Goal: Task Accomplishment & Management: Complete application form

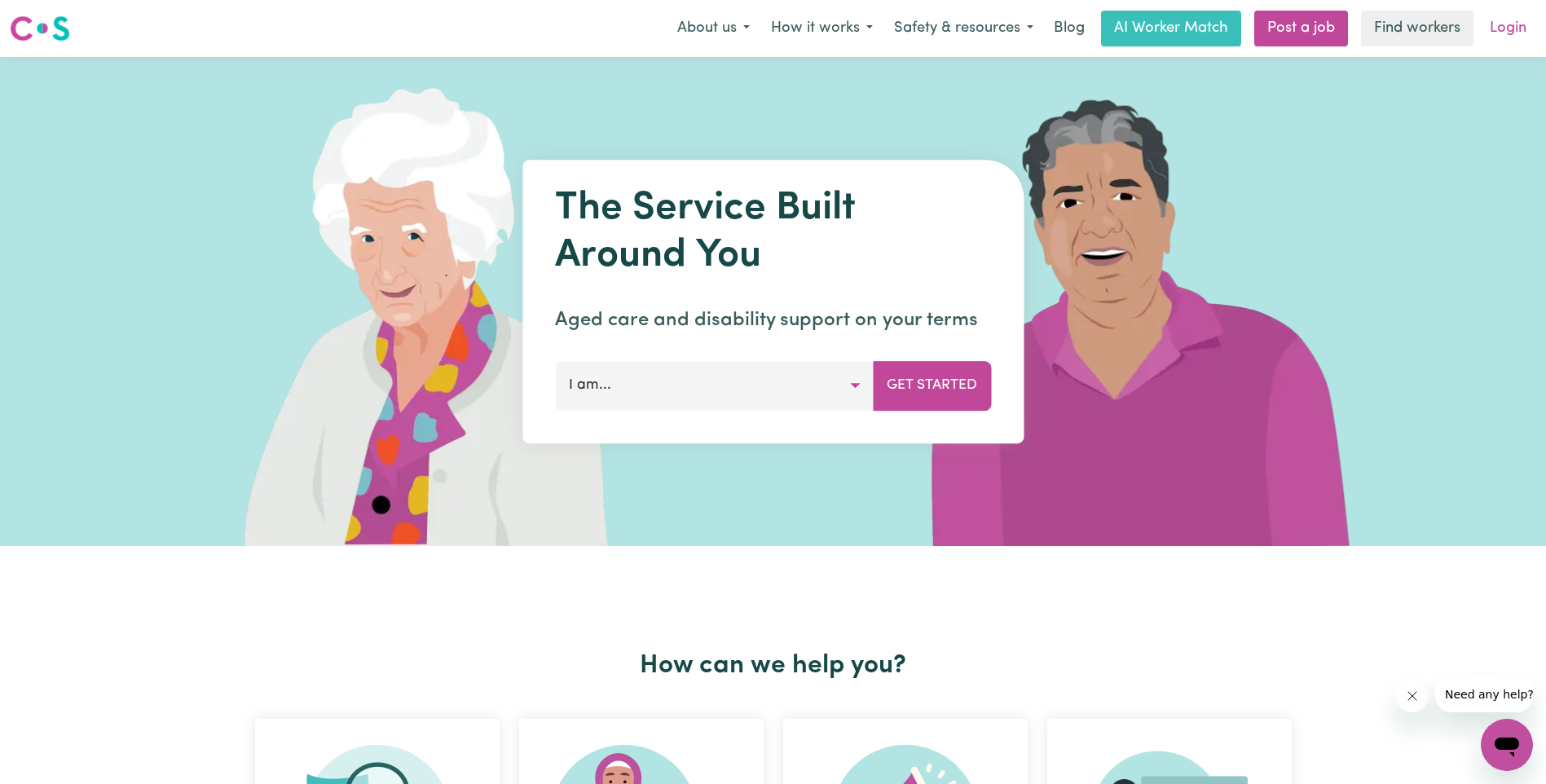
click at [1510, 32] on link "Login" at bounding box center [1508, 28] width 56 height 36
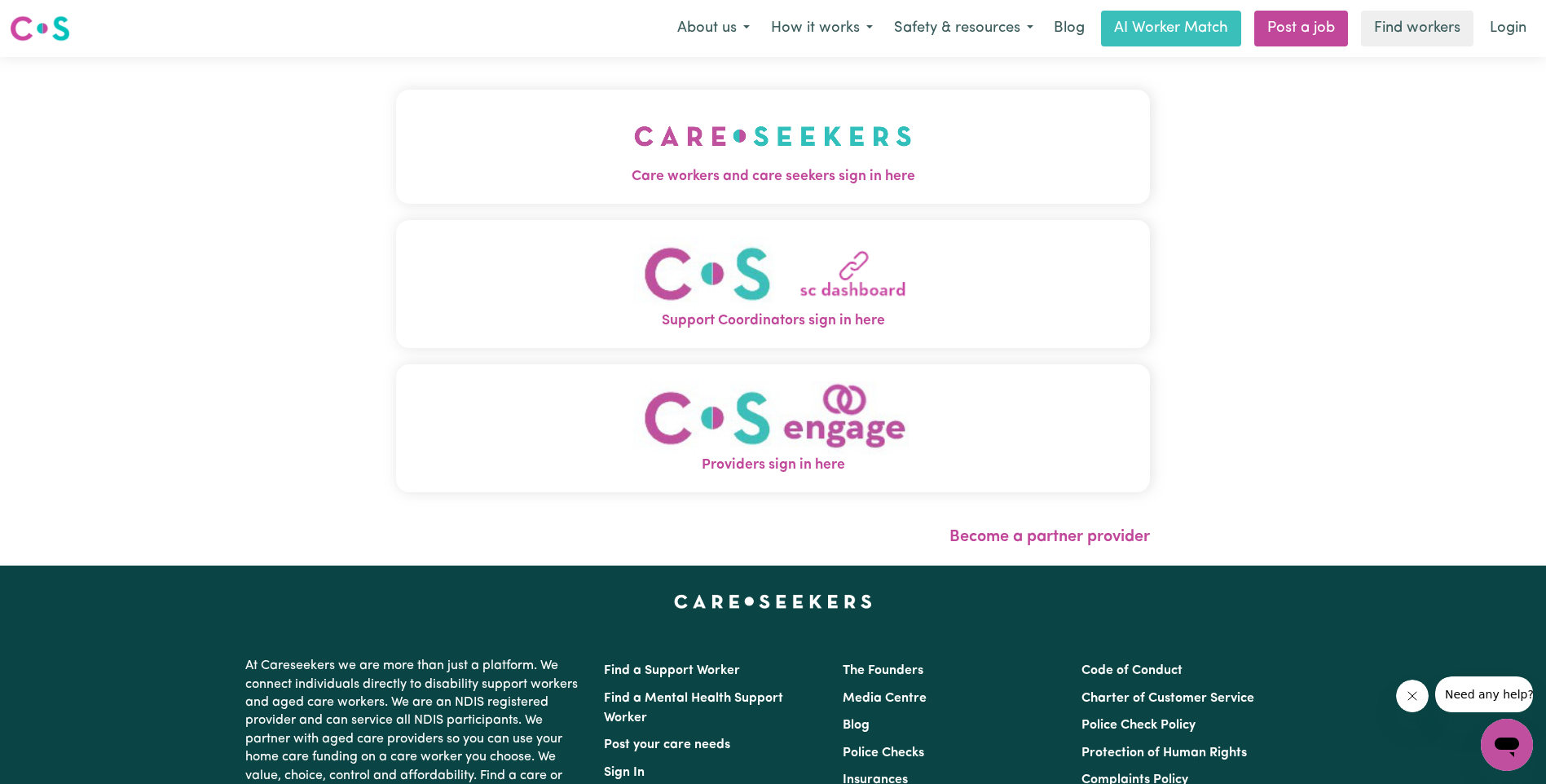
click at [813, 162] on img "Care workers and care seekers sign in here" at bounding box center [773, 136] width 278 height 60
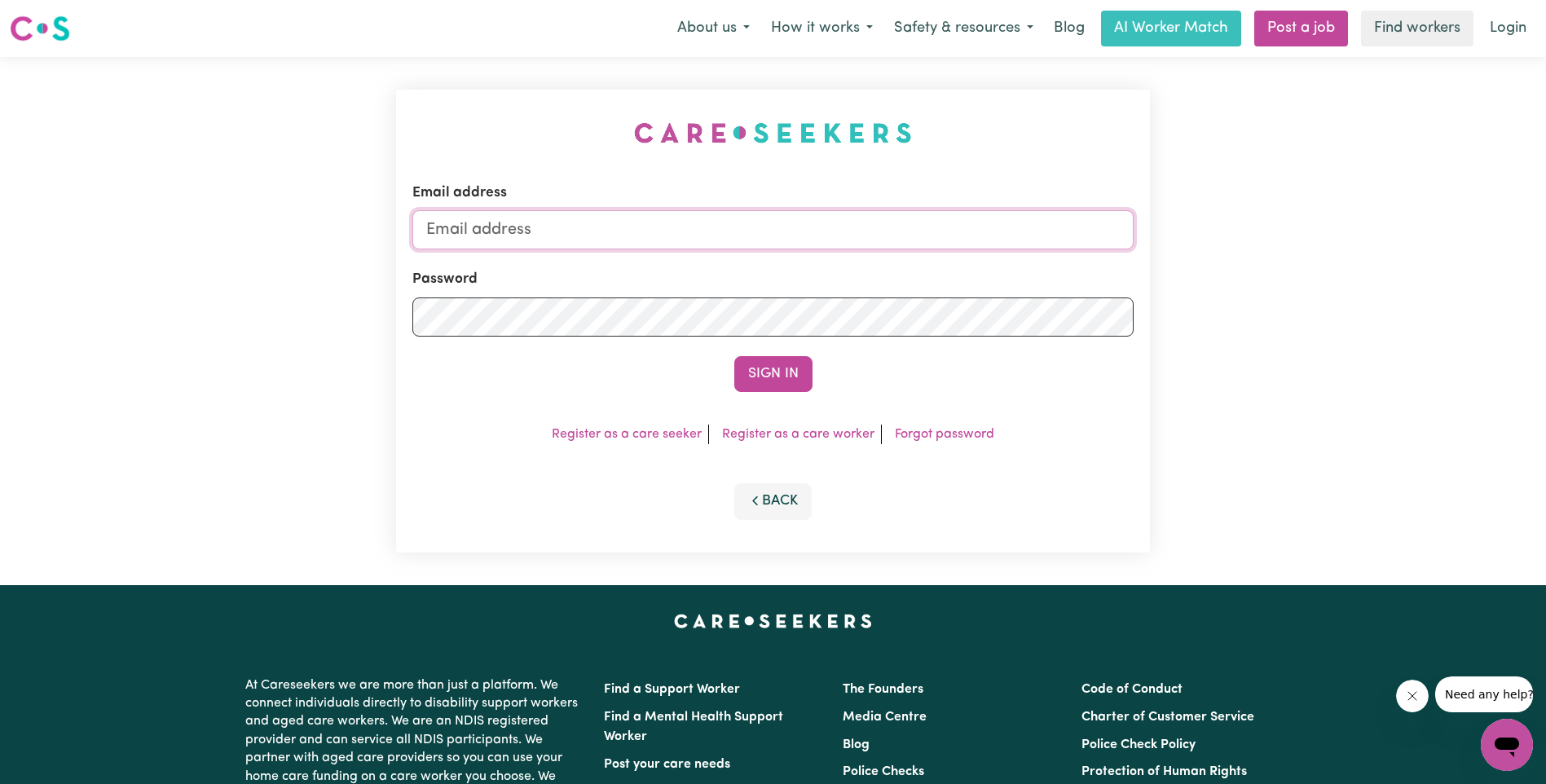
click at [636, 223] on input "Email address" at bounding box center [773, 230] width 721 height 39
type input "[EMAIL_ADDRESS][DOMAIN_NAME]"
click at [774, 384] on button "Sign In" at bounding box center [773, 374] width 79 height 36
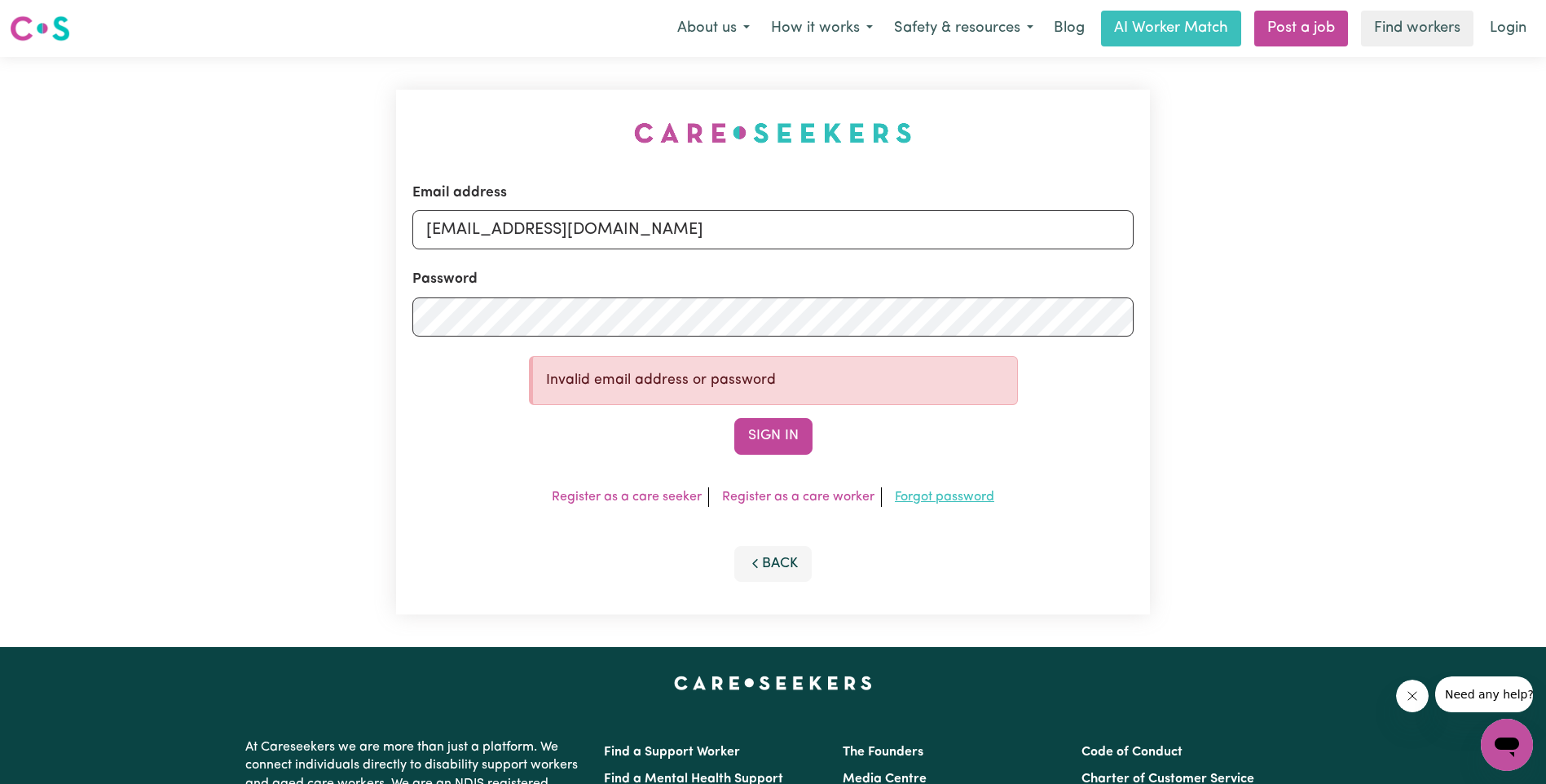
click at [960, 503] on link "Forgot password" at bounding box center [944, 497] width 99 height 13
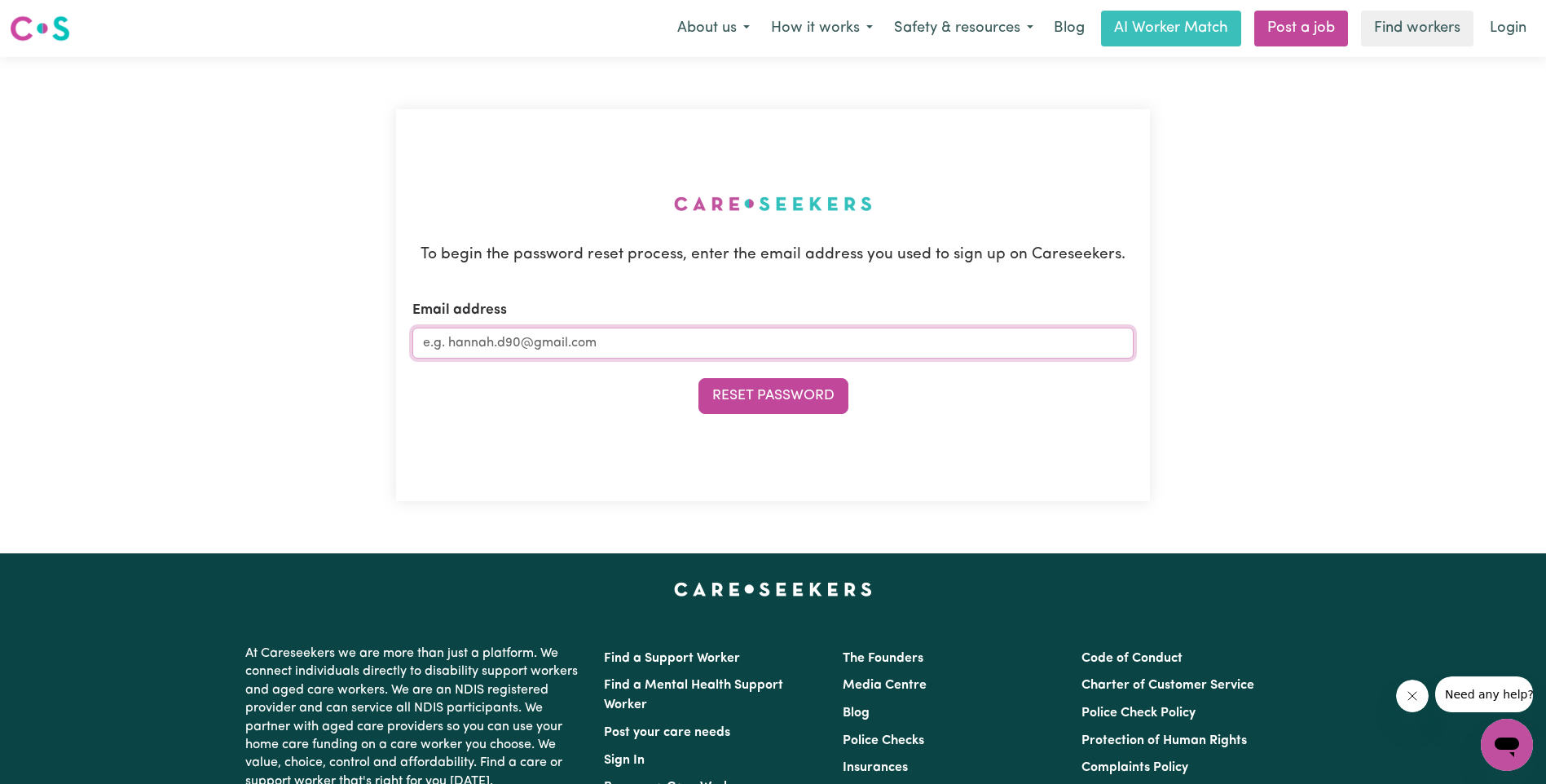
click at [676, 336] on input "Email address" at bounding box center [773, 343] width 721 height 31
type input "[EMAIL_ADDRESS][DOMAIN_NAME]"
click at [726, 386] on button "Reset Password" at bounding box center [773, 396] width 150 height 36
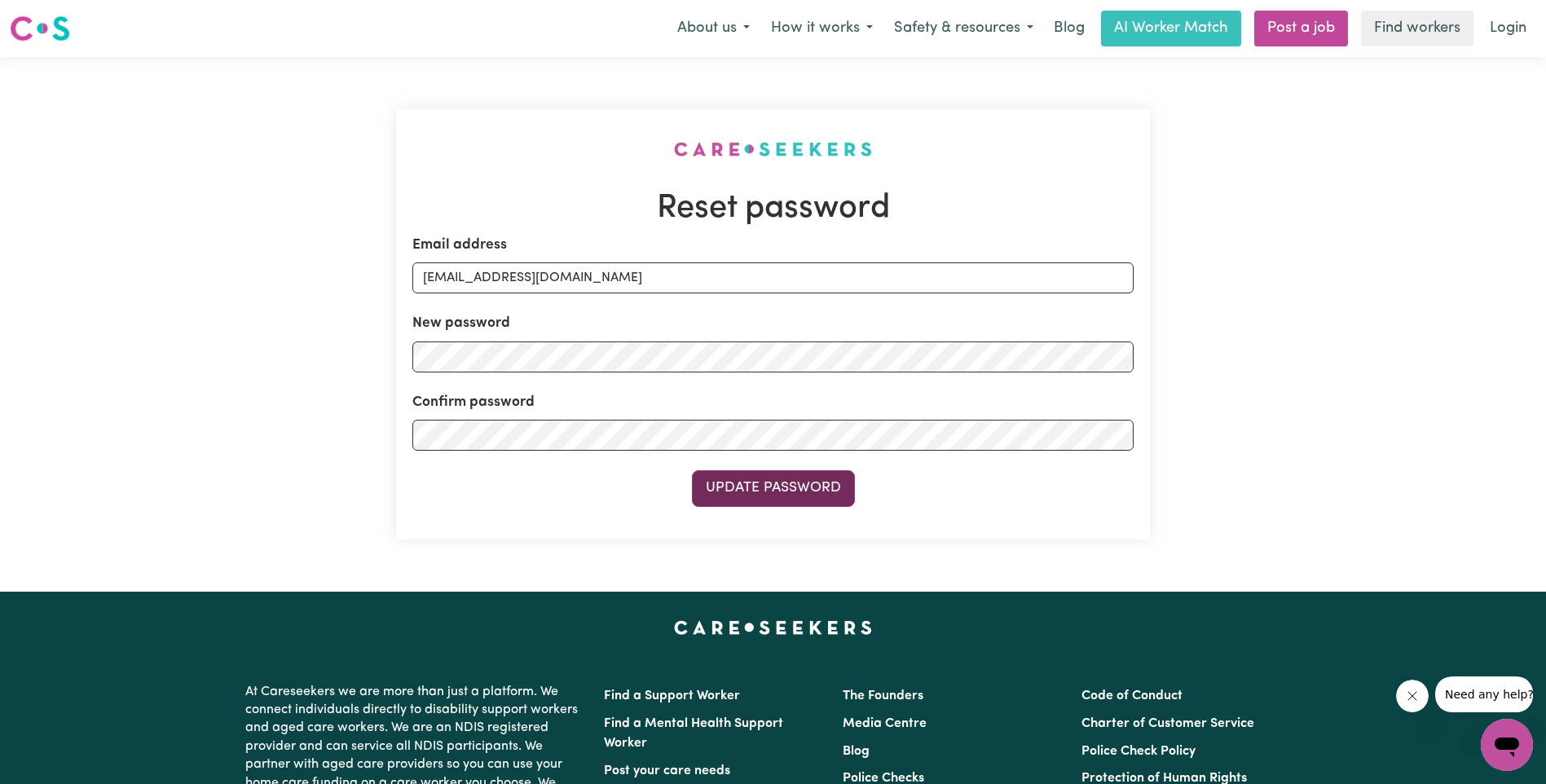
click at [801, 485] on button "Update Password" at bounding box center [773, 488] width 163 height 36
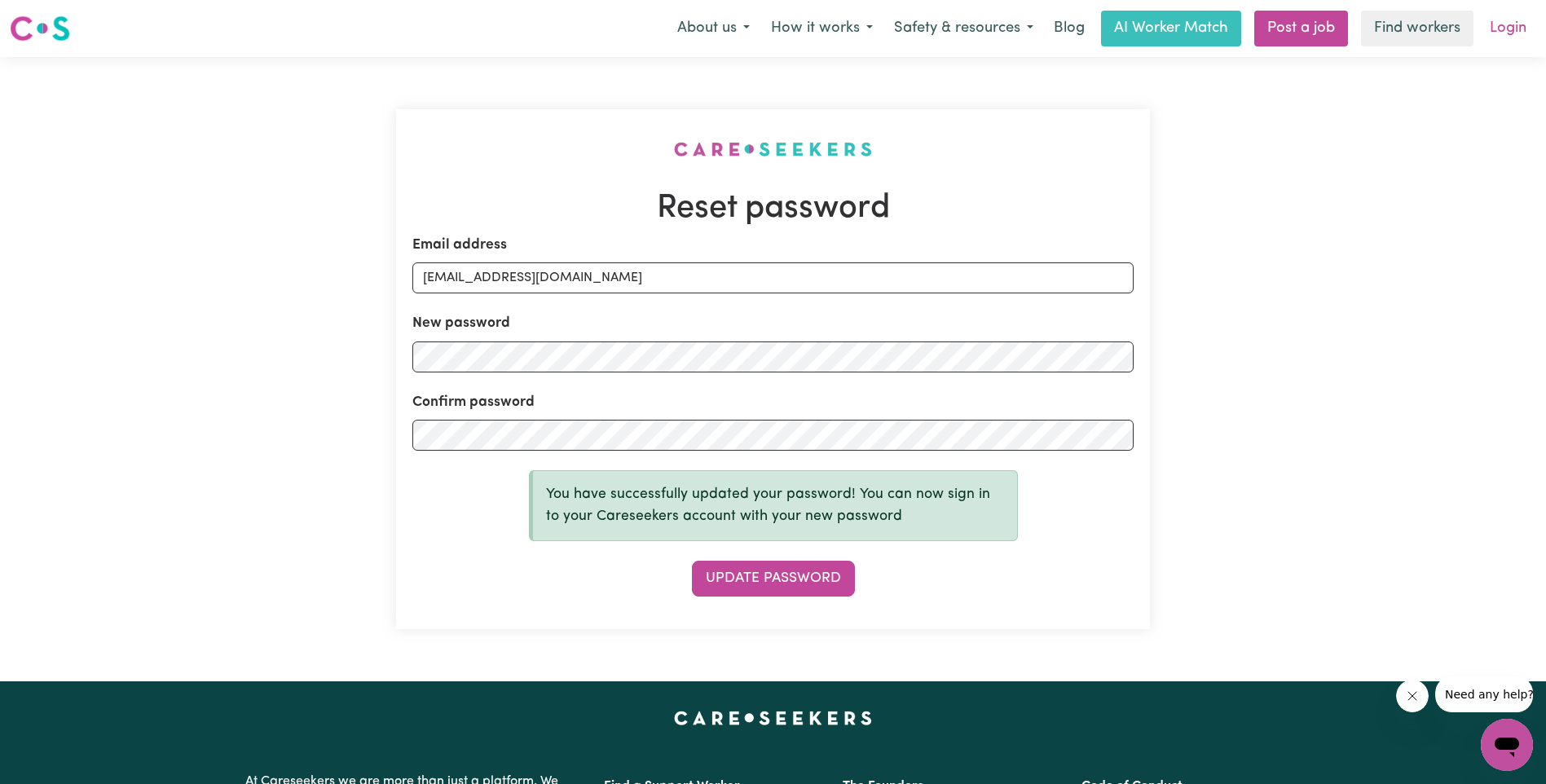
click at [1509, 23] on link "Login" at bounding box center [1508, 28] width 56 height 36
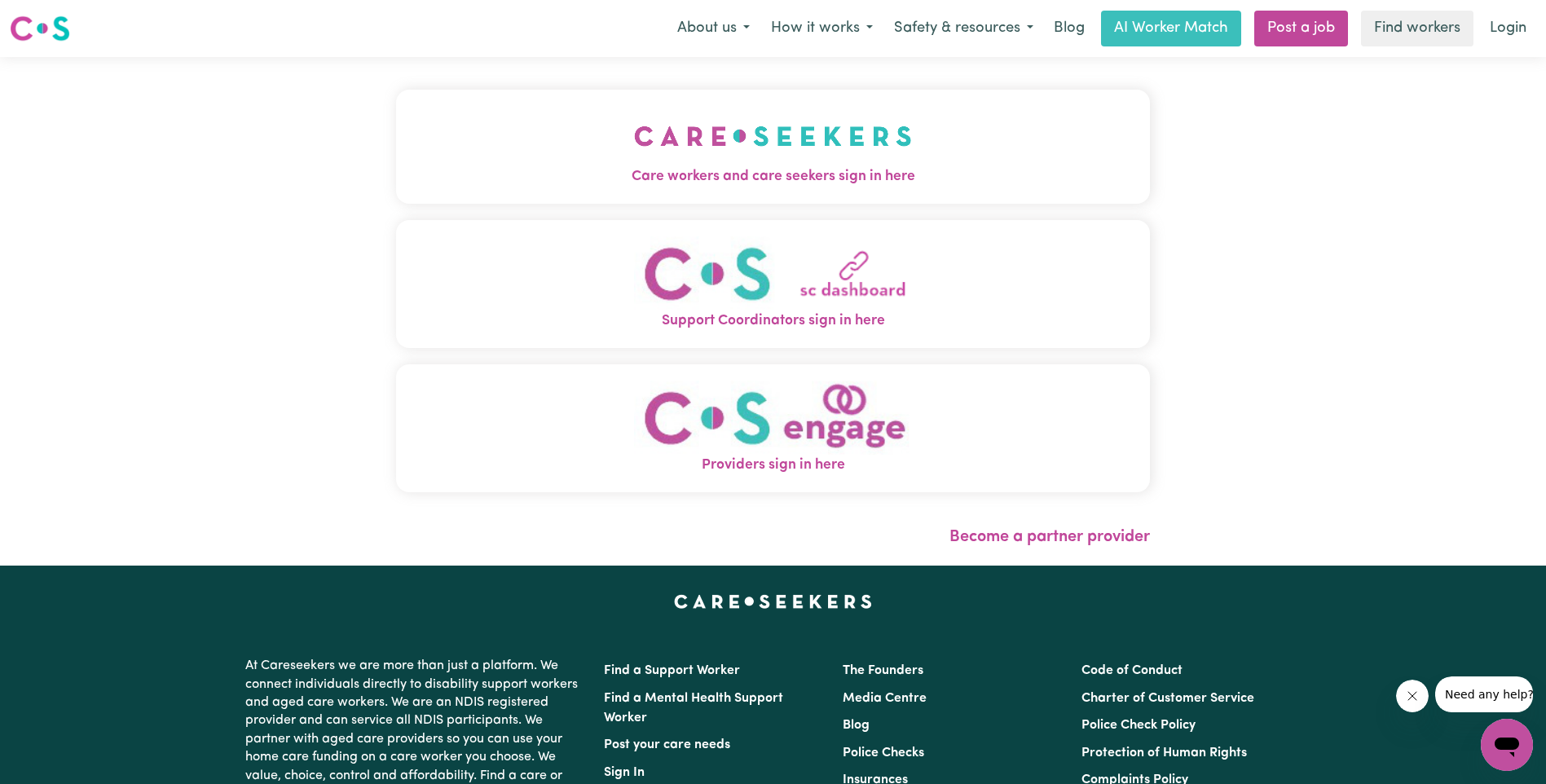
click at [774, 176] on span "Care workers and care seekers sign in here" at bounding box center [773, 177] width 754 height 21
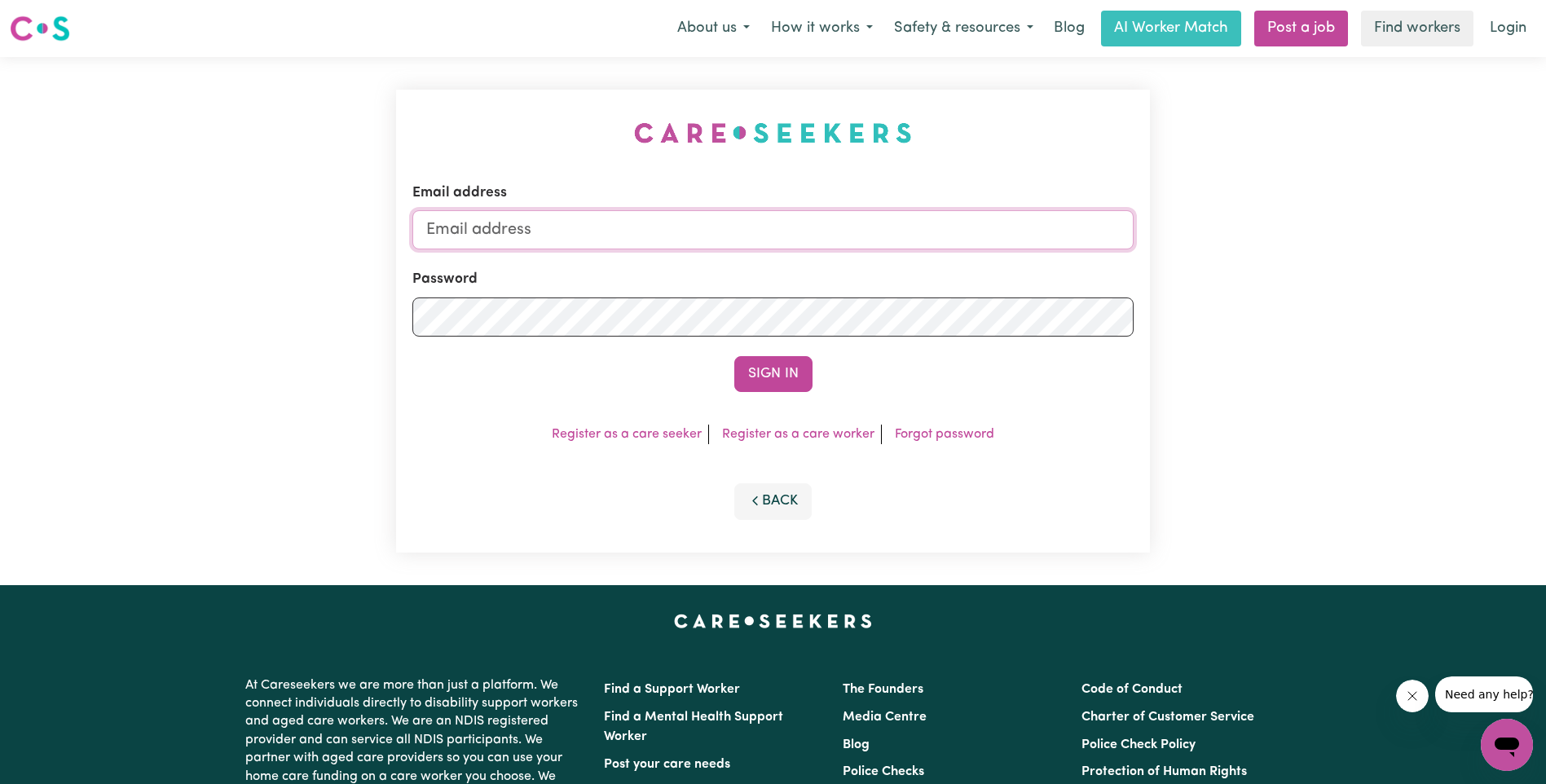
click at [696, 240] on input "Email address" at bounding box center [773, 230] width 721 height 39
type input "[EMAIL_ADDRESS][DOMAIN_NAME]"
click at [781, 376] on button "Sign In" at bounding box center [773, 374] width 79 height 36
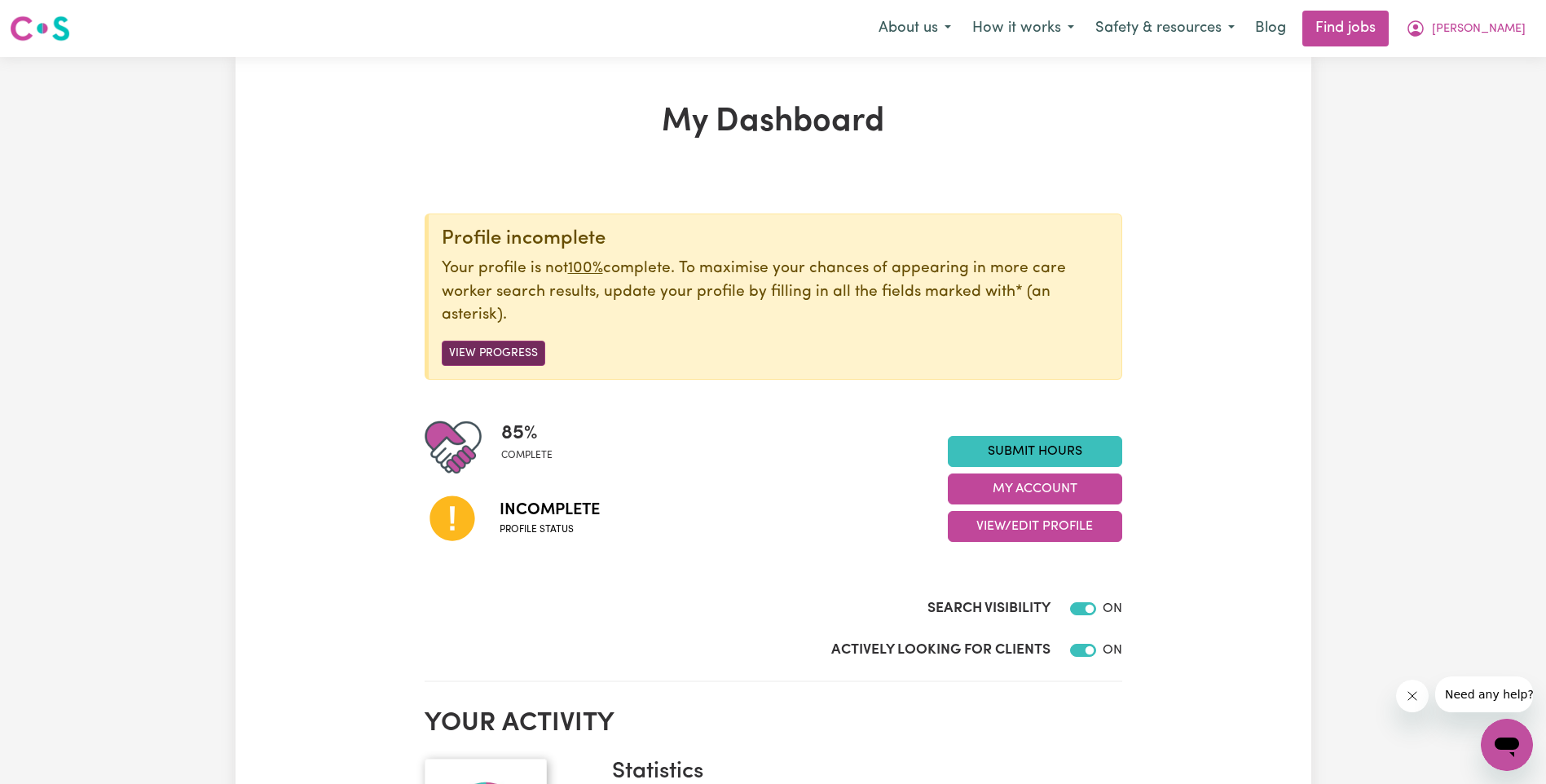
click at [491, 351] on button "View Progress" at bounding box center [493, 353] width 104 height 25
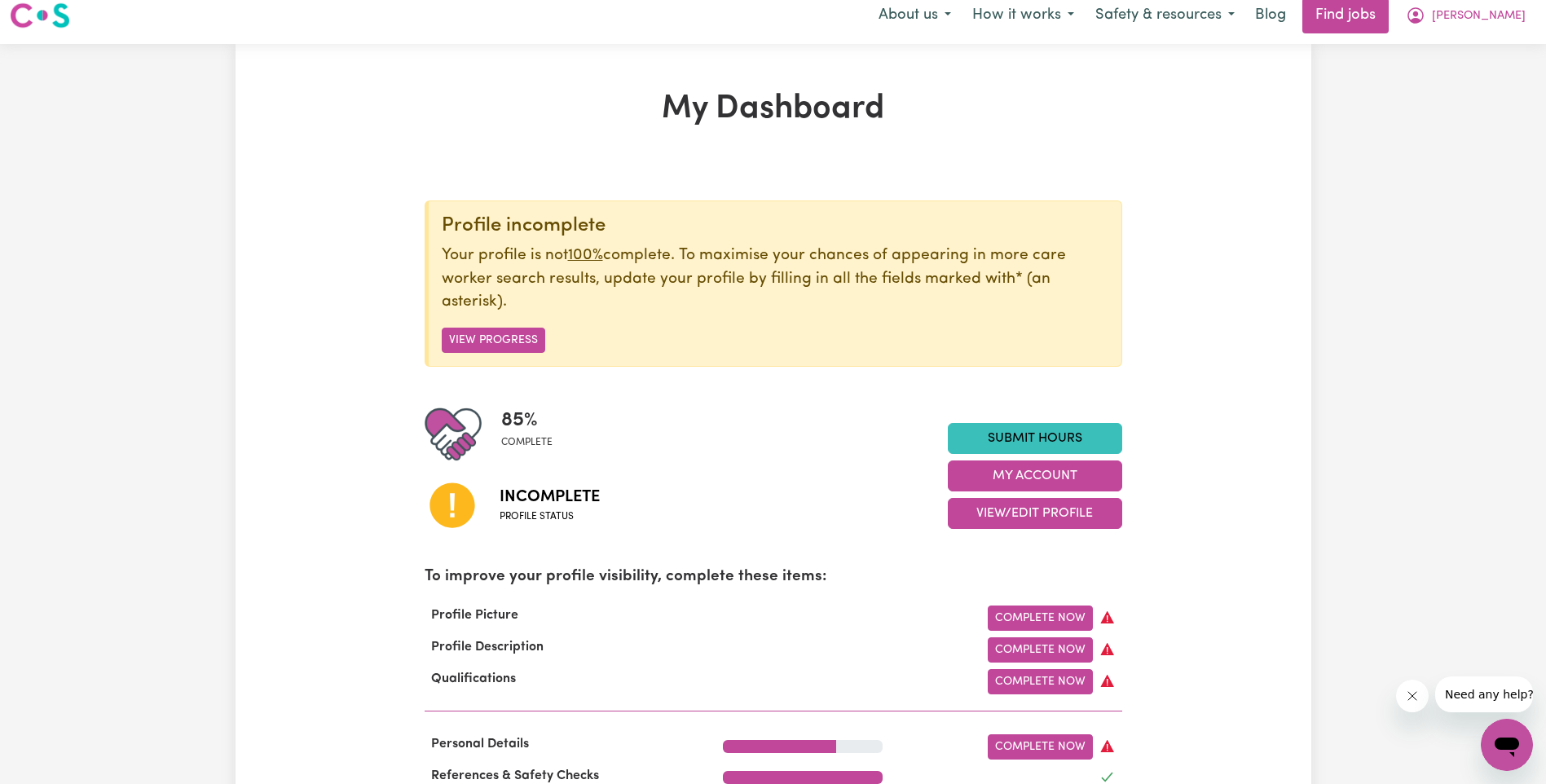
scroll to position [245, 0]
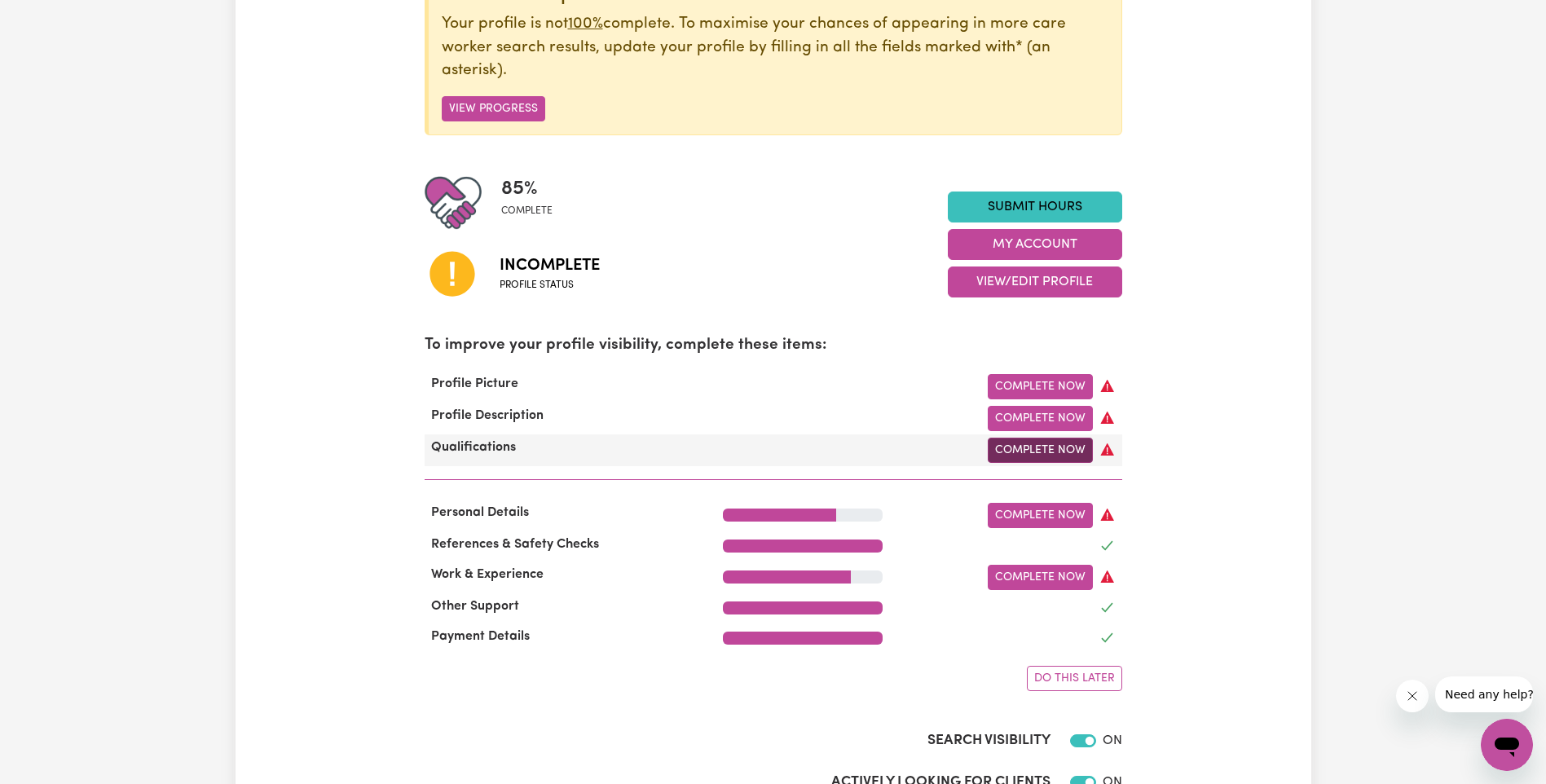
click at [1050, 450] on link "Complete Now" at bounding box center [1040, 450] width 105 height 25
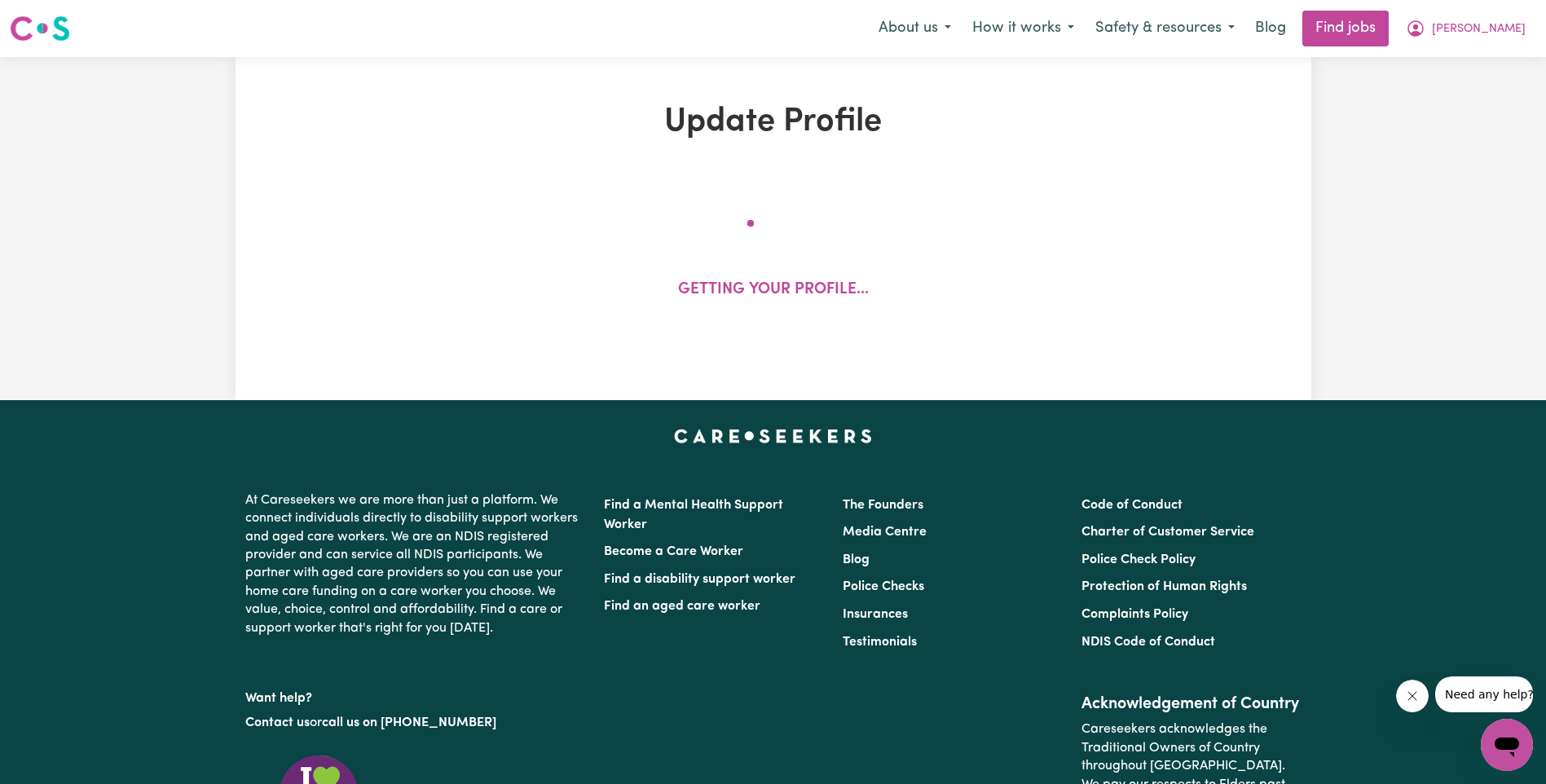
select select "2025"
select select "2021"
select select "Certificate III (Individual Support)"
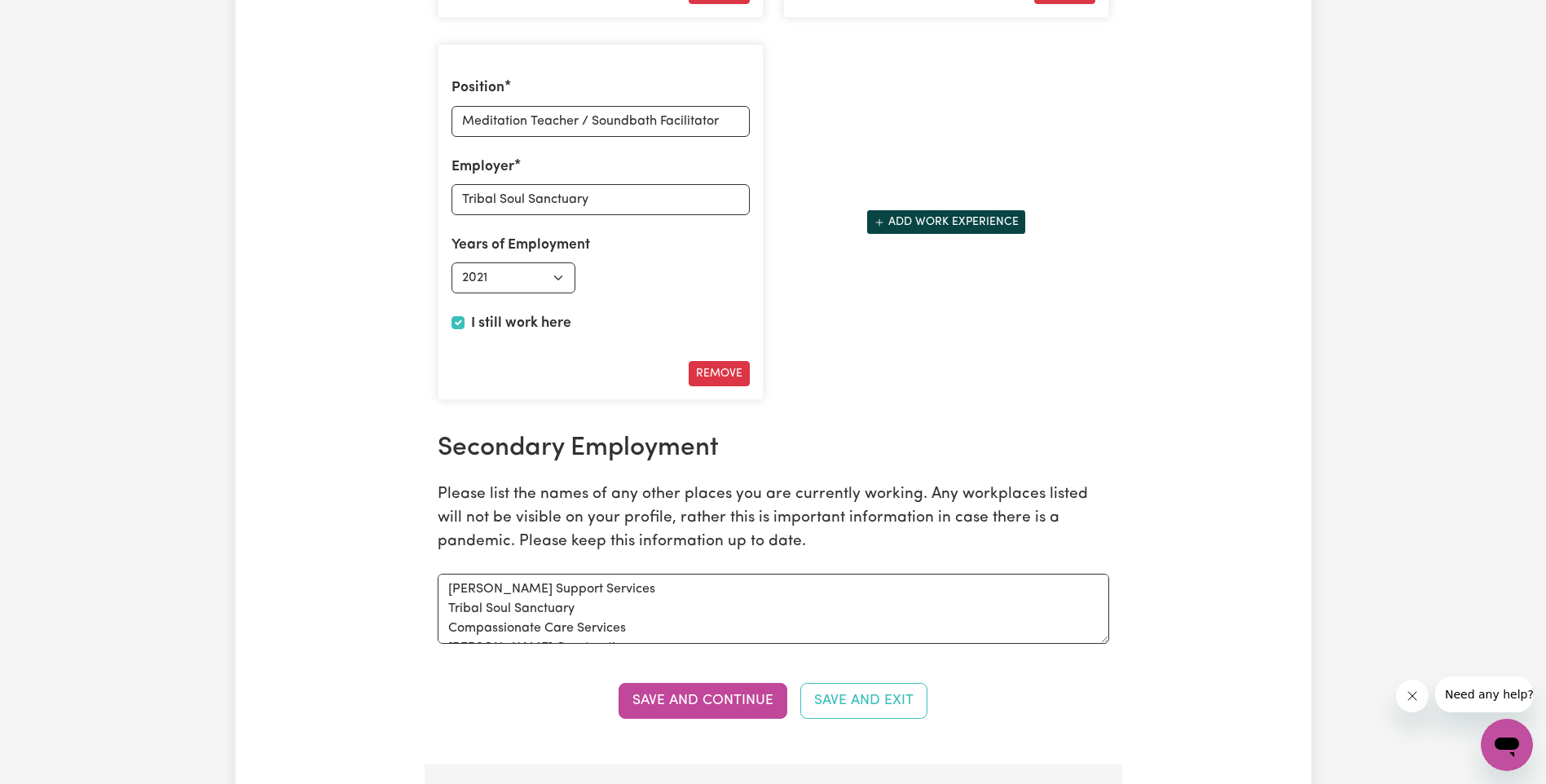
scroll to position [2608, 0]
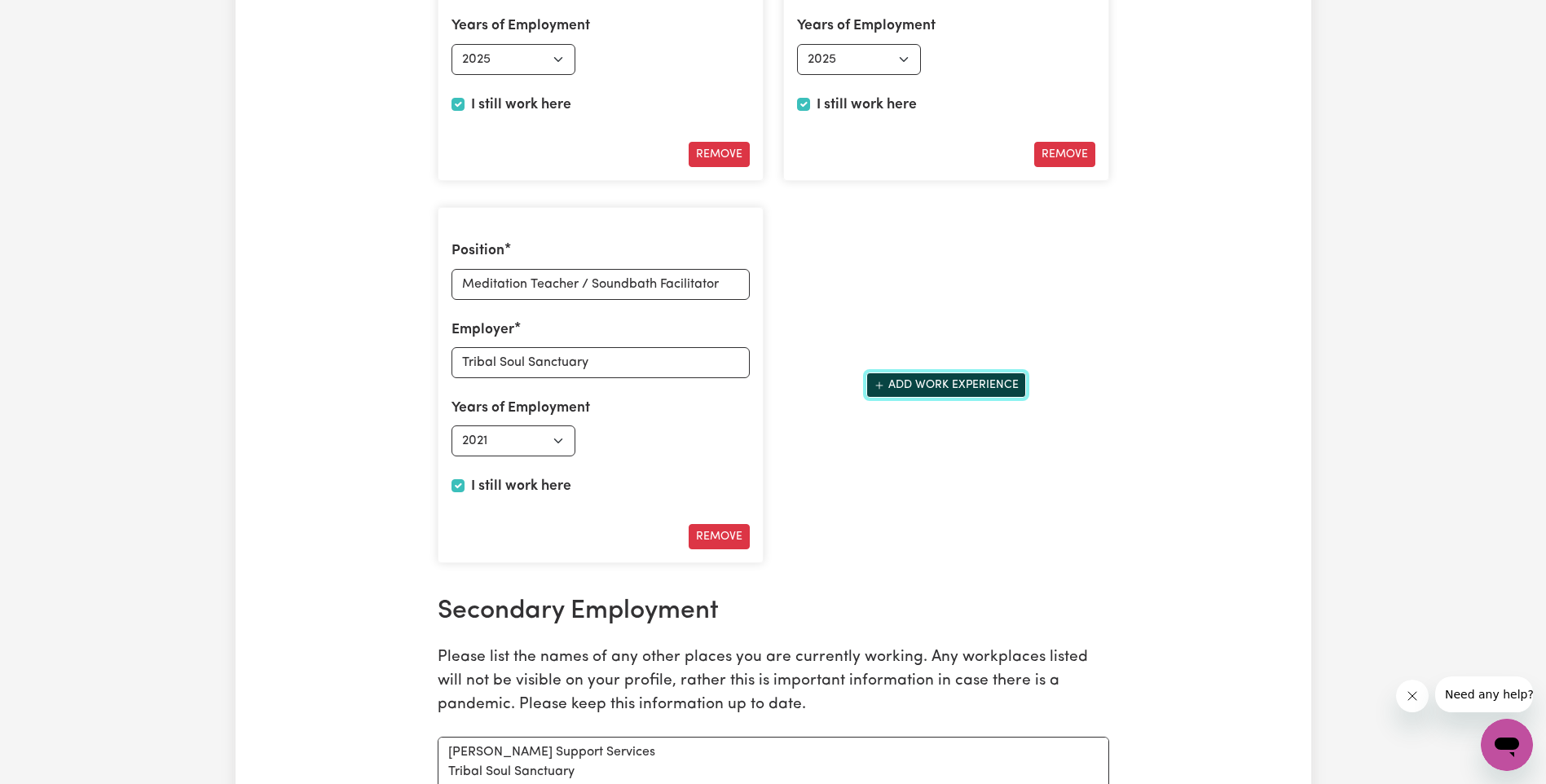
click at [896, 385] on button "Add work experience" at bounding box center [946, 385] width 160 height 25
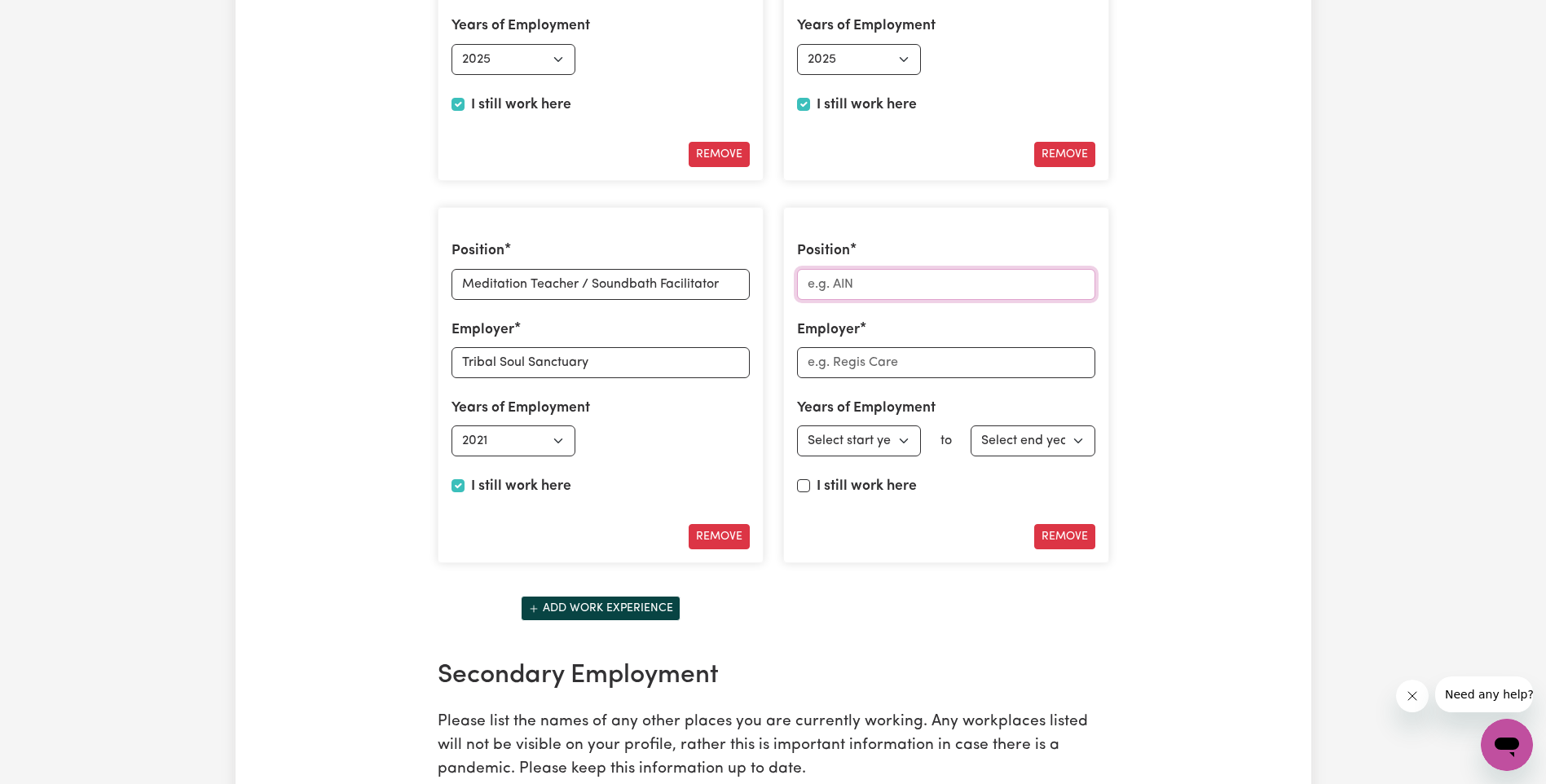
click at [876, 278] on input "Position" at bounding box center [945, 284] width 298 height 31
type input "Accounts Manager"
type input "Abrahams Construction"
click at [903, 444] on select "Select start year 1951 1952 1953 1954 1955 1956 1957 1958 1959 1960 1961 1962 1…" at bounding box center [859, 441] width 125 height 31
click at [885, 452] on select "Select start year 1951 1952 1953 1954 1955 1956 1957 1958 1959 1960 1961 1962 1…" at bounding box center [859, 441] width 125 height 31
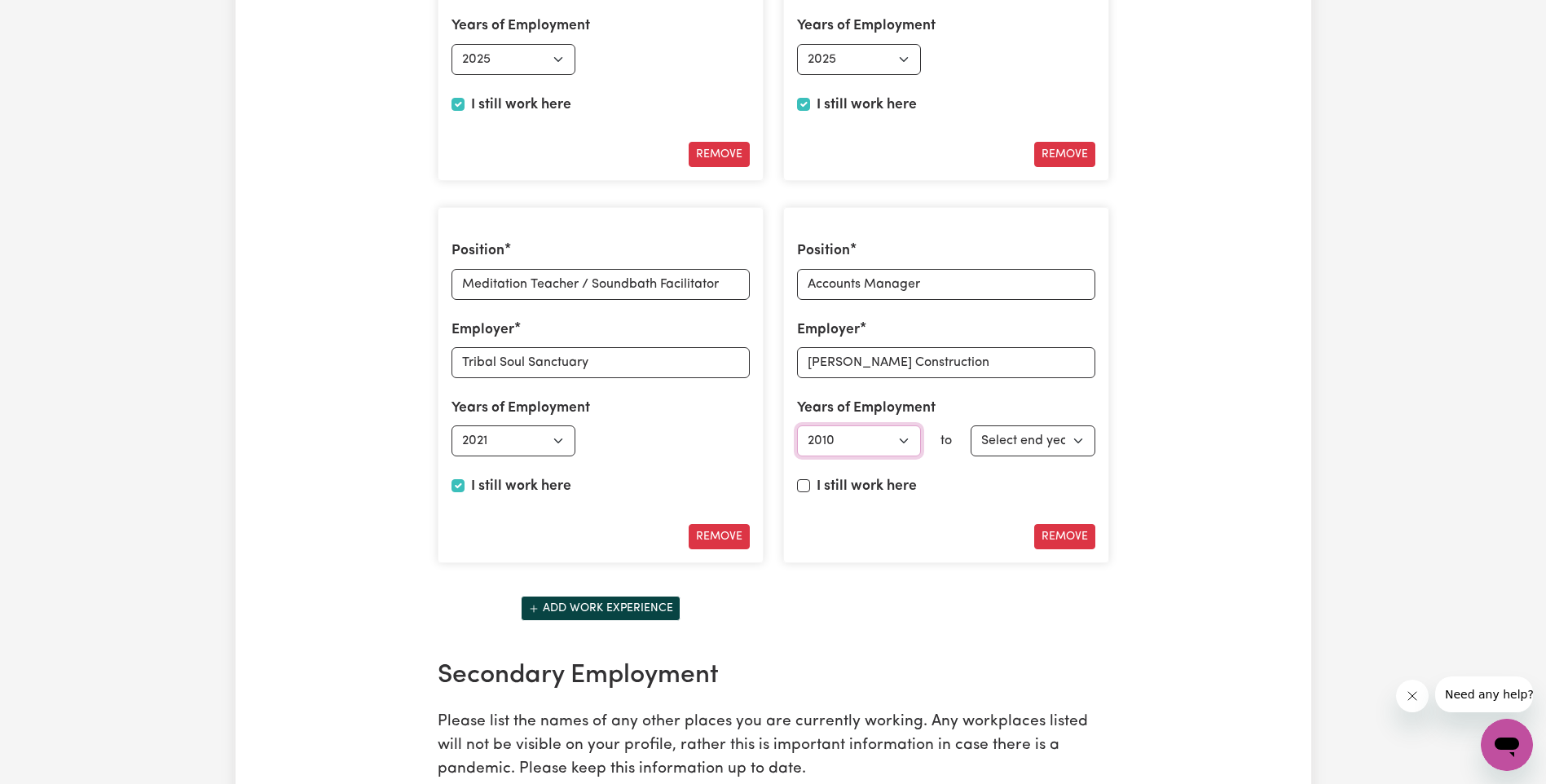
select select "2017"
click at [1080, 438] on select "Select end year 1951 1952 1953 1954 1955 1956 1957 1958 1959 1960 1961 1962 196…" at bounding box center [1033, 441] width 125 height 31
select select "2025"
click at [970, 425] on select "Select end year 1951 1952 1953 1954 1955 1956 1957 1958 1959 1960 1961 1962 196…" at bounding box center [1033, 441] width 125 height 31
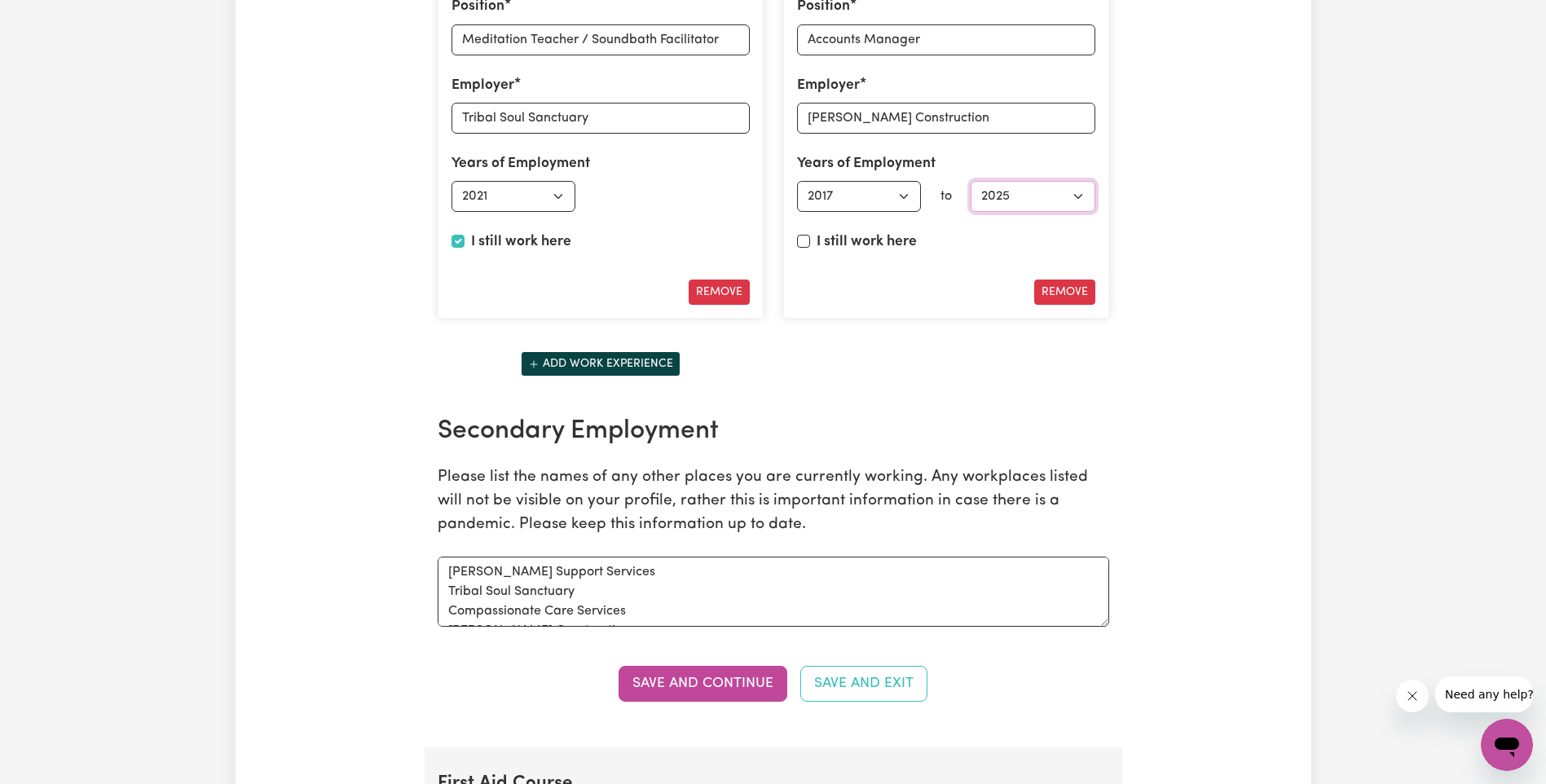
scroll to position [19, 0]
click at [715, 679] on button "Save and Continue" at bounding box center [703, 683] width 169 height 36
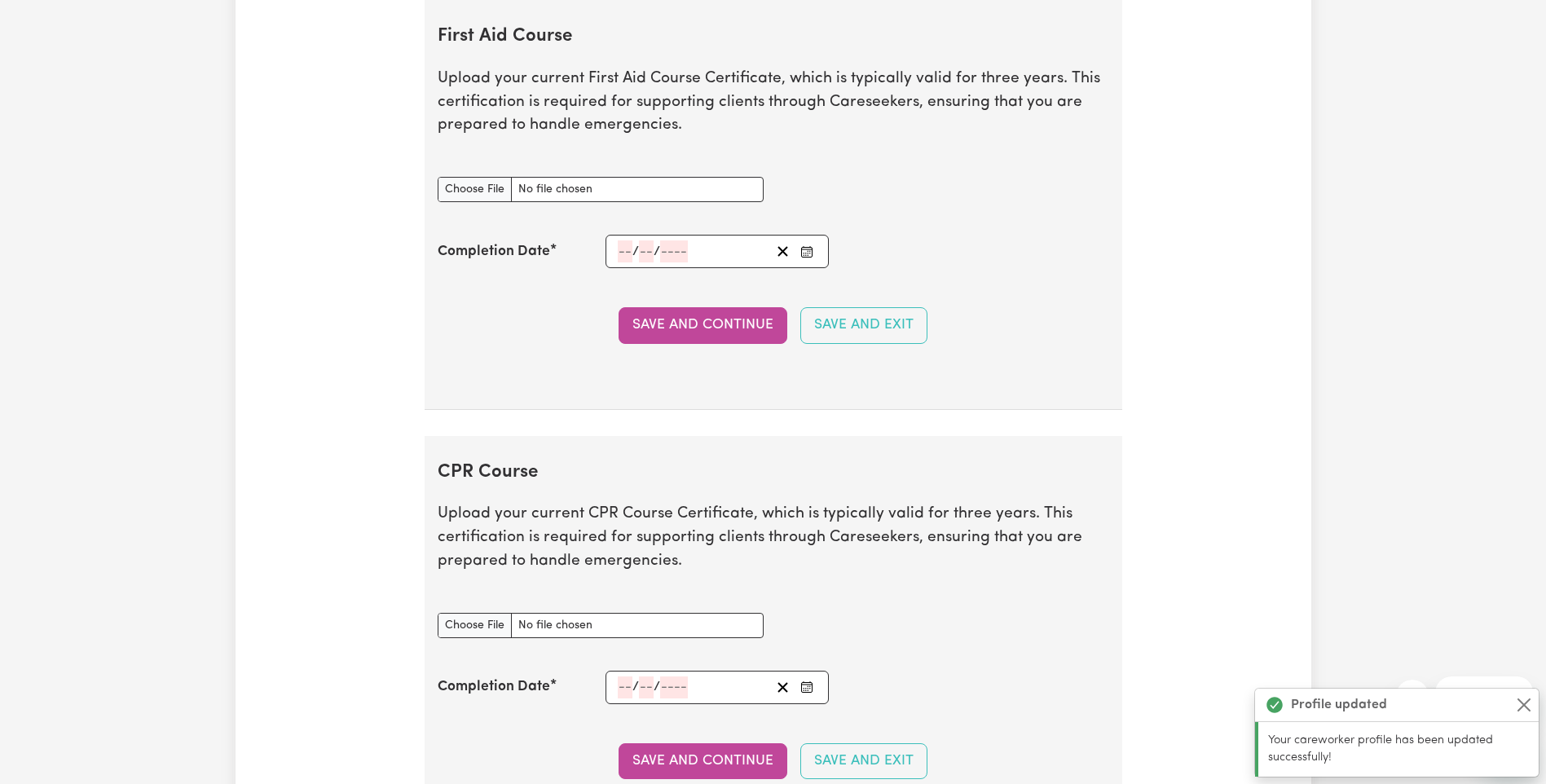
scroll to position [3518, 0]
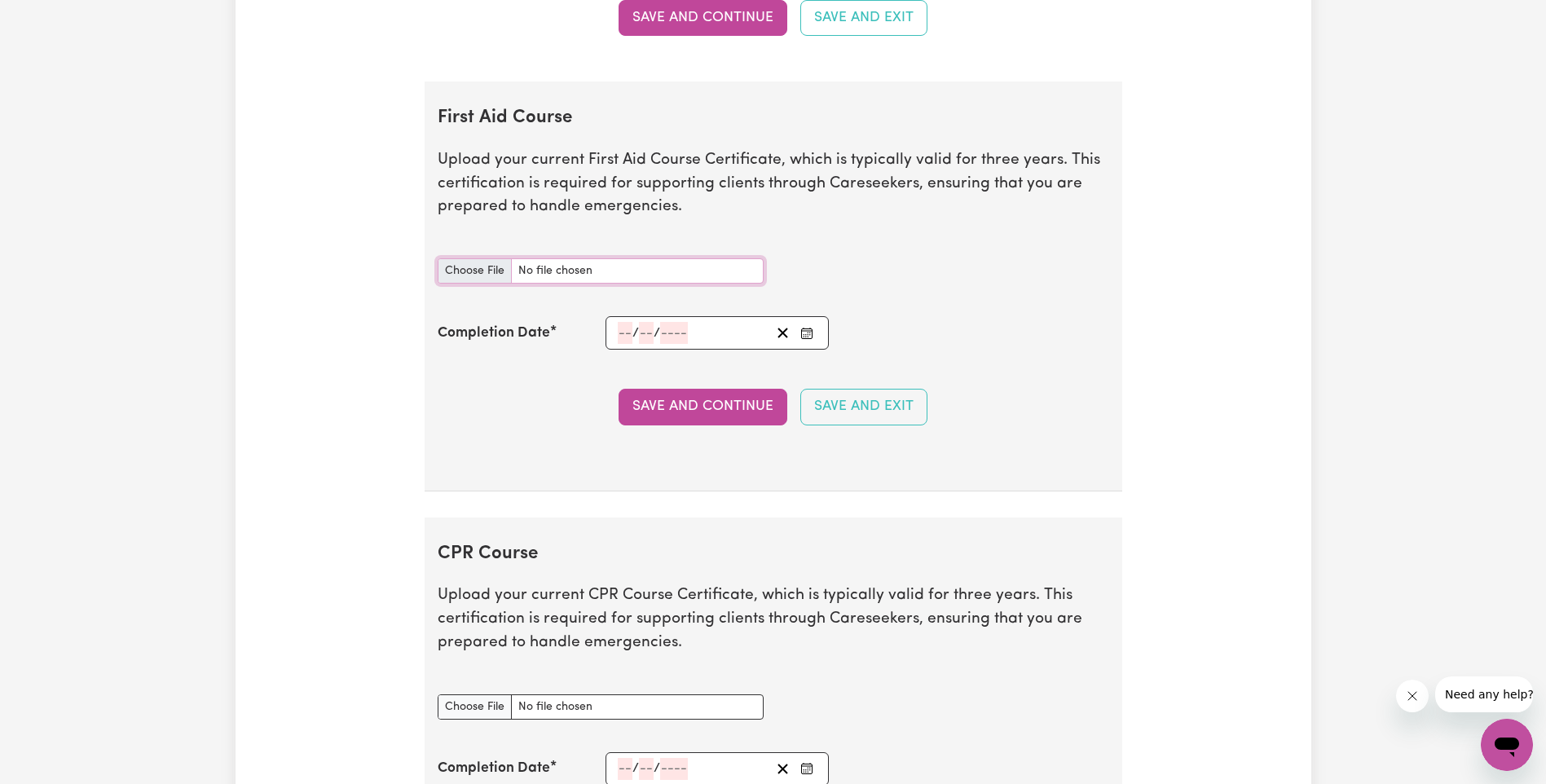
click at [478, 274] on input "First Aid Course document" at bounding box center [601, 271] width 326 height 25
type input "C:\fakepath\First Aid Certificate 2025.pdf"
click at [622, 328] on input "number" at bounding box center [625, 333] width 15 height 22
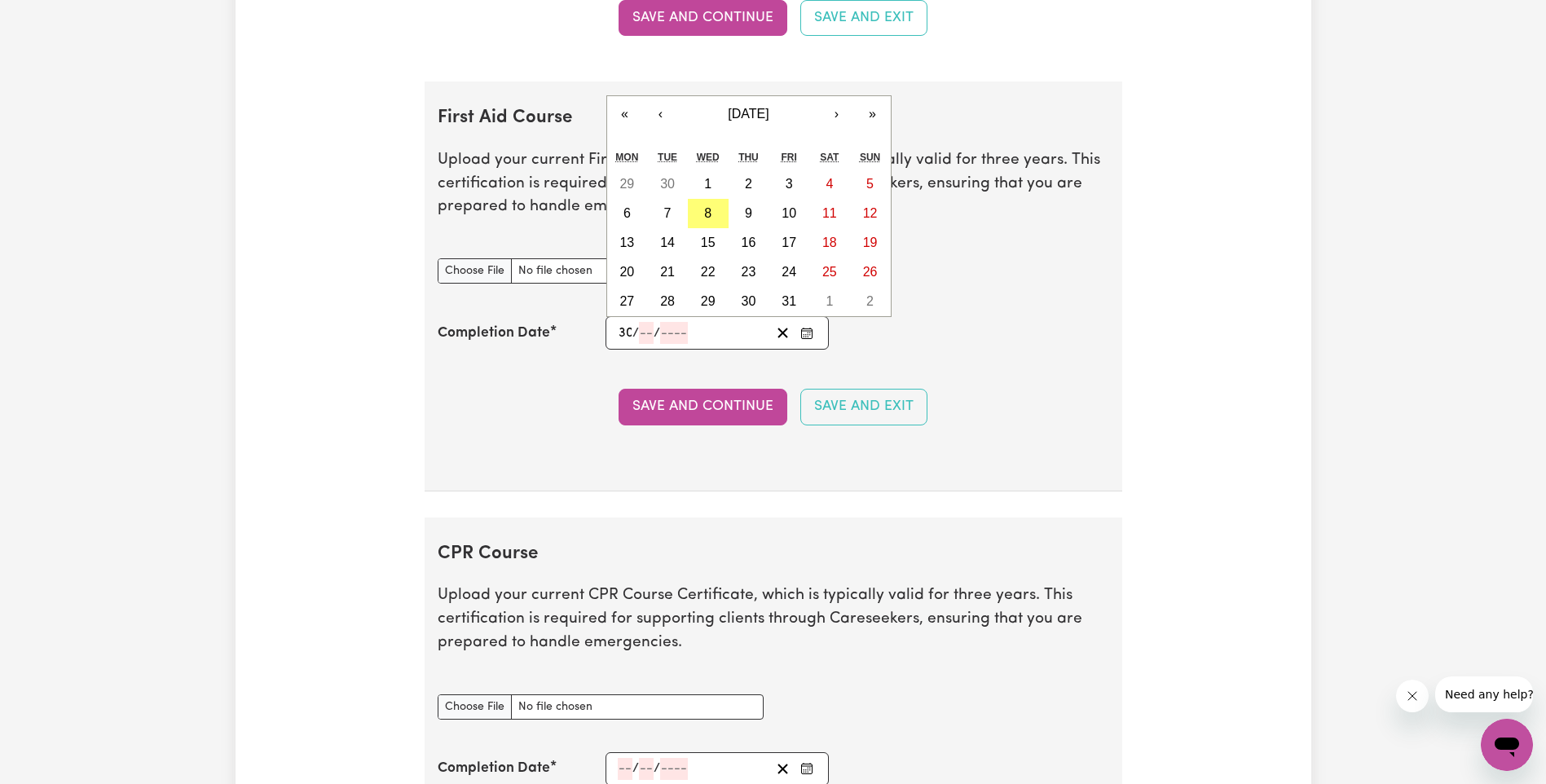
type input "30"
type input "09"
click at [656, 339] on span "/" at bounding box center [659, 333] width 7 height 15
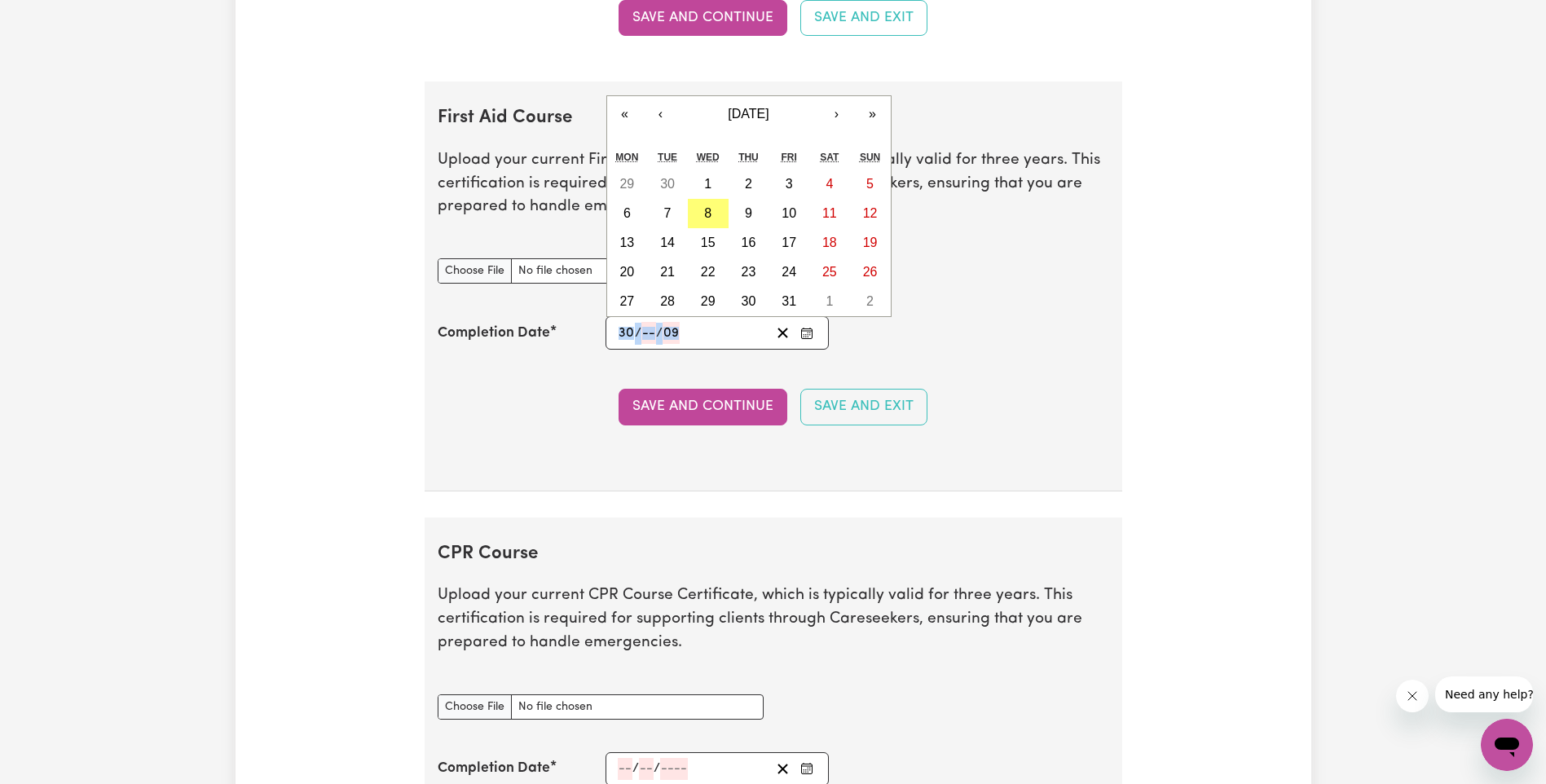
click at [652, 336] on input "number" at bounding box center [648, 333] width 15 height 22
click at [652, 335] on input "number" at bounding box center [648, 333] width 15 height 22
type input "09"
type input "202"
type input "2025-09-30"
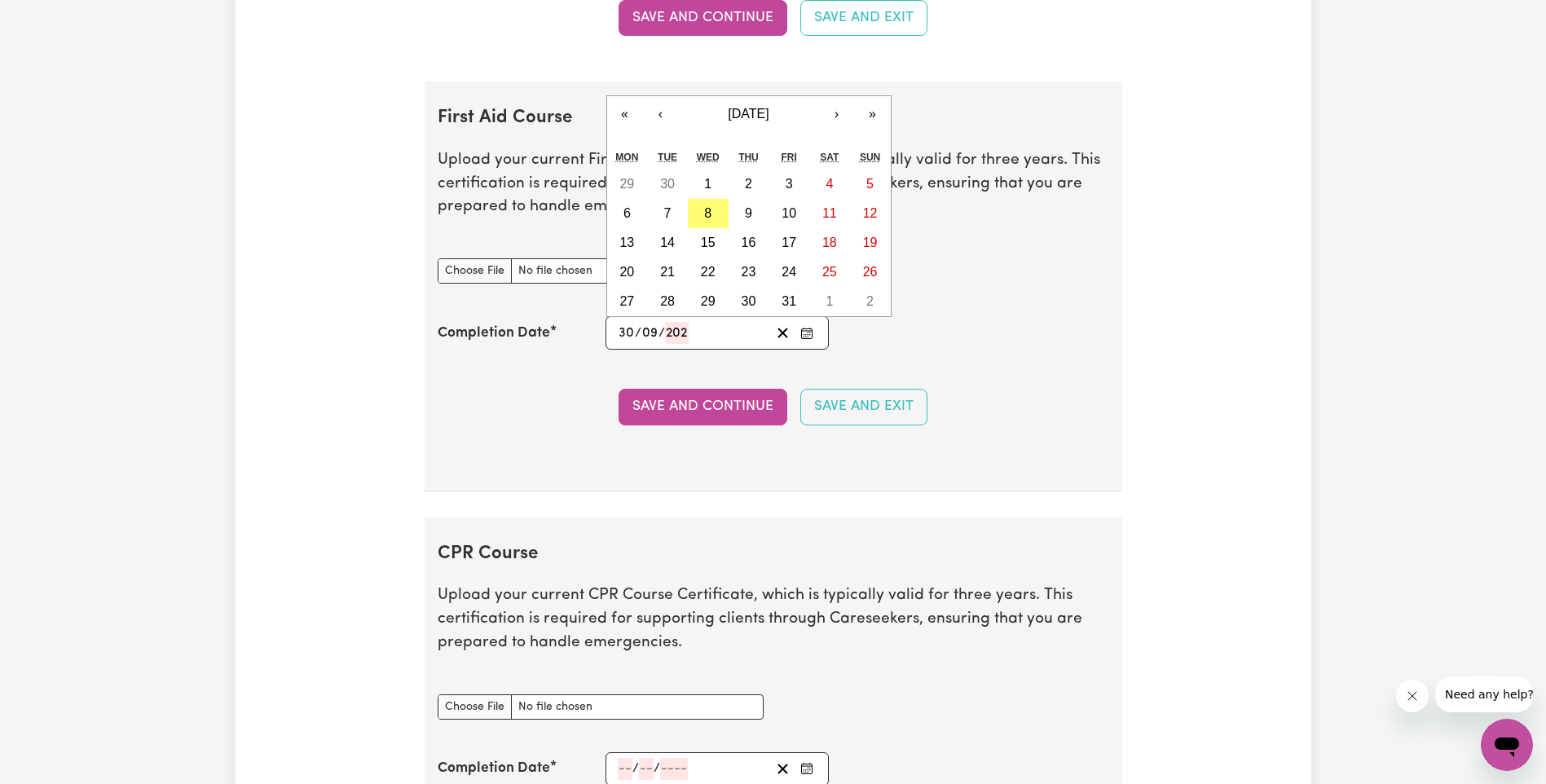
type input "9"
type input "2025"
click at [751, 405] on button "Save and Continue" at bounding box center [703, 407] width 169 height 36
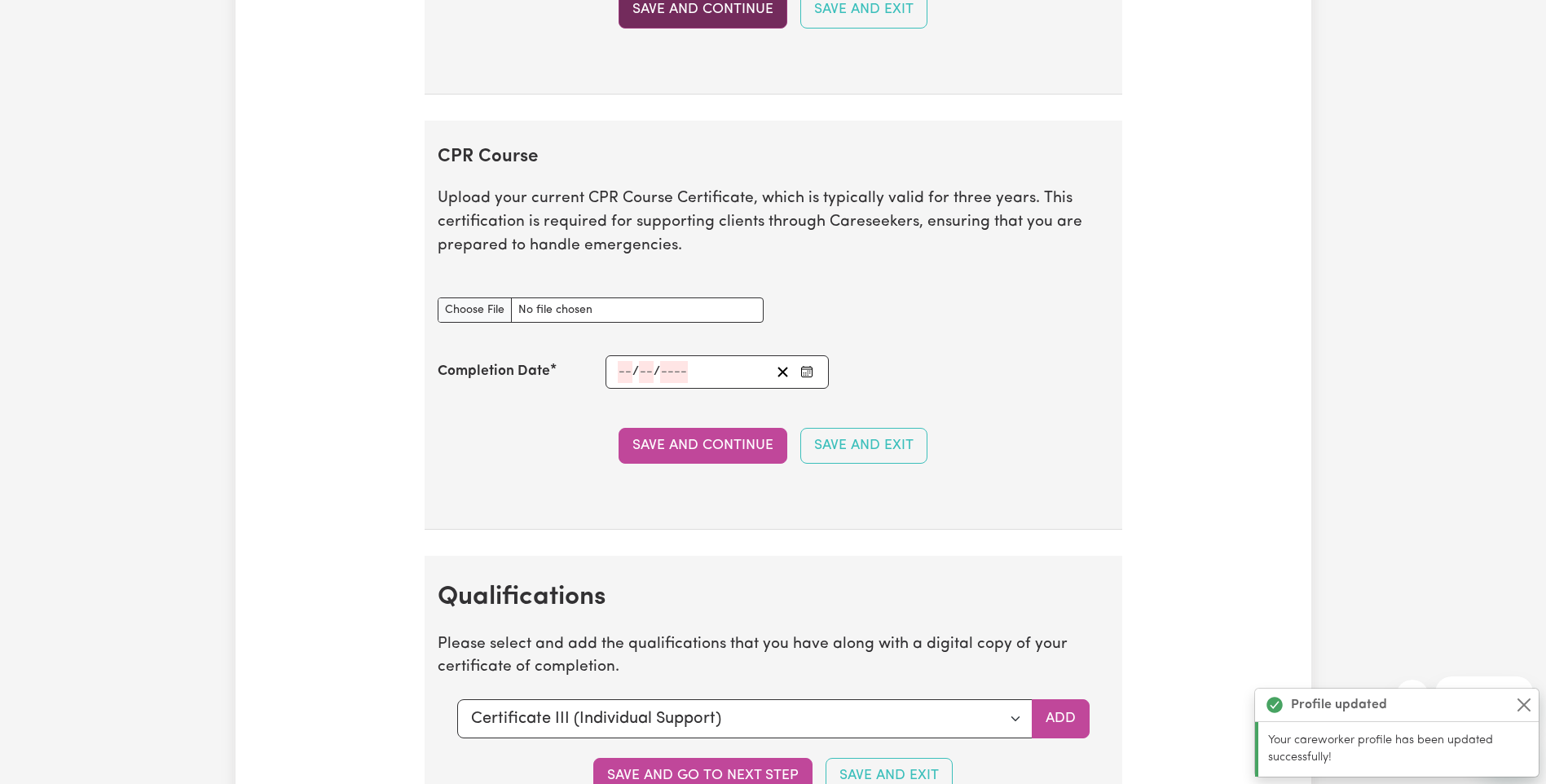
scroll to position [4035, 0]
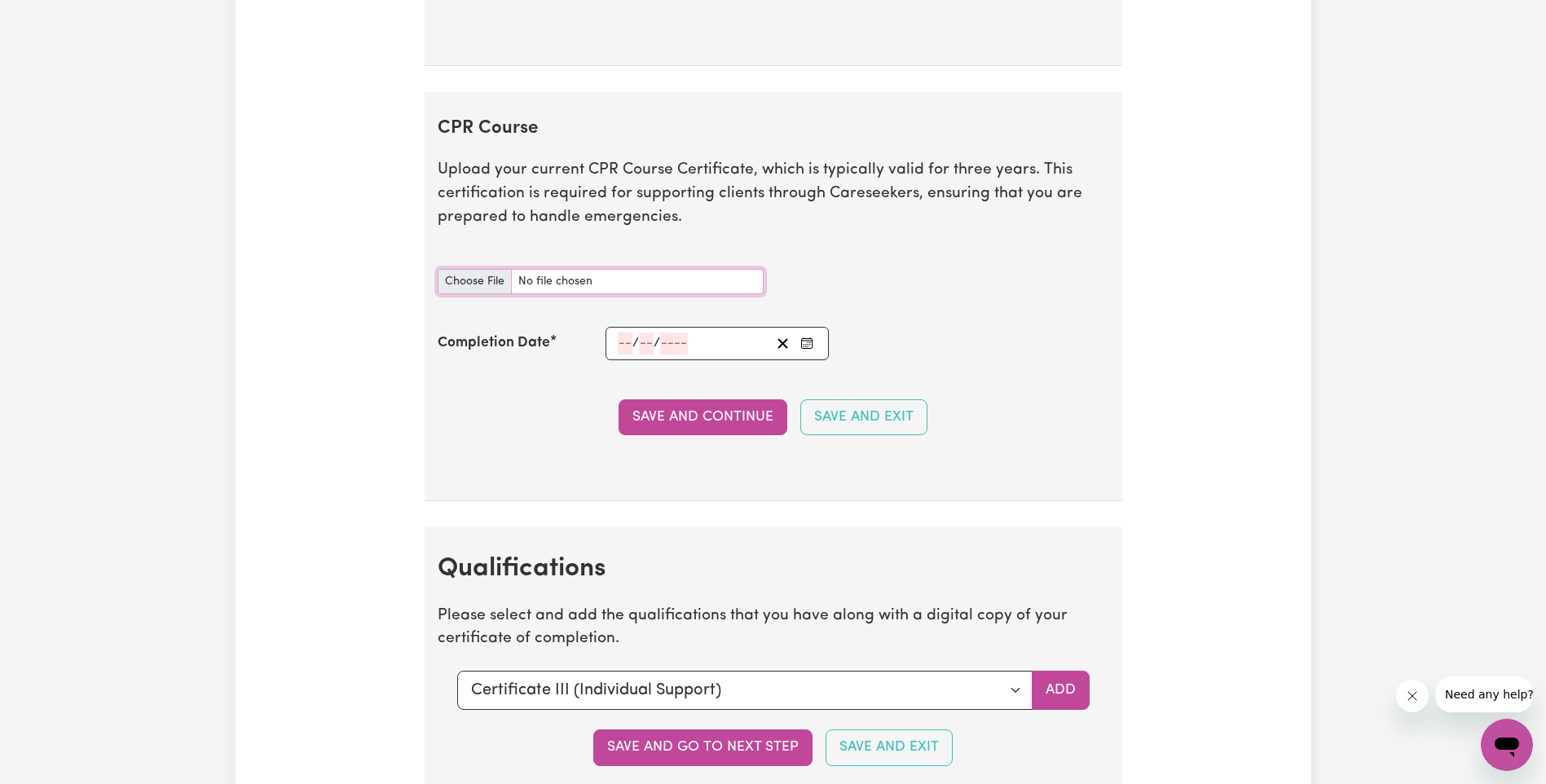
click at [487, 291] on input "CPR Course document" at bounding box center [601, 281] width 326 height 25
type input "C:\fakepath\First Aid Certificate 2025.pdf"
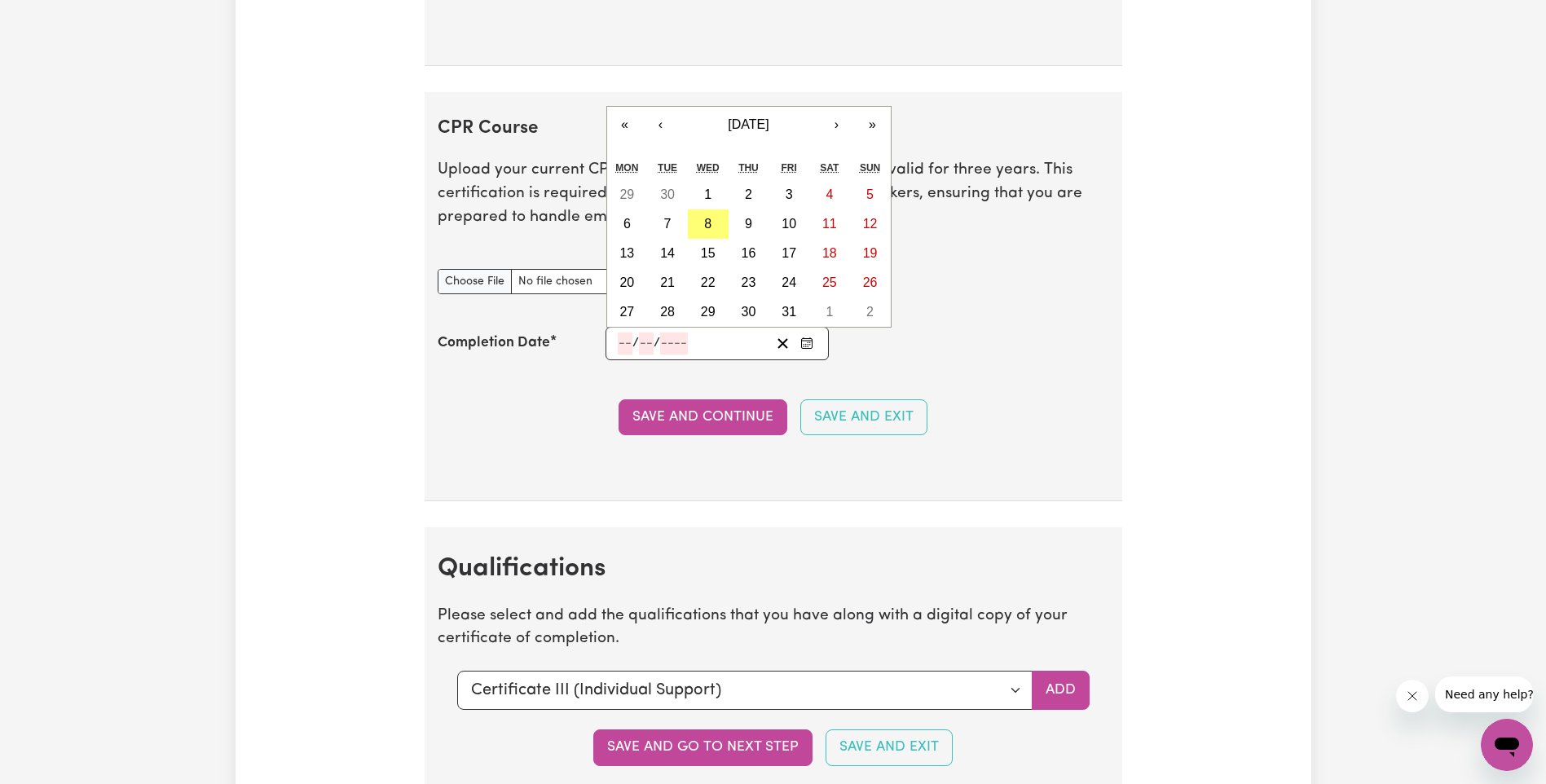
click at [624, 343] on input "number" at bounding box center [625, 343] width 15 height 22
type input "30"
type input "09"
type input "202"
type input "2025-09-30"
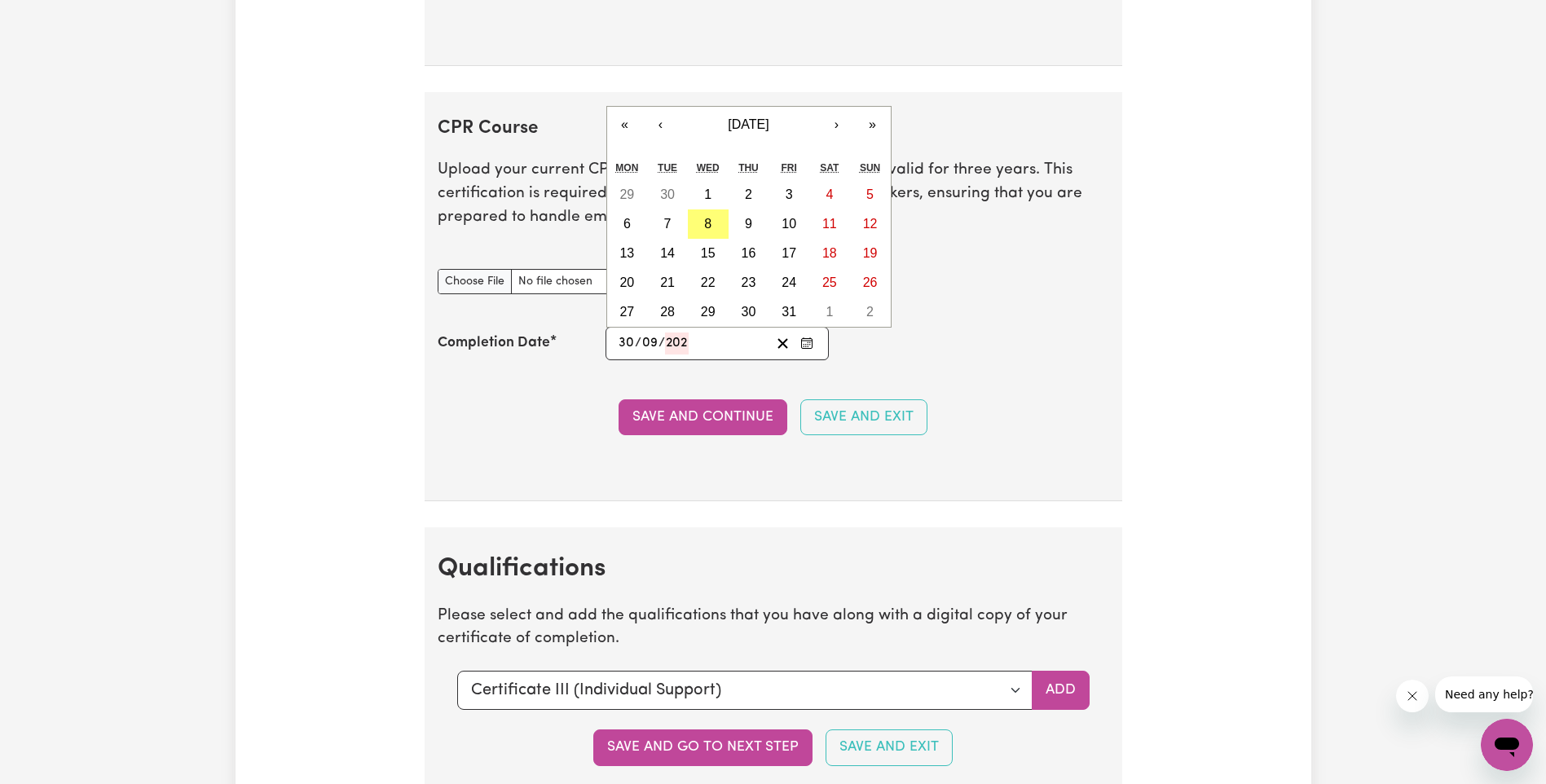
type input "9"
type input "2025"
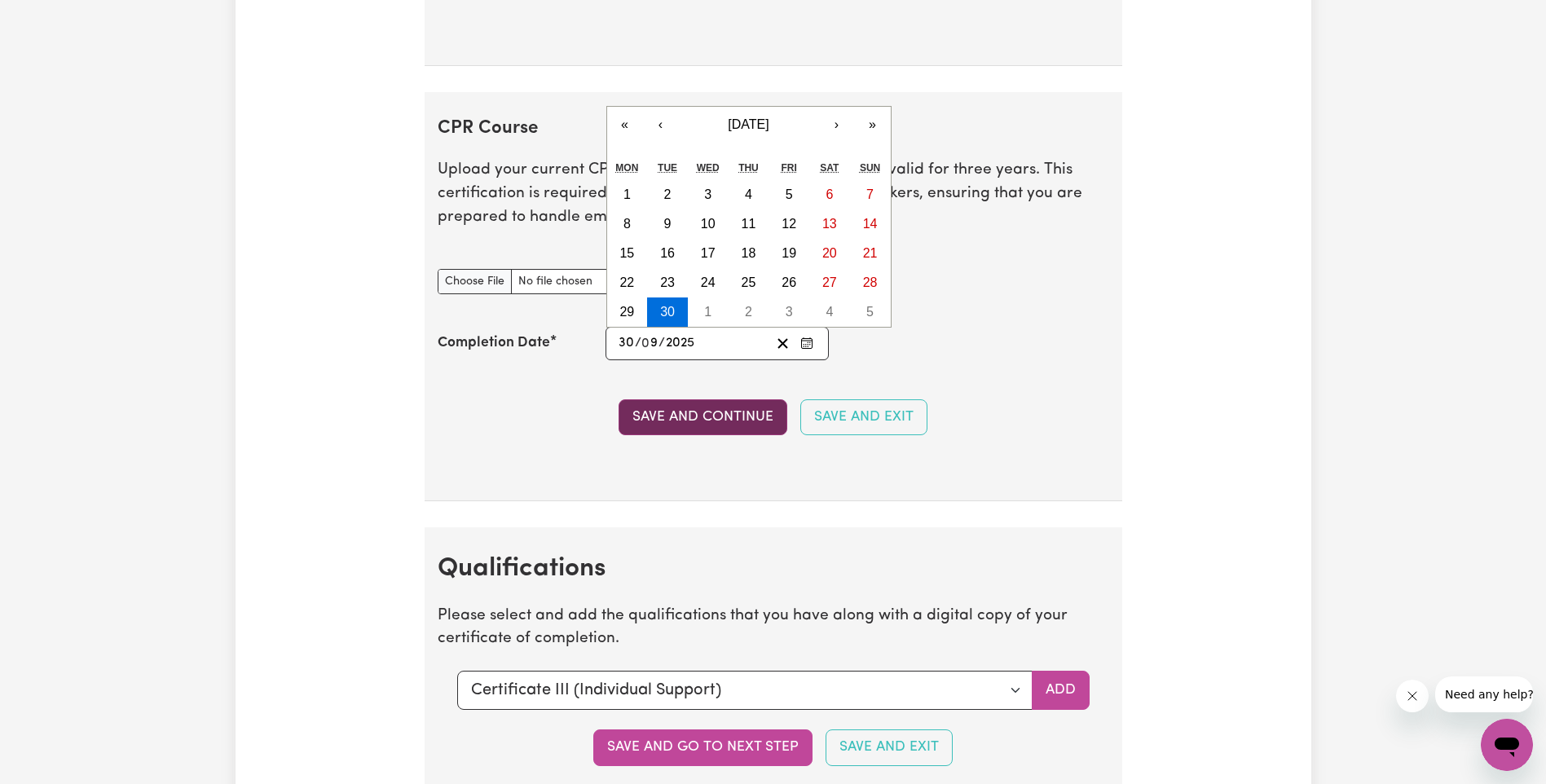
click at [700, 429] on button "Save and Continue" at bounding box center [703, 417] width 169 height 36
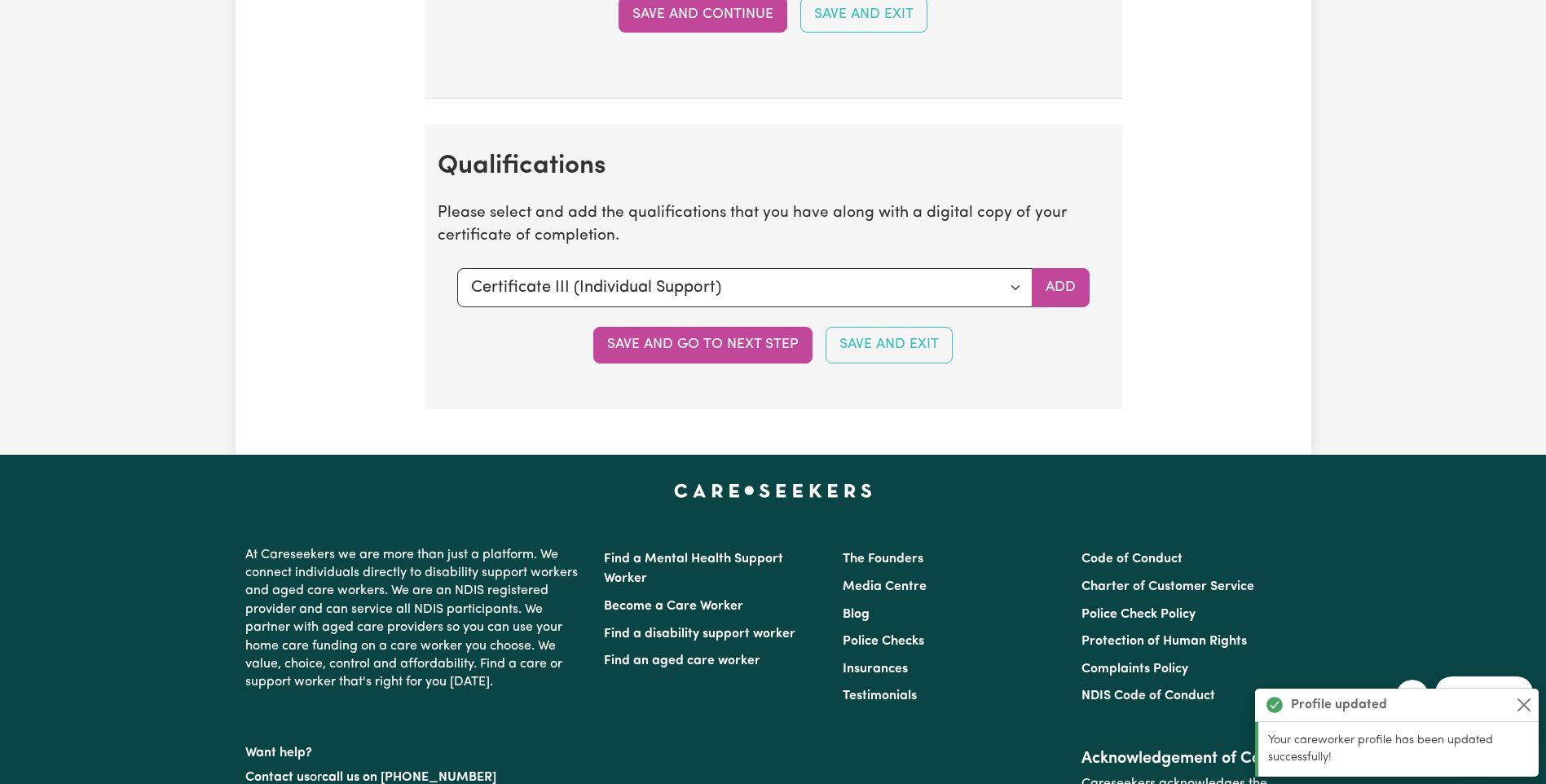
scroll to position [4563, 0]
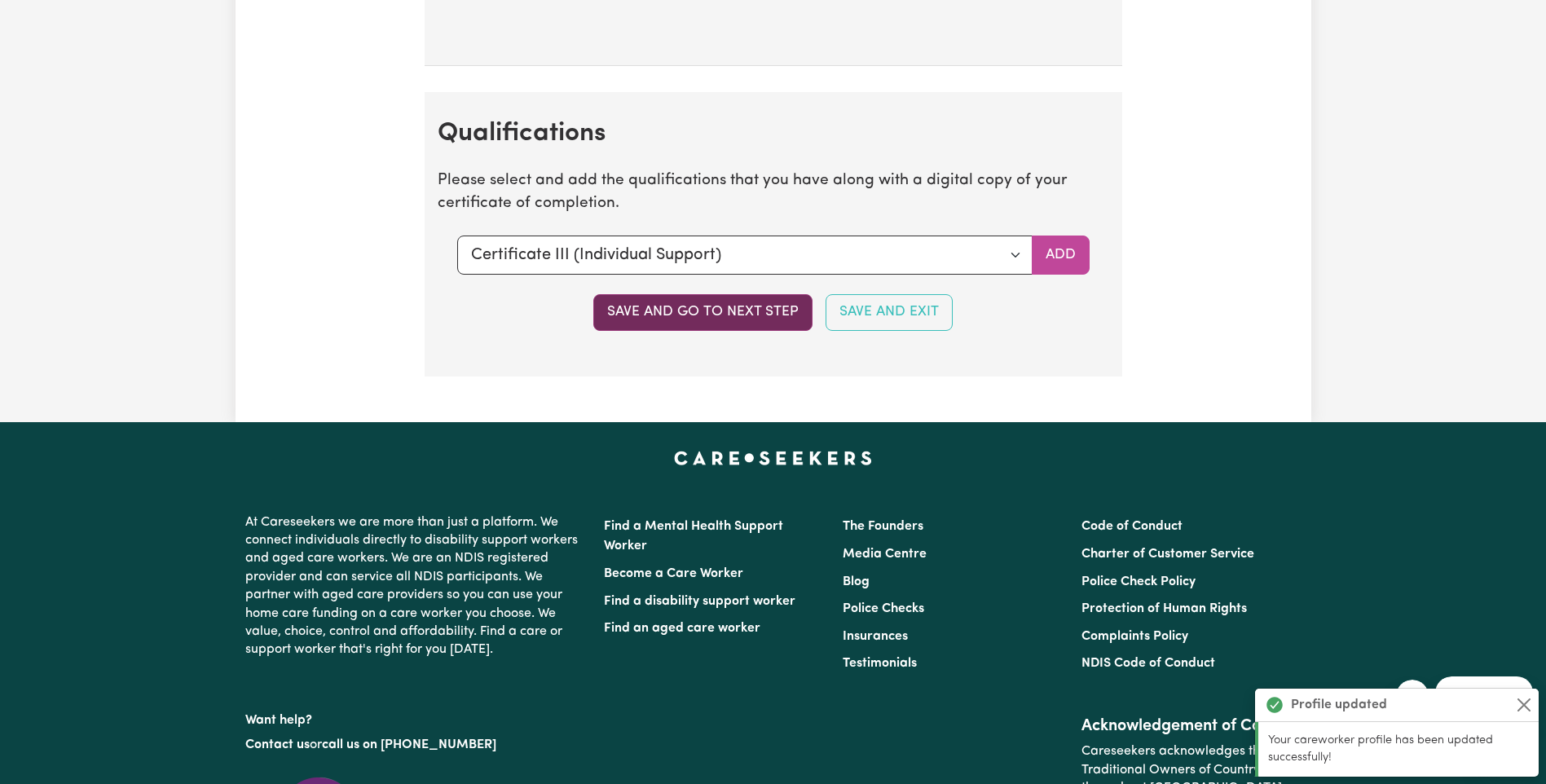
click at [707, 318] on button "Save and go to next step" at bounding box center [703, 311] width 219 height 36
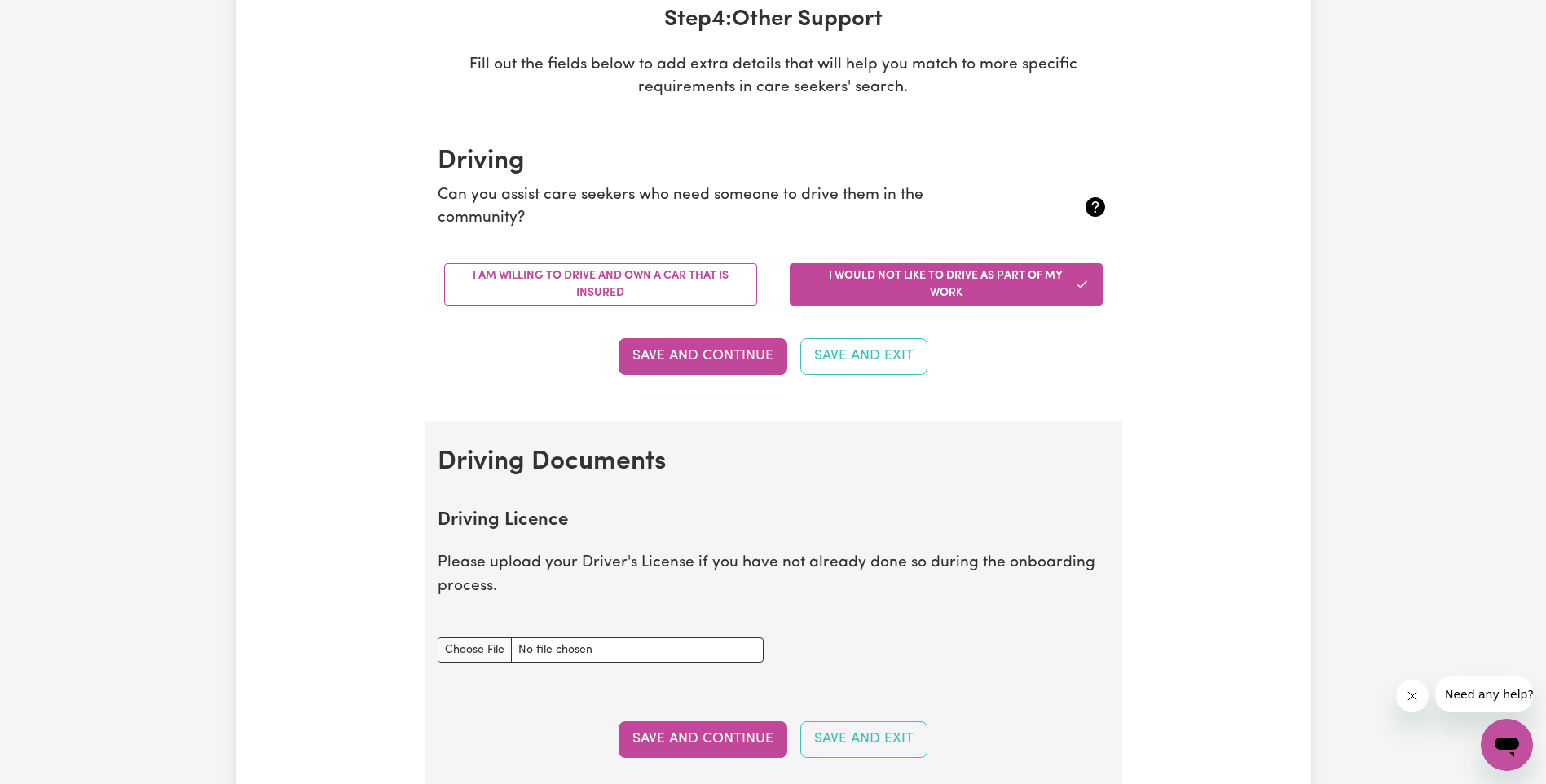
scroll to position [571, 0]
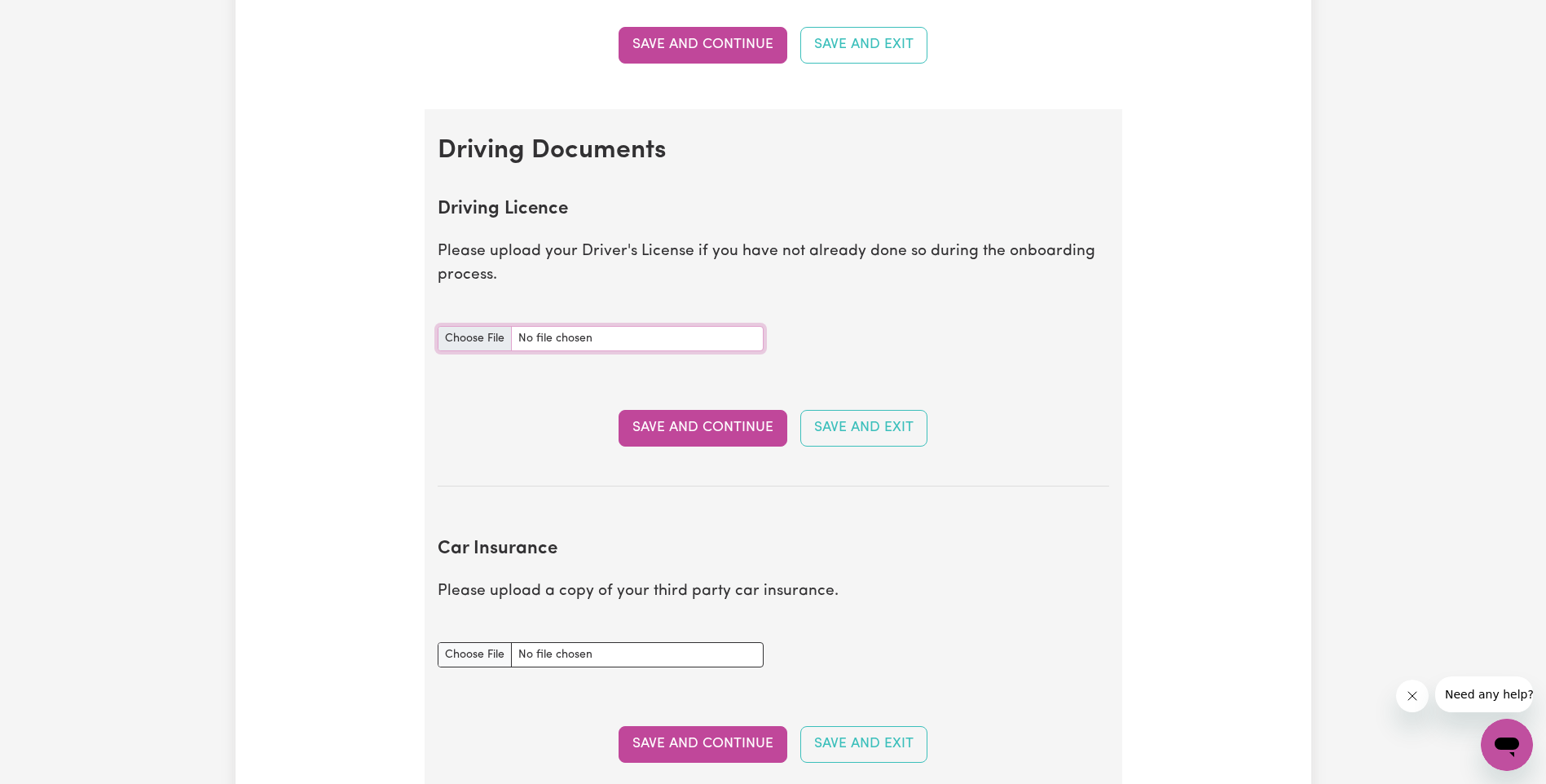
click at [470, 339] on input "Driving Licence document" at bounding box center [601, 339] width 326 height 25
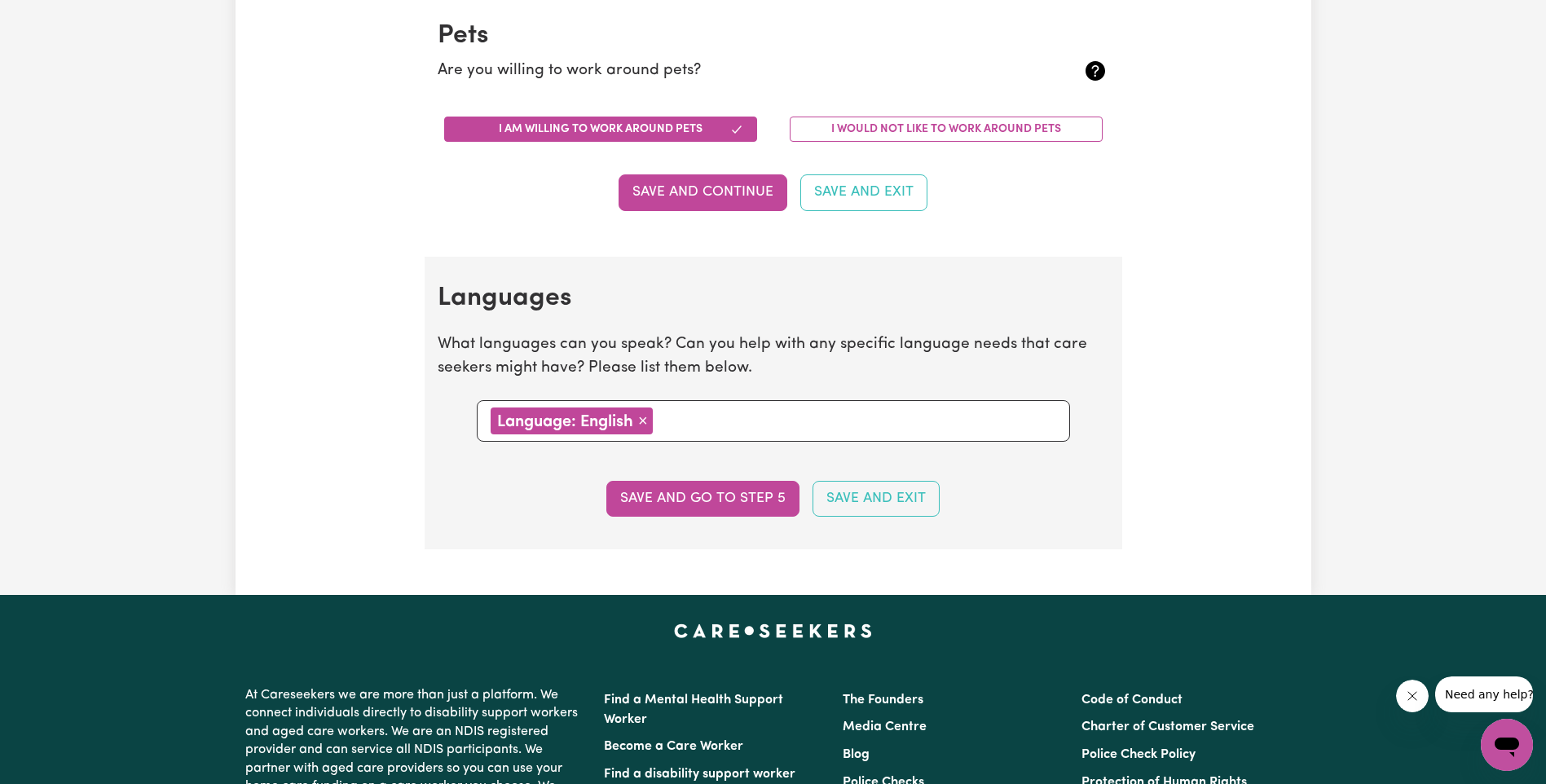
scroll to position [1467, 0]
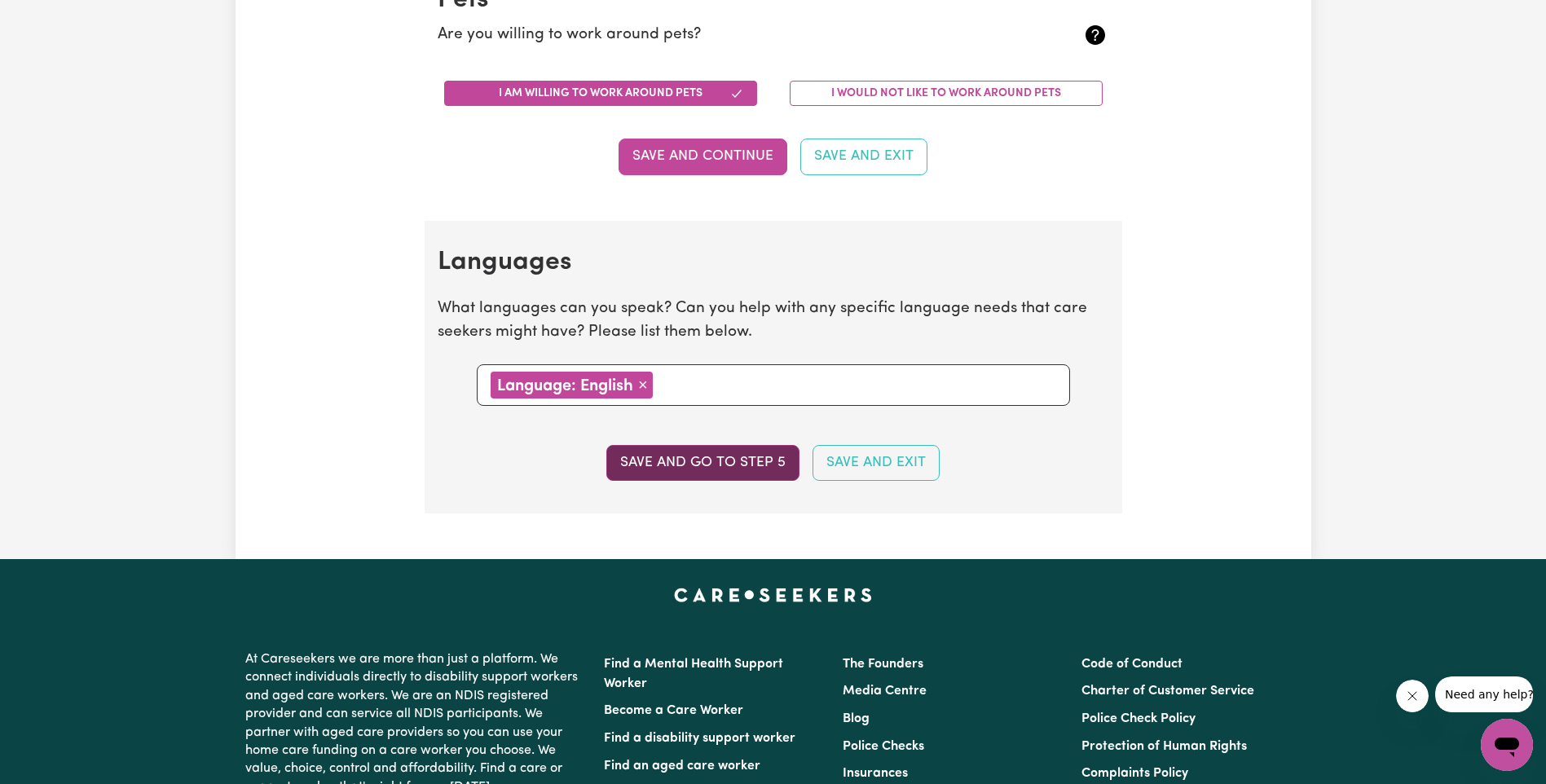
click at [736, 455] on button "Save and go to step 5" at bounding box center [703, 463] width 193 height 36
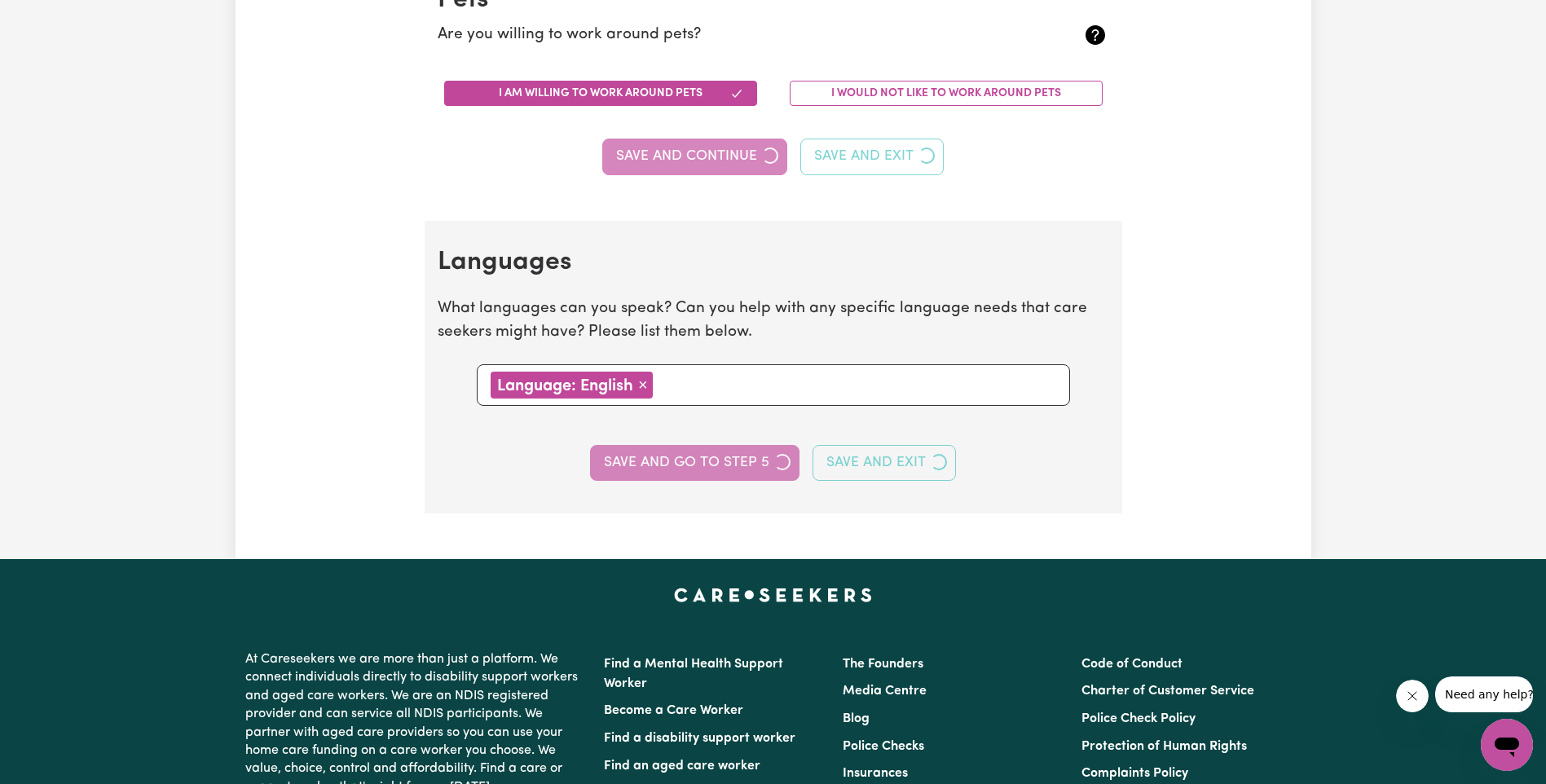
select select "I am providing services through another platform"
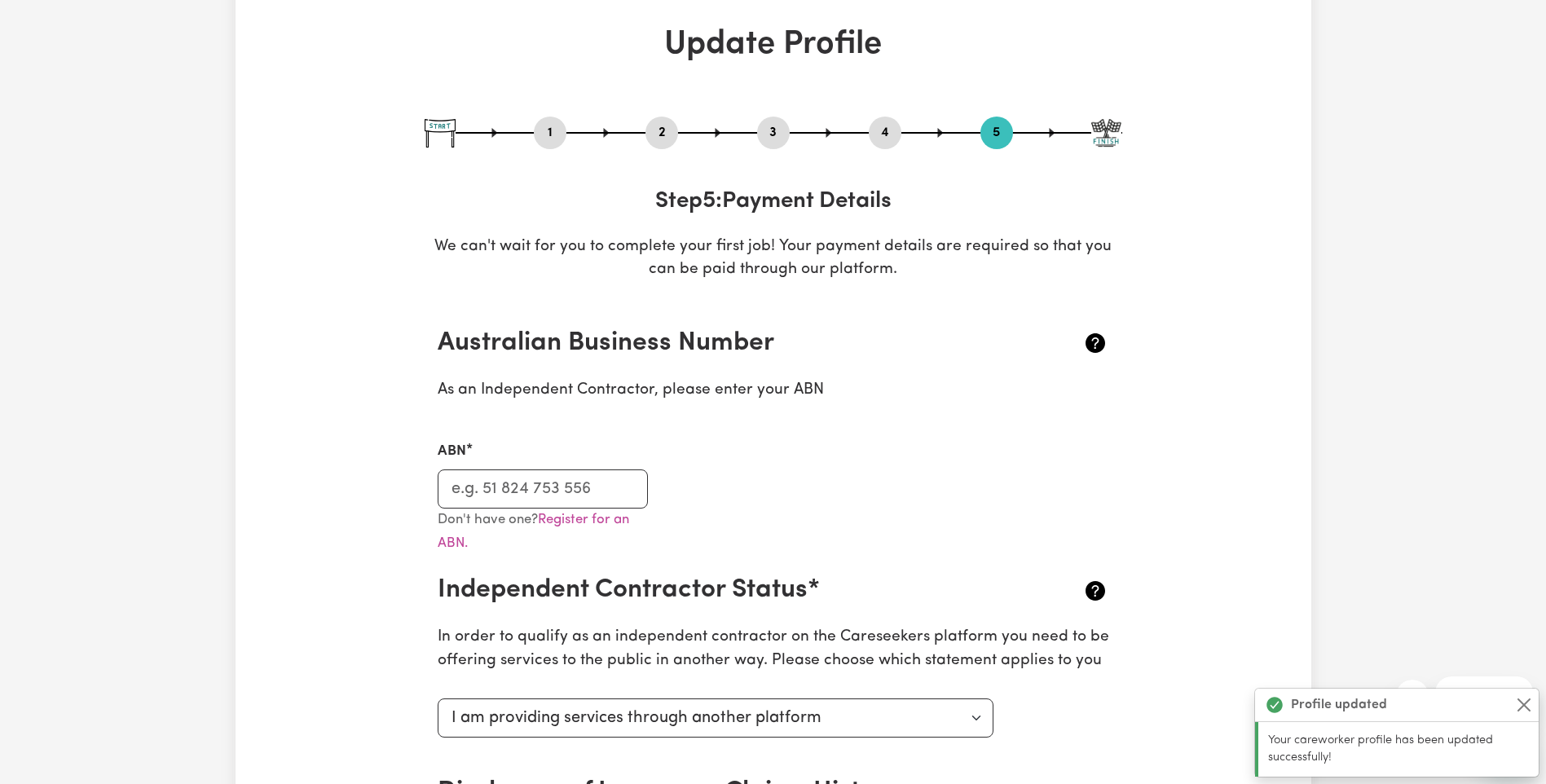
scroll to position [163, 0]
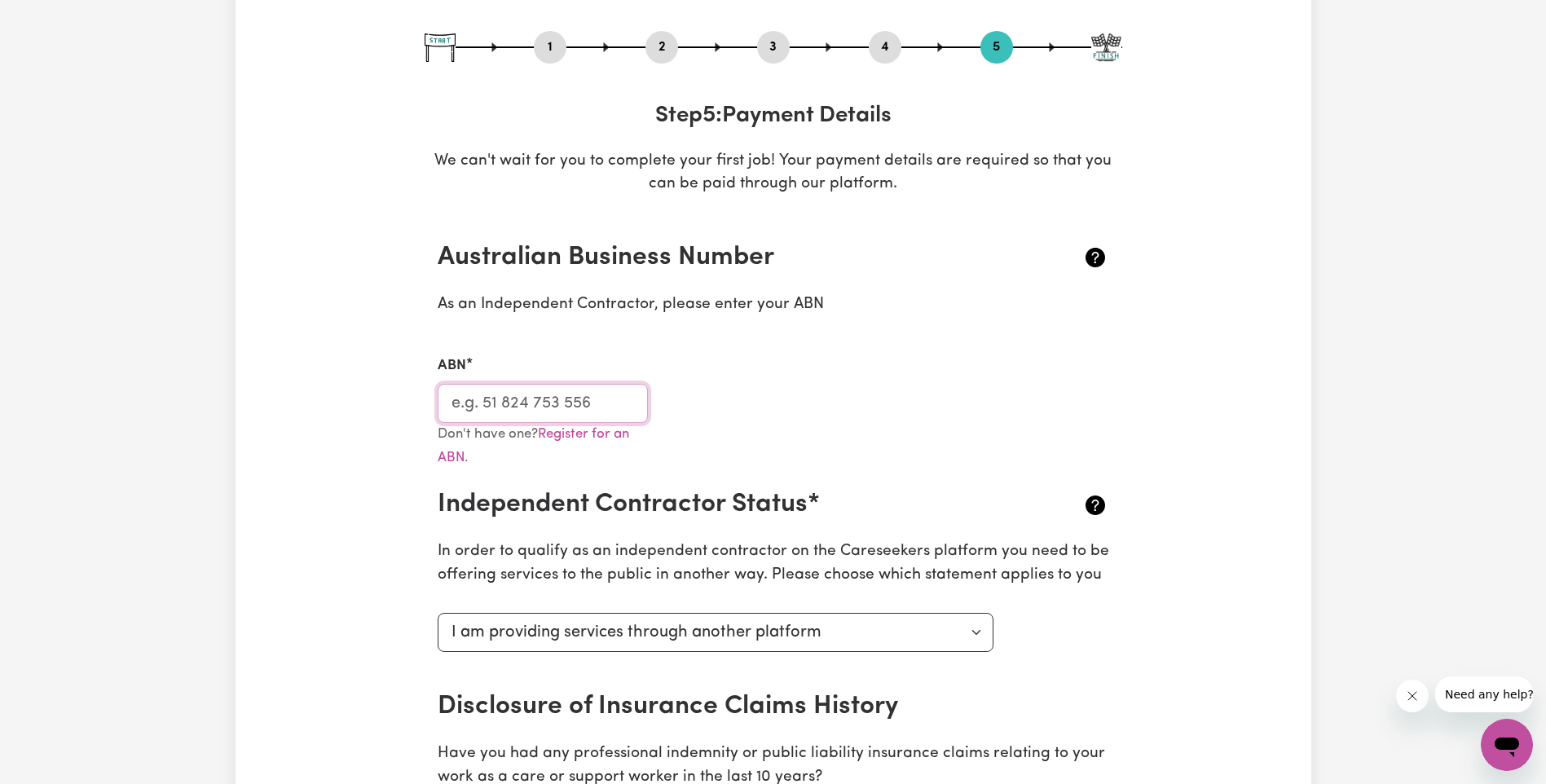
click at [525, 408] on input "ABN" at bounding box center [543, 404] width 212 height 39
type input "89 623 481 104"
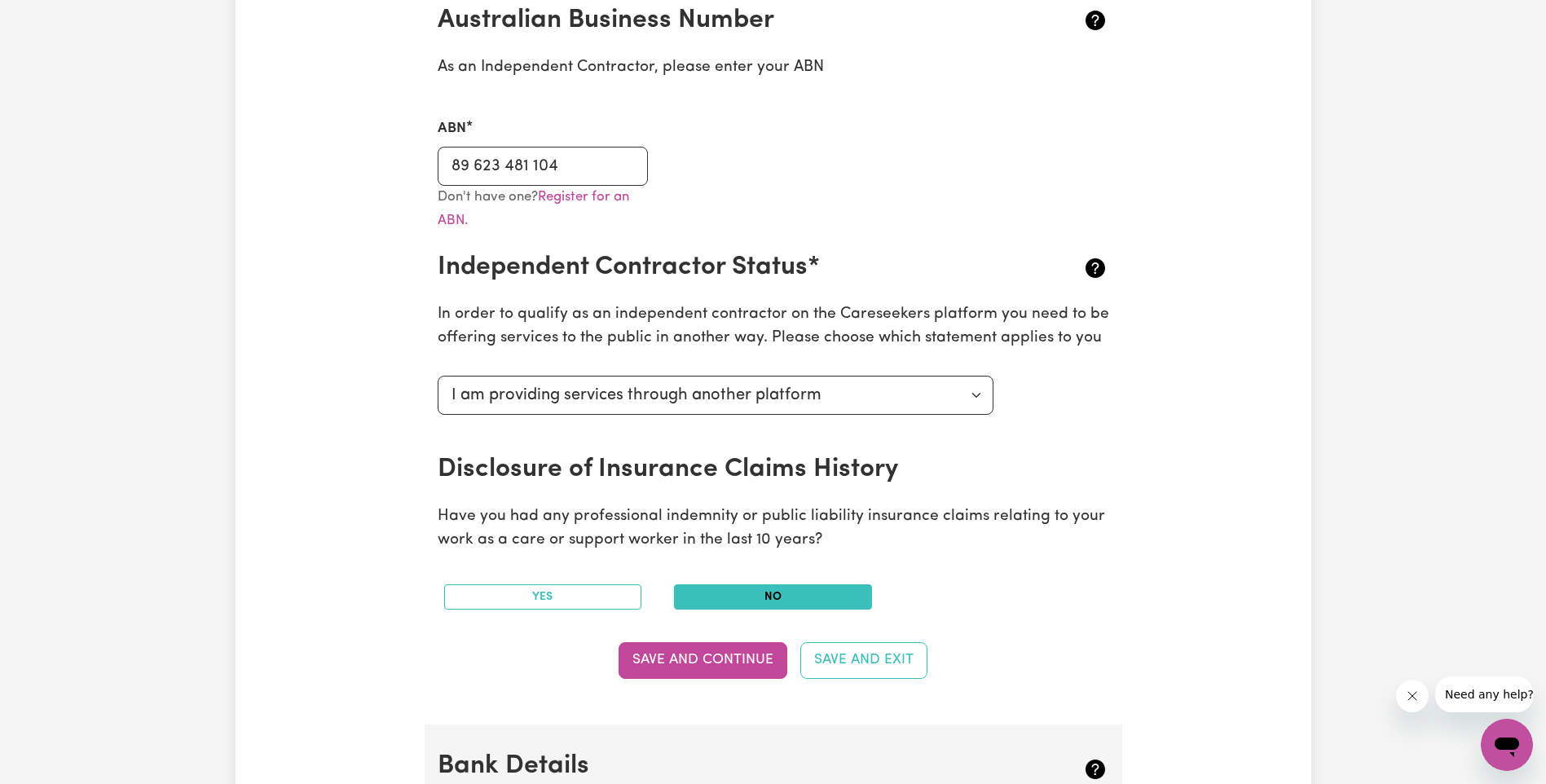
scroll to position [408, 0]
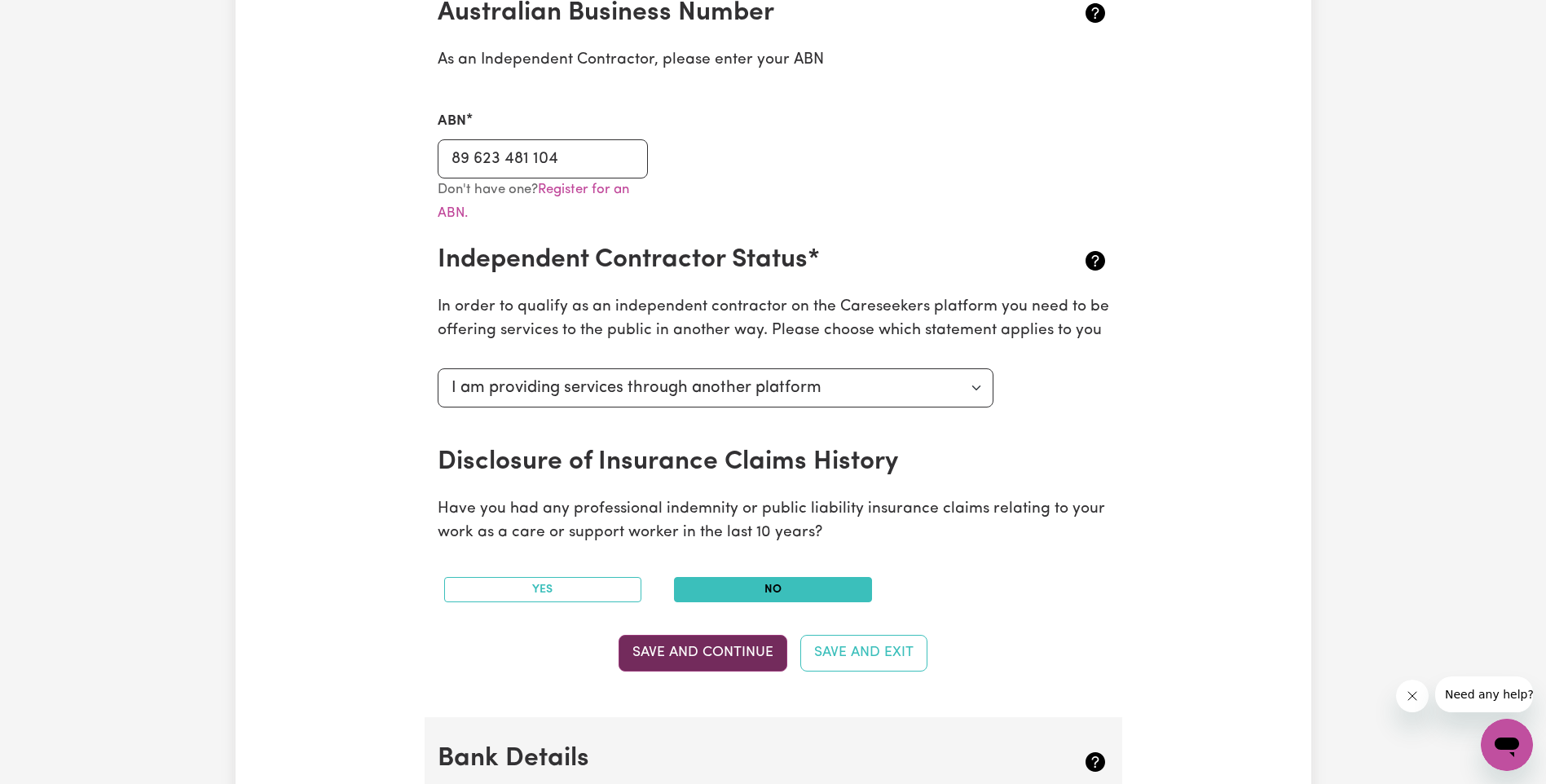
click at [675, 652] on button "Save and Continue" at bounding box center [703, 652] width 169 height 36
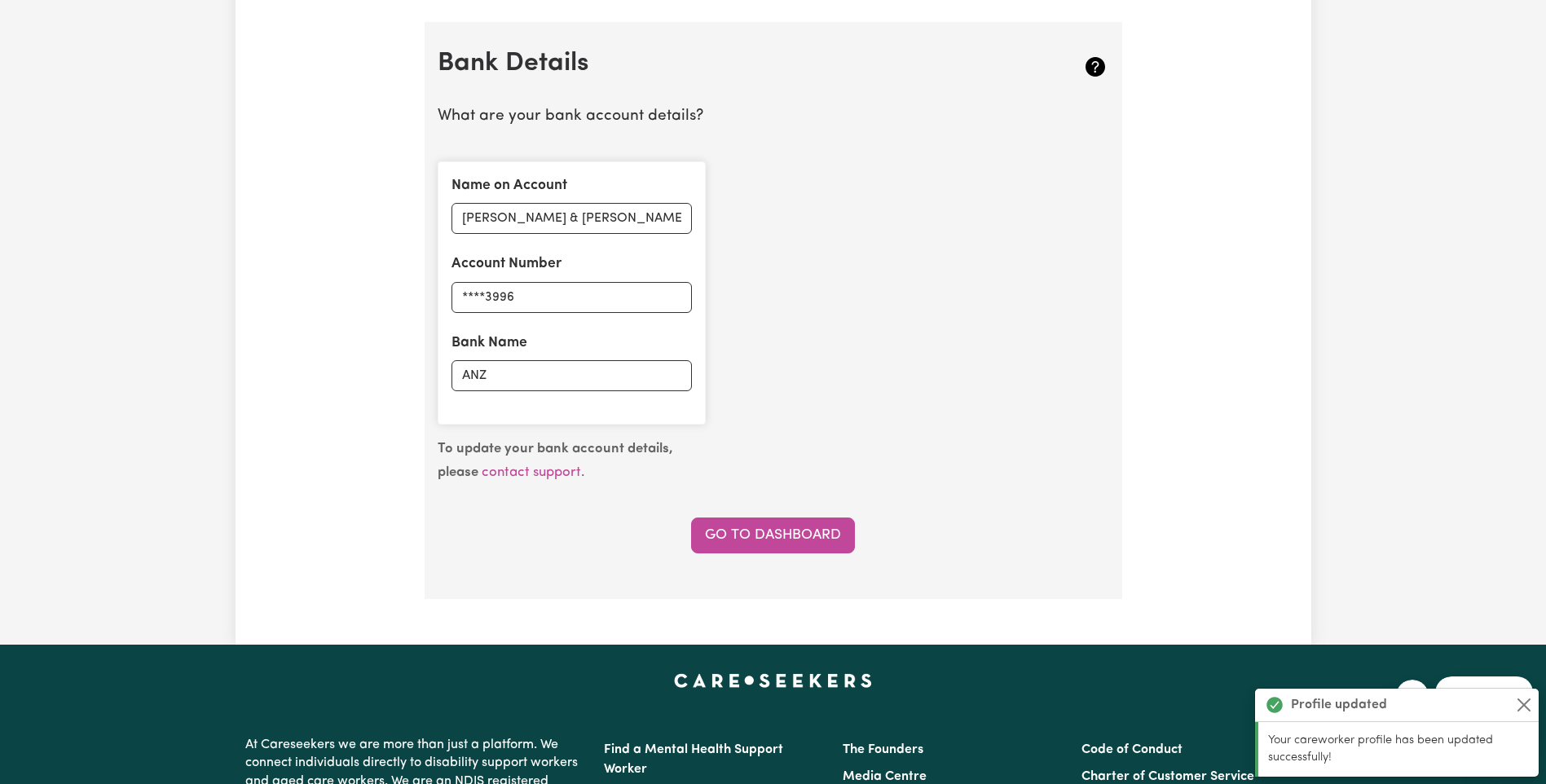
scroll to position [1125, 0]
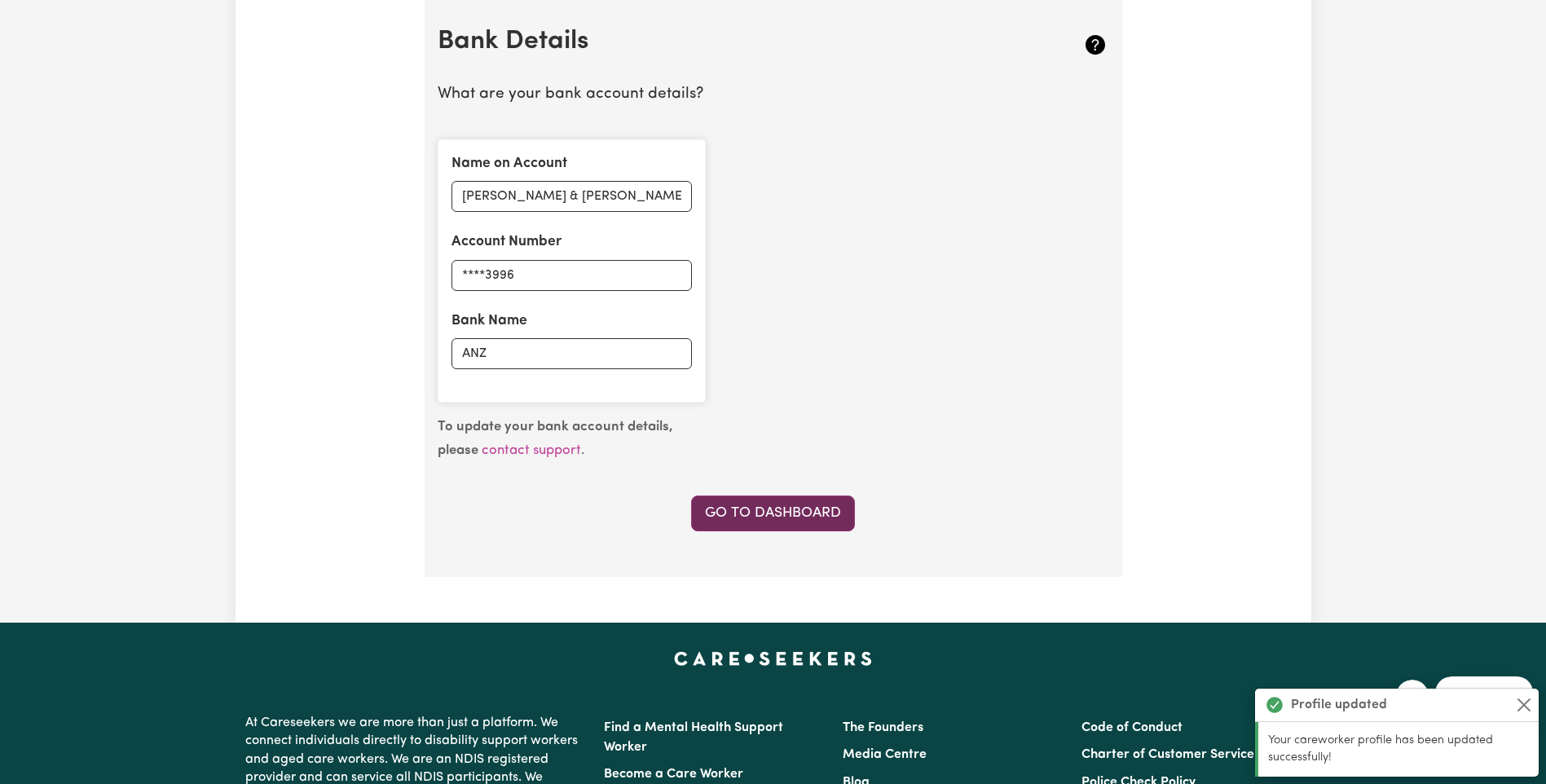
click at [774, 520] on link "Go to Dashboard" at bounding box center [773, 513] width 164 height 36
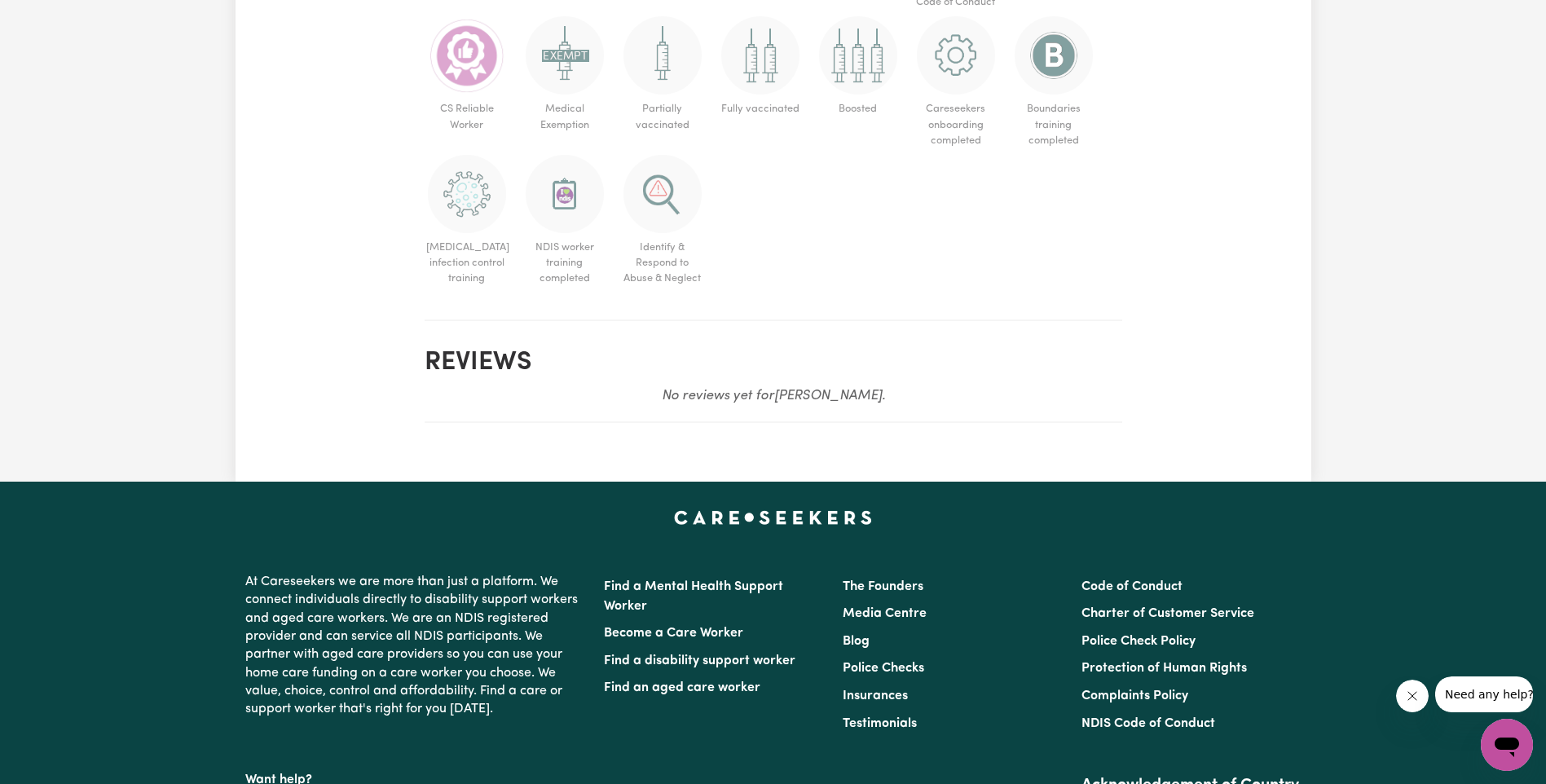
scroll to position [978, 0]
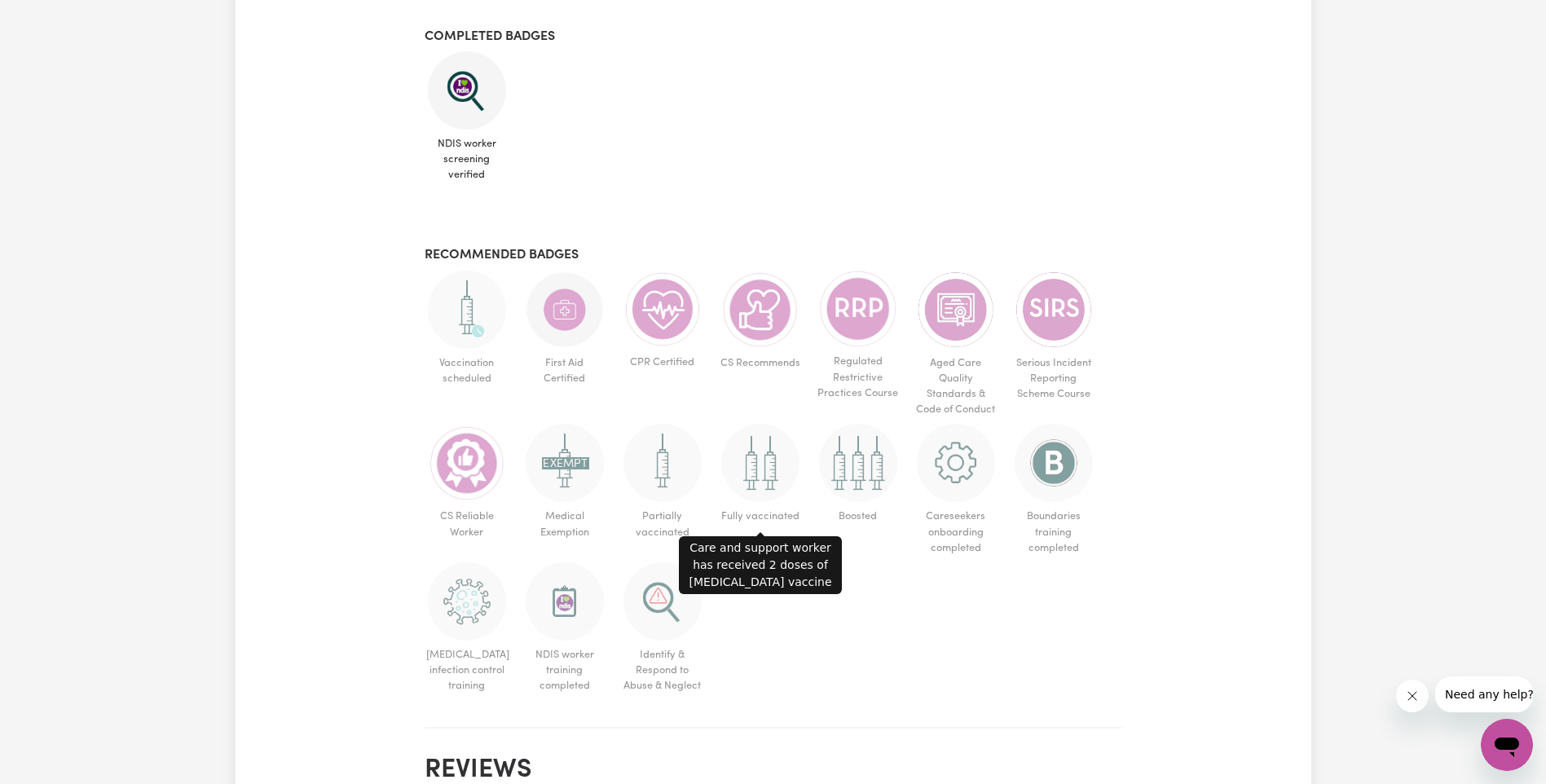
click at [762, 484] on img at bounding box center [760, 463] width 79 height 79
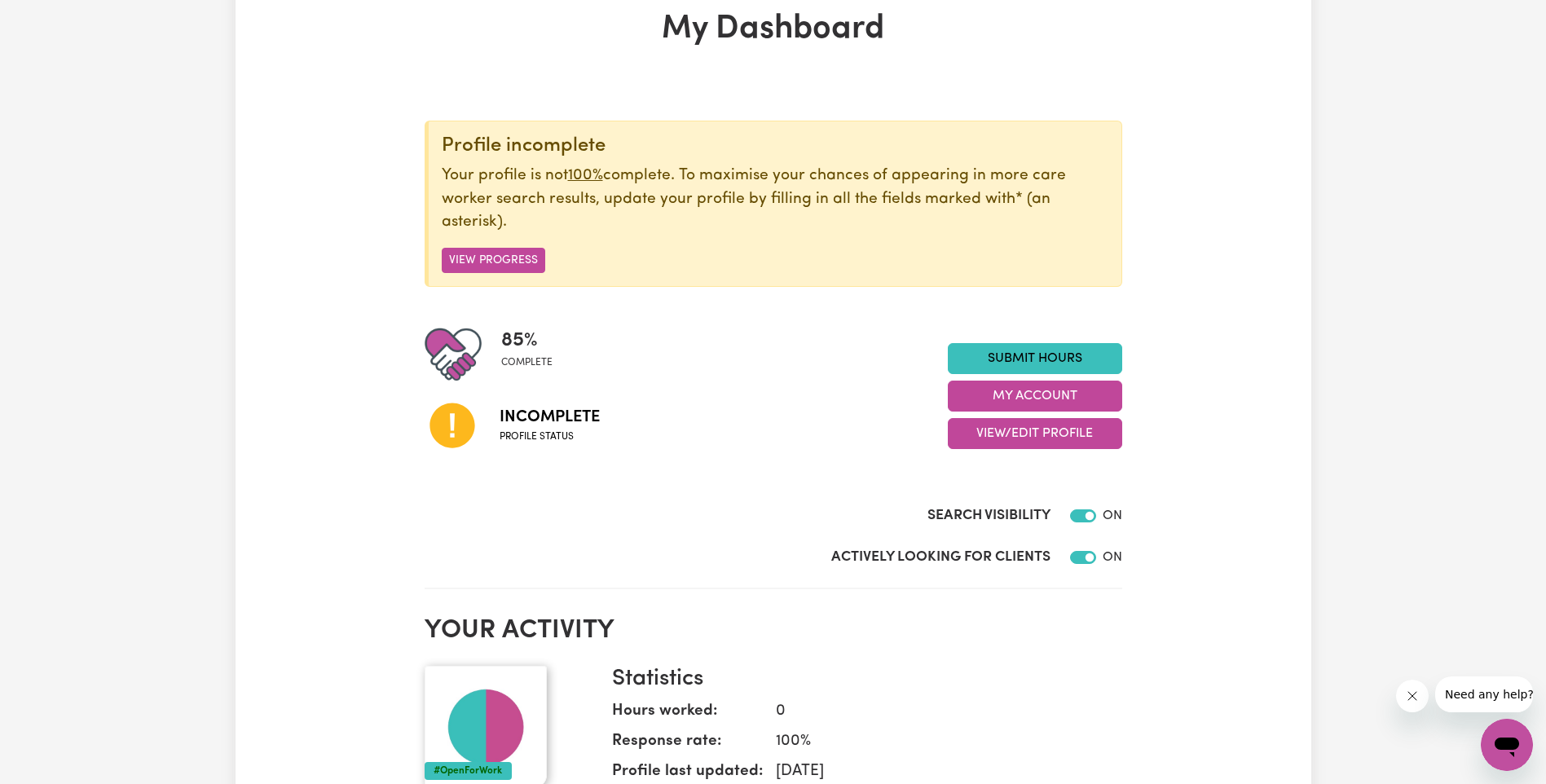
scroll to position [0, 0]
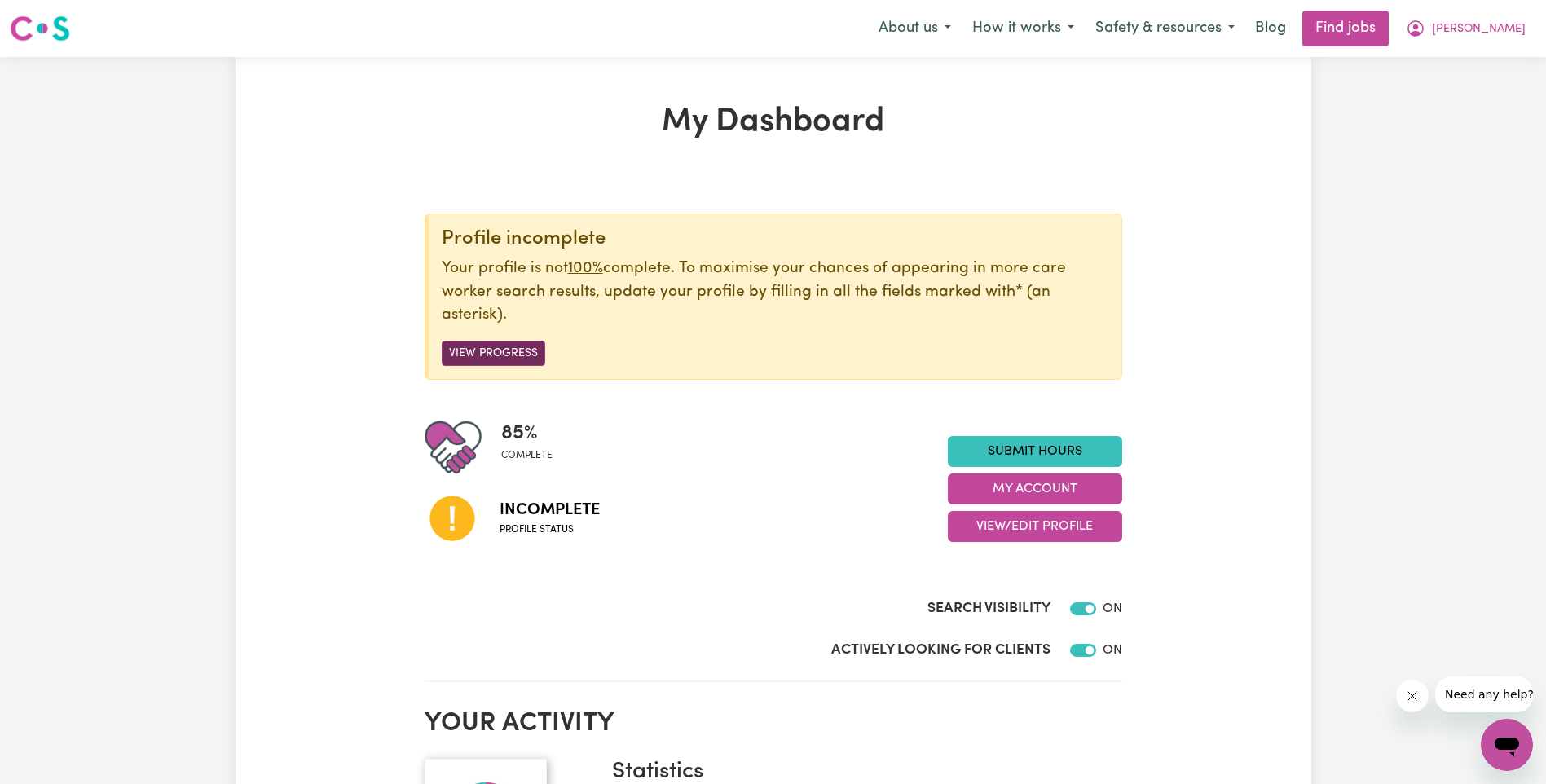
click at [509, 354] on button "View Progress" at bounding box center [493, 353] width 104 height 25
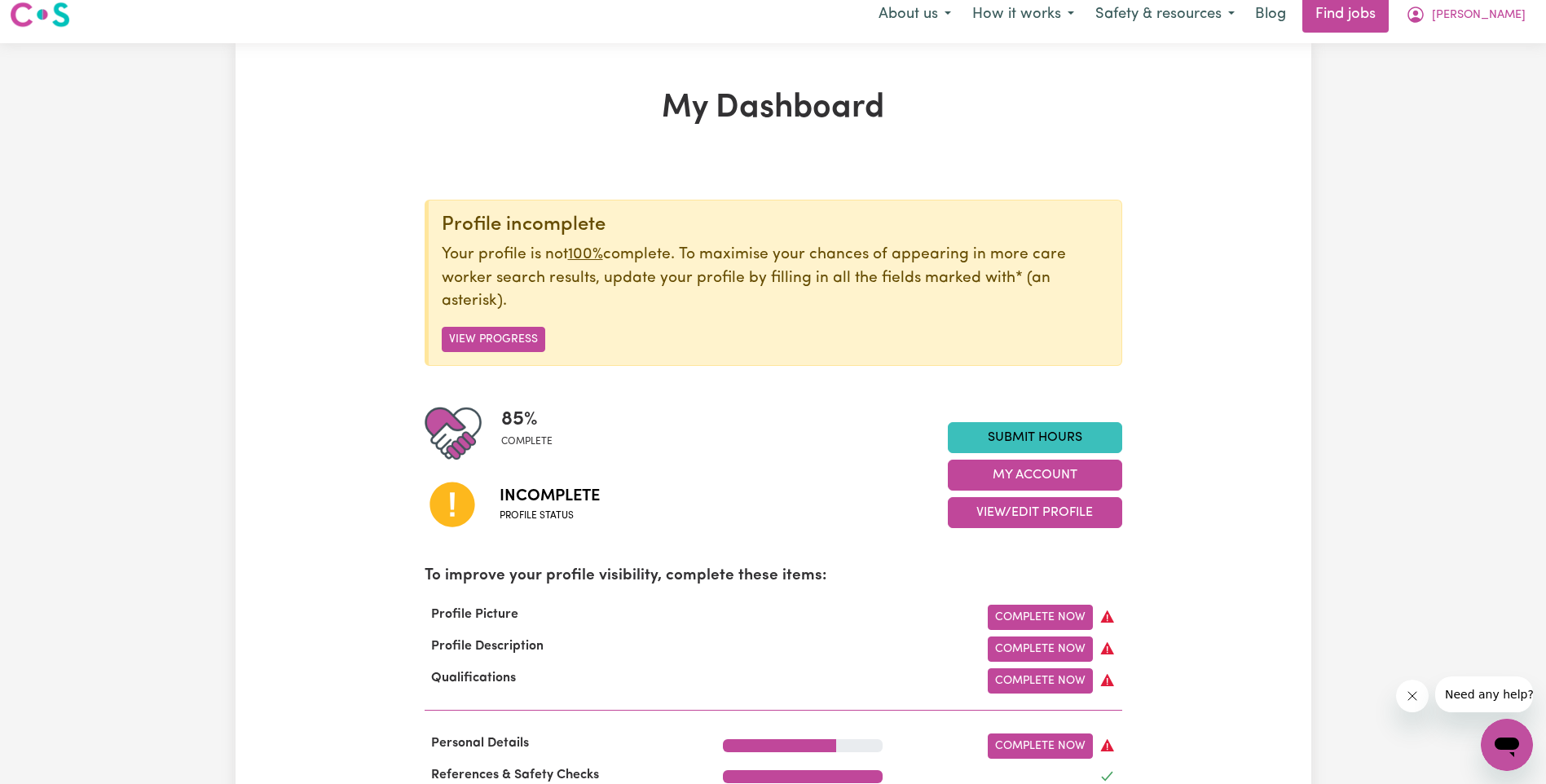
scroll to position [326, 0]
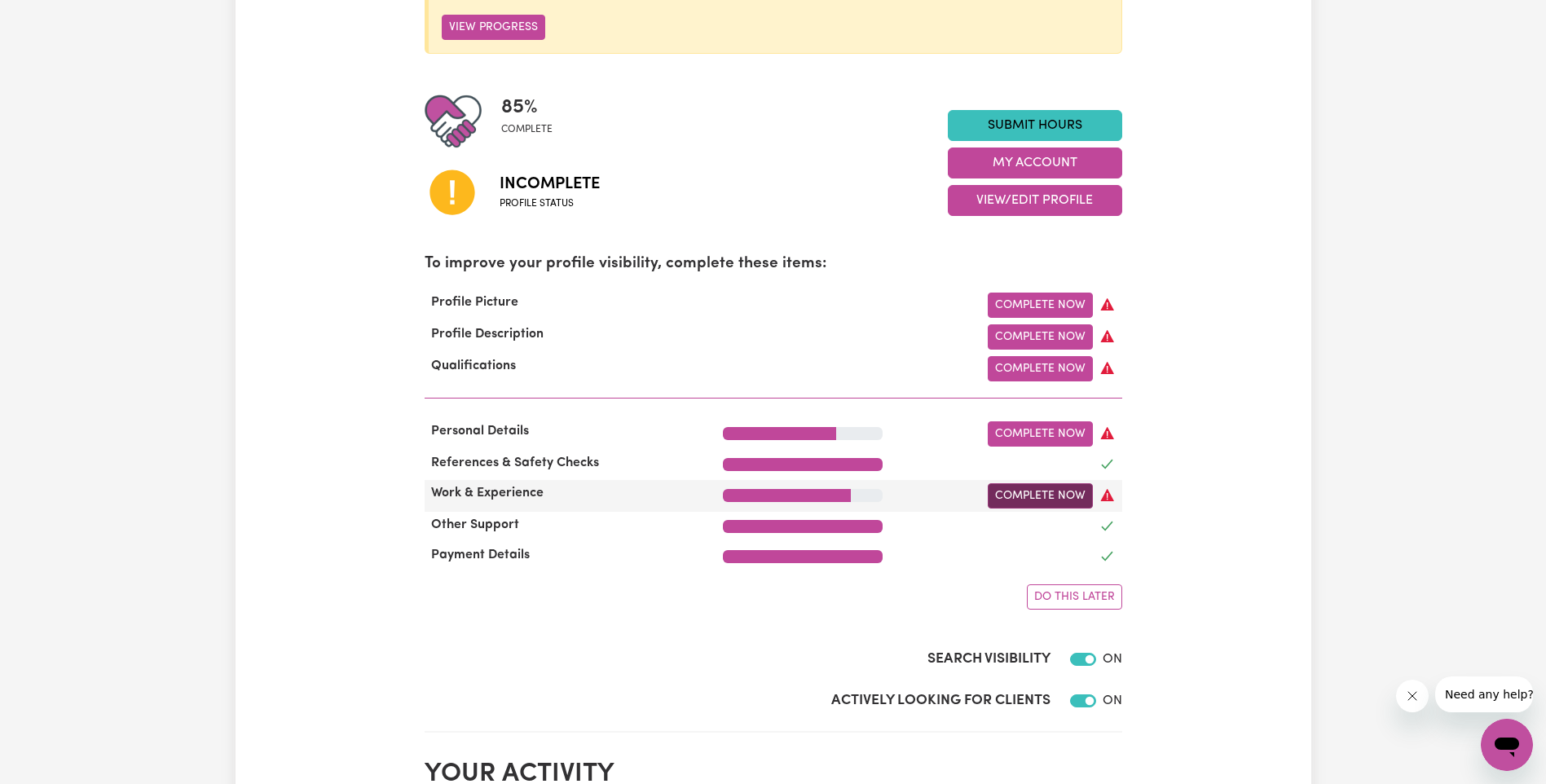
click at [1077, 506] on link "Complete Now" at bounding box center [1040, 496] width 105 height 25
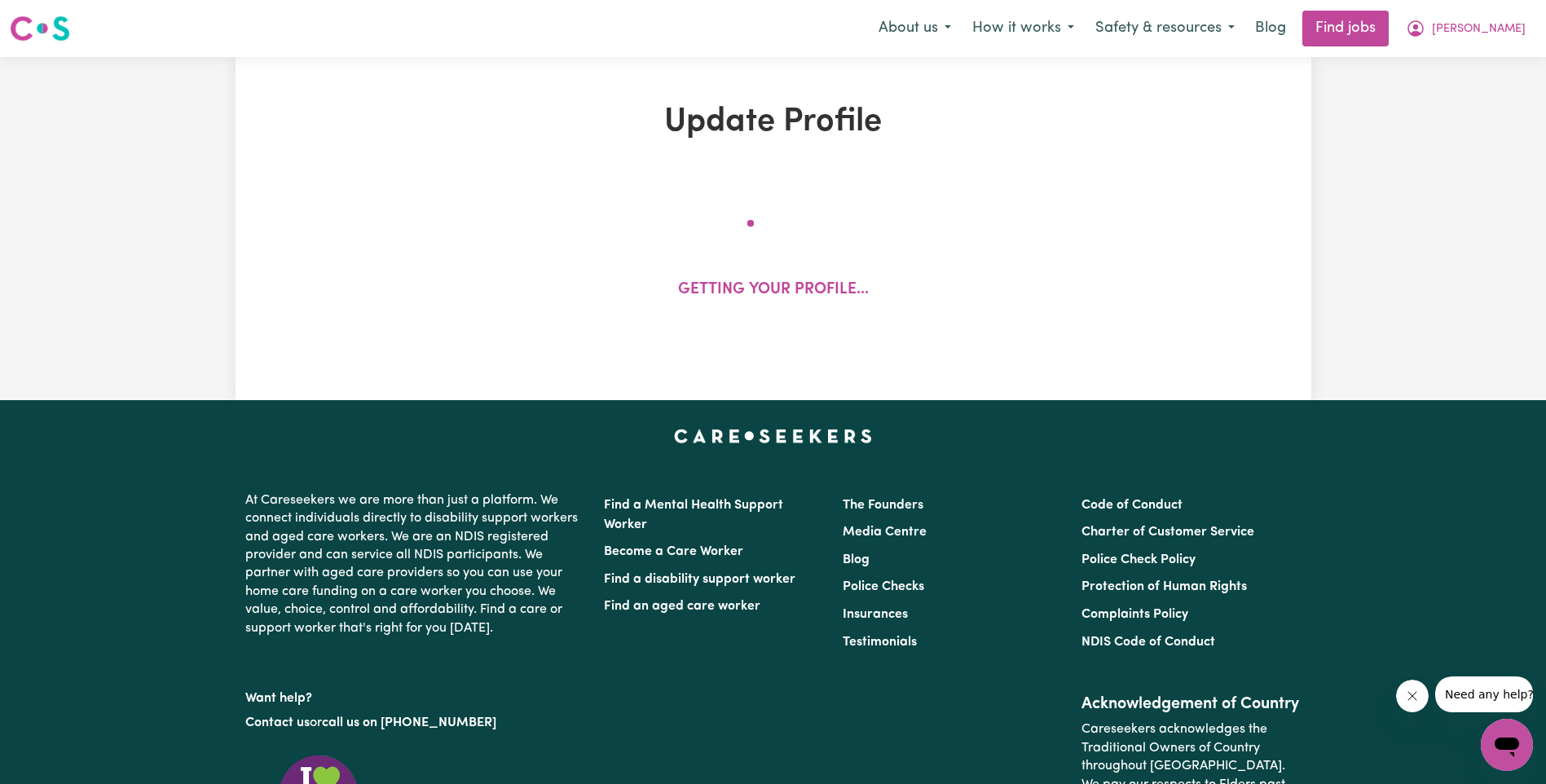
select select "2025"
select select "2021"
select select "2017"
select select "2025"
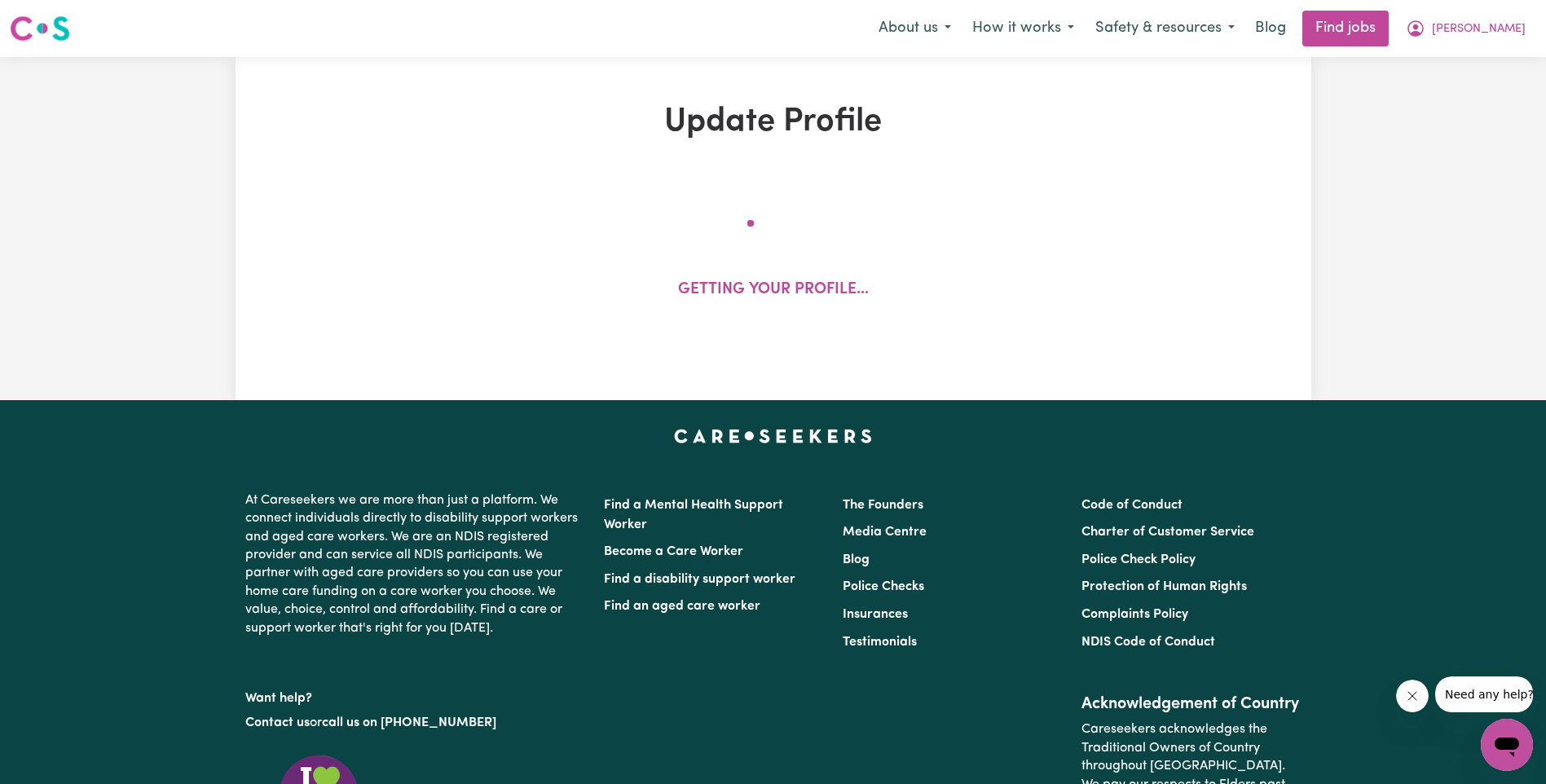
select select "Certificate III (Individual Support)"
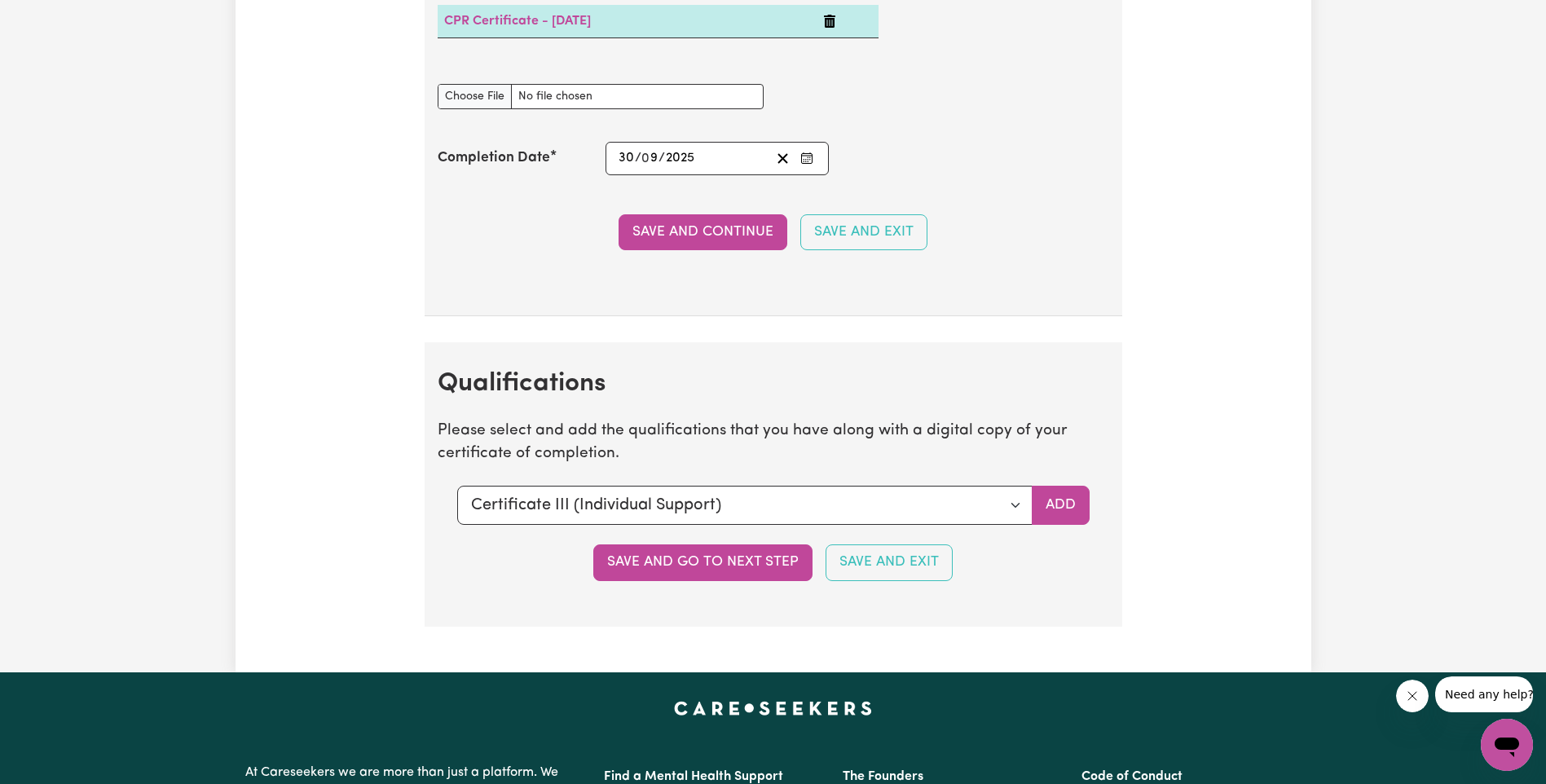
scroll to position [4400, 0]
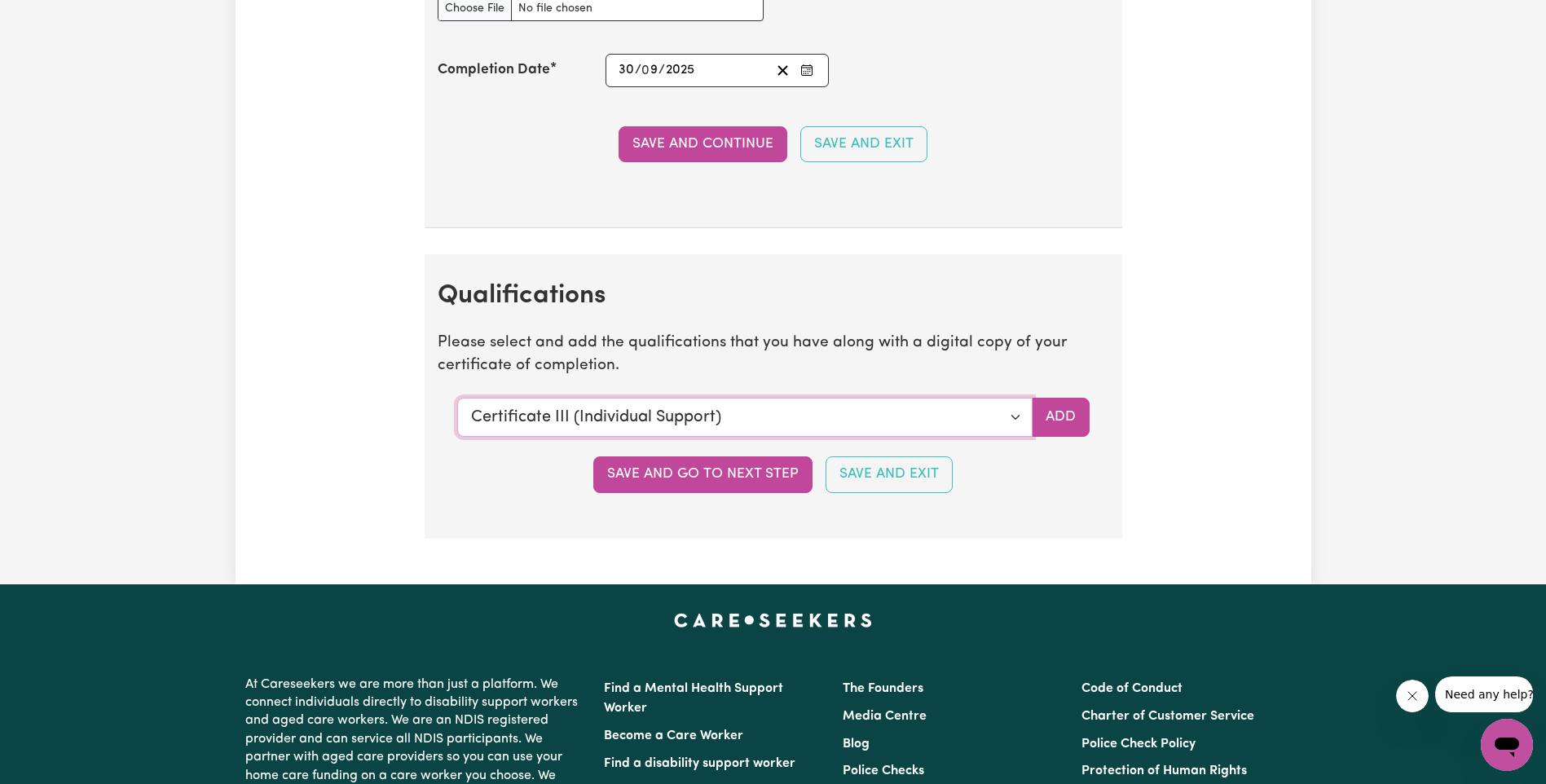
click at [1017, 425] on select "Select a qualification to add... Certificate III (Individual Support) Certifica…" at bounding box center [744, 417] width 576 height 39
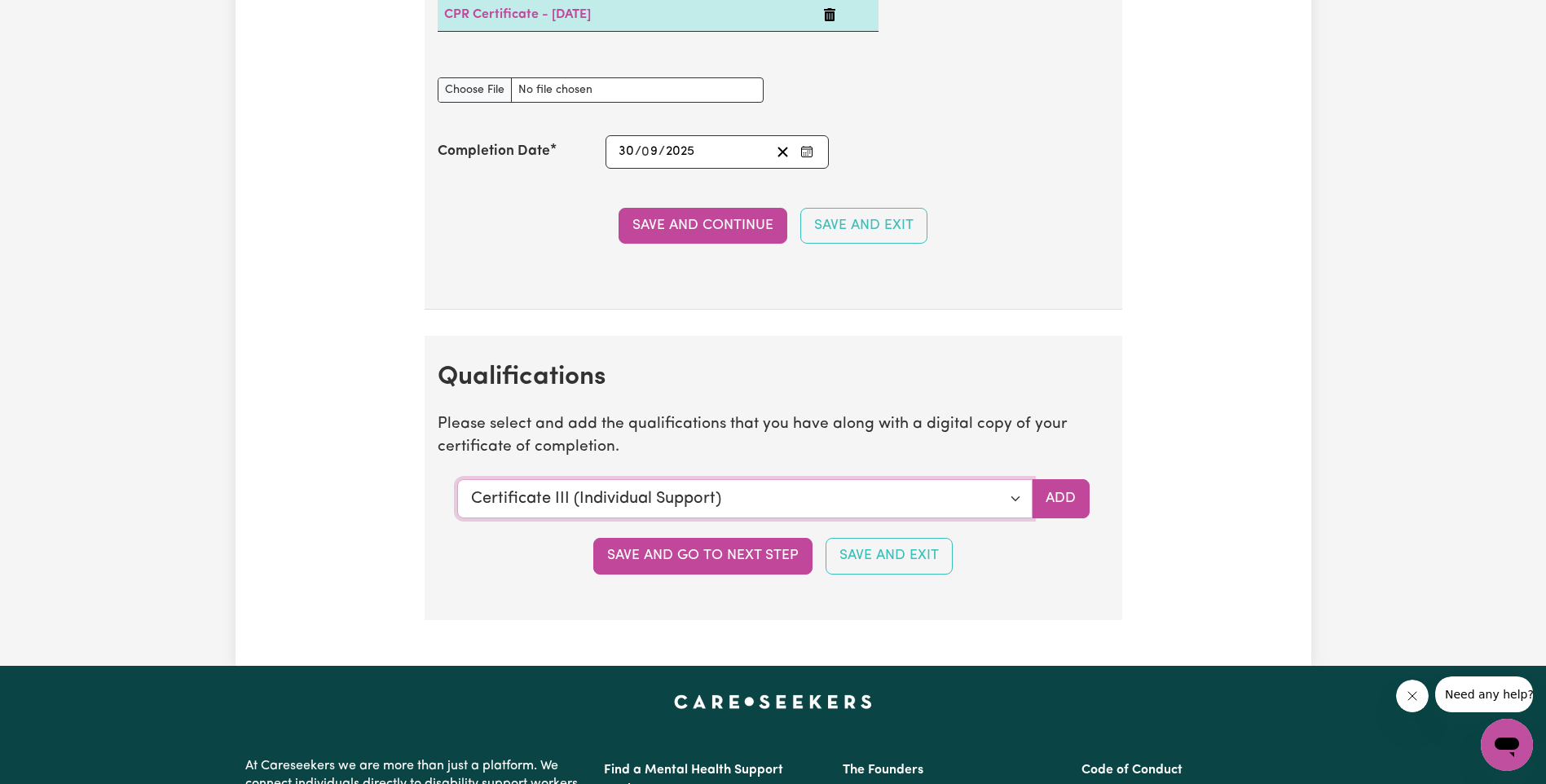
click at [1021, 496] on select "Select a qualification to add... Certificate III (Individual Support) Certifica…" at bounding box center [744, 499] width 576 height 39
click at [510, 554] on div "Save and go to next step Save and Exit" at bounding box center [773, 555] width 672 height 36
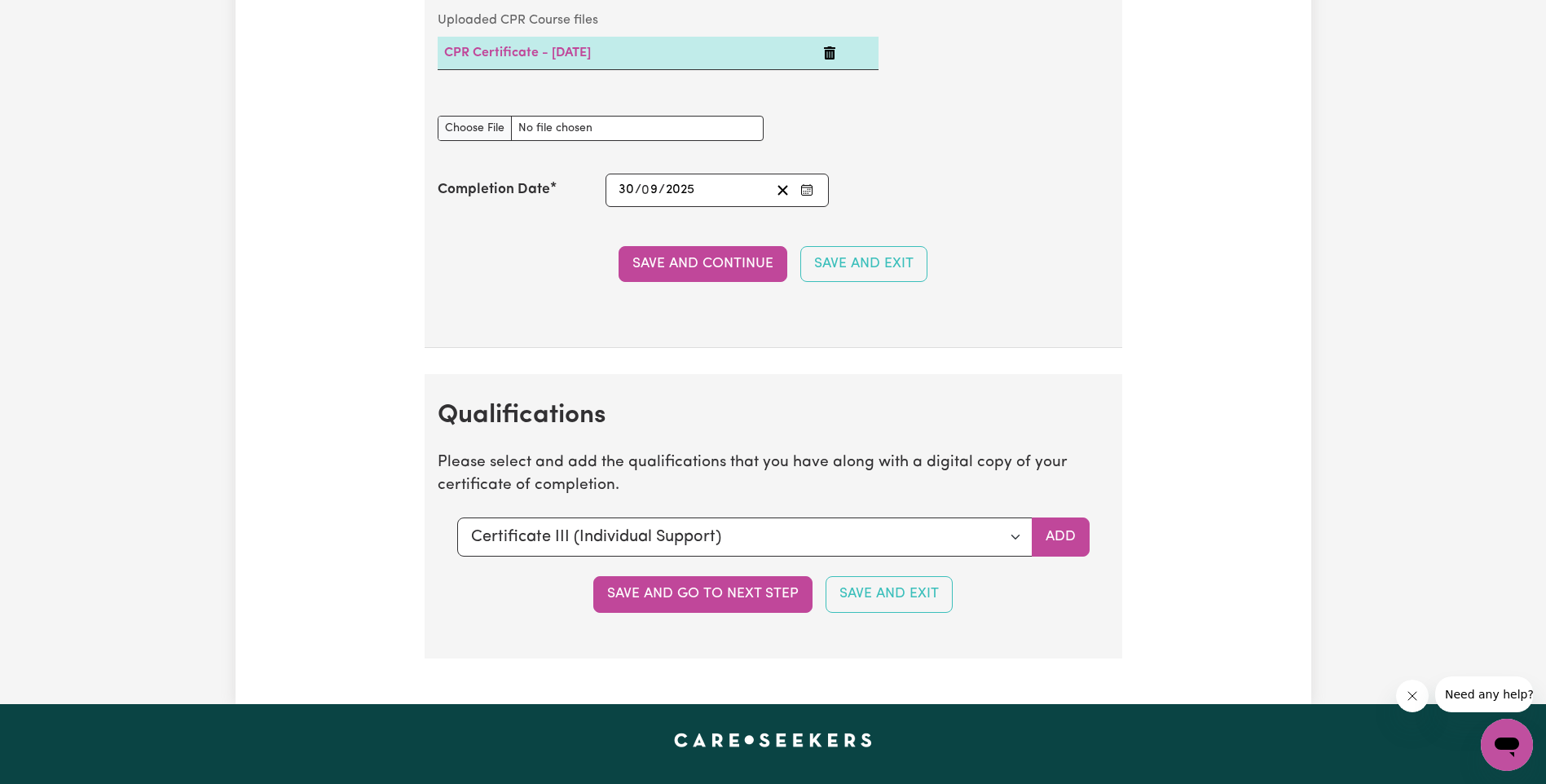
scroll to position [4400, 0]
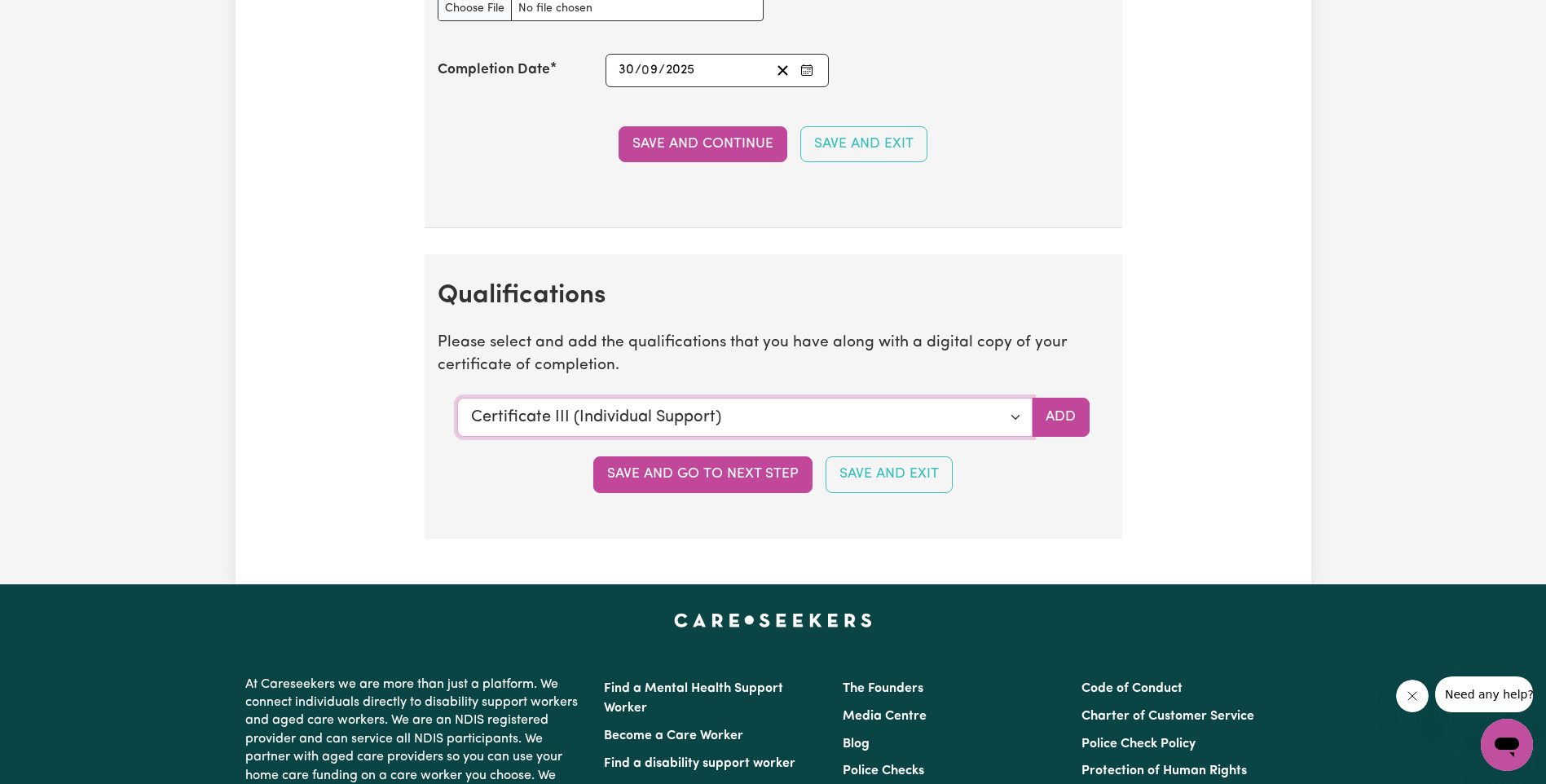
click at [979, 405] on select "Select a qualification to add... Certificate III (Individual Support) Certifica…" at bounding box center [744, 417] width 576 height 39
click at [899, 481] on button "Save and Exit" at bounding box center [889, 474] width 127 height 36
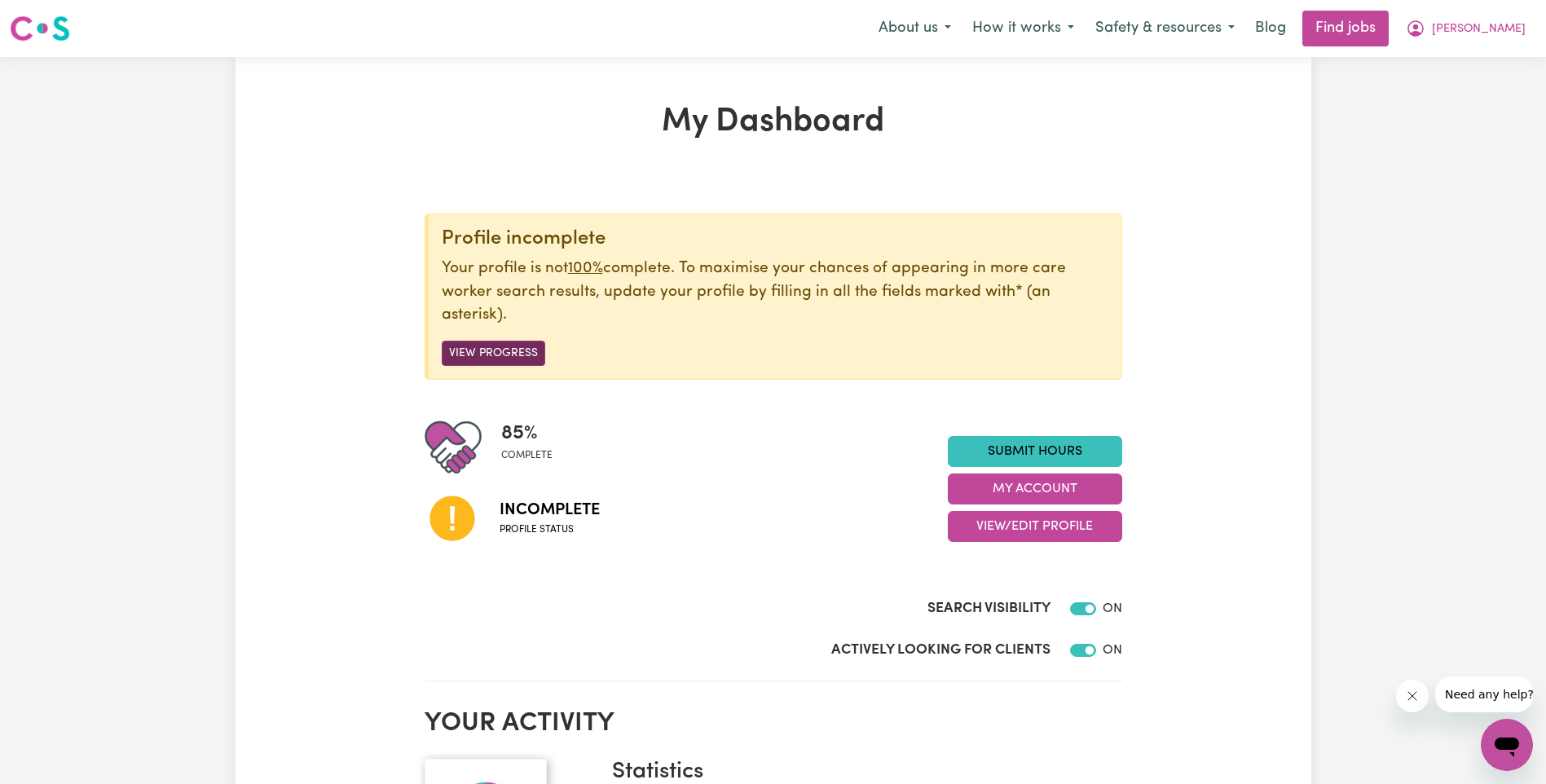
click at [488, 353] on button "View Progress" at bounding box center [493, 353] width 104 height 25
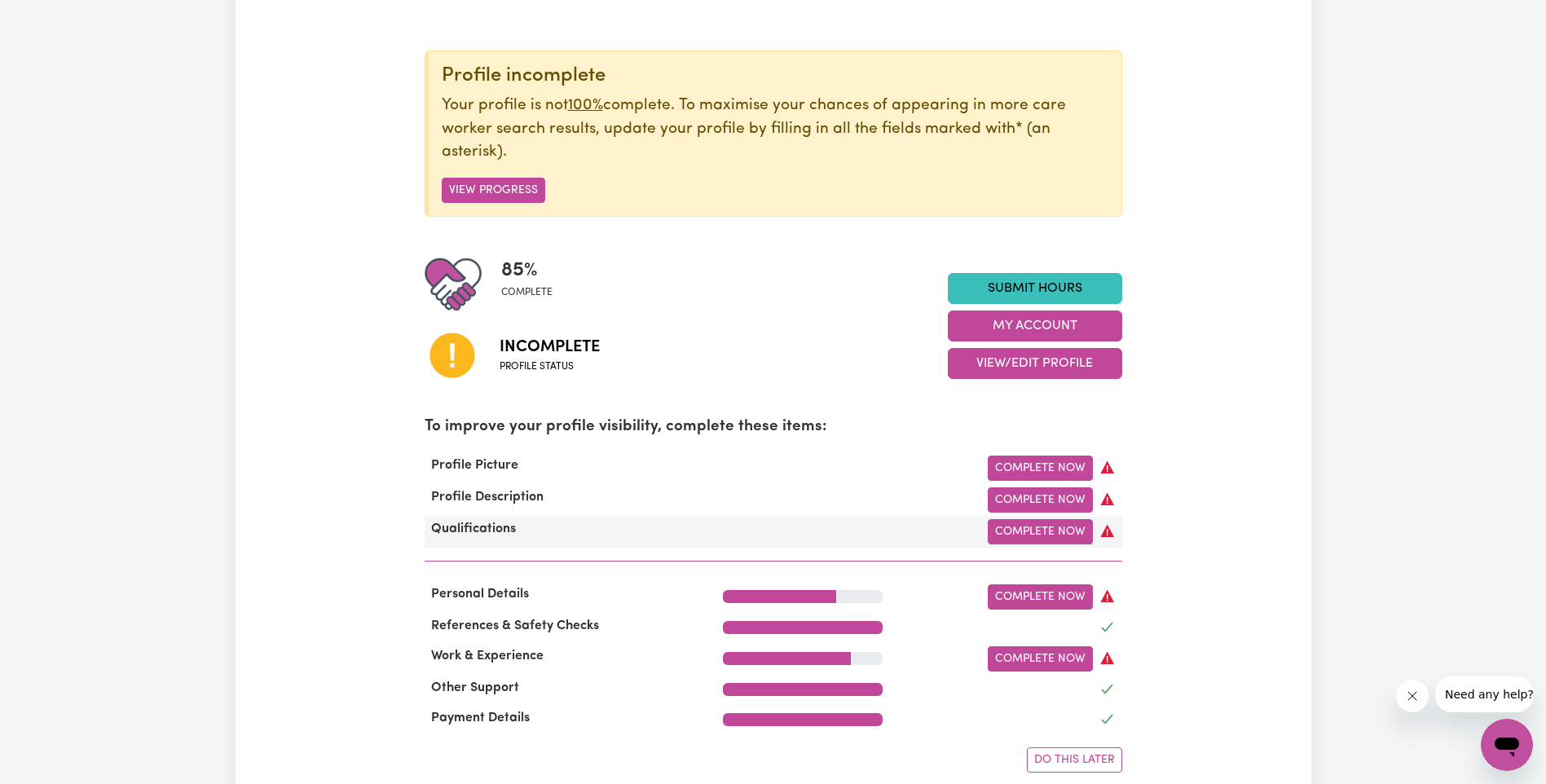
scroll to position [245, 0]
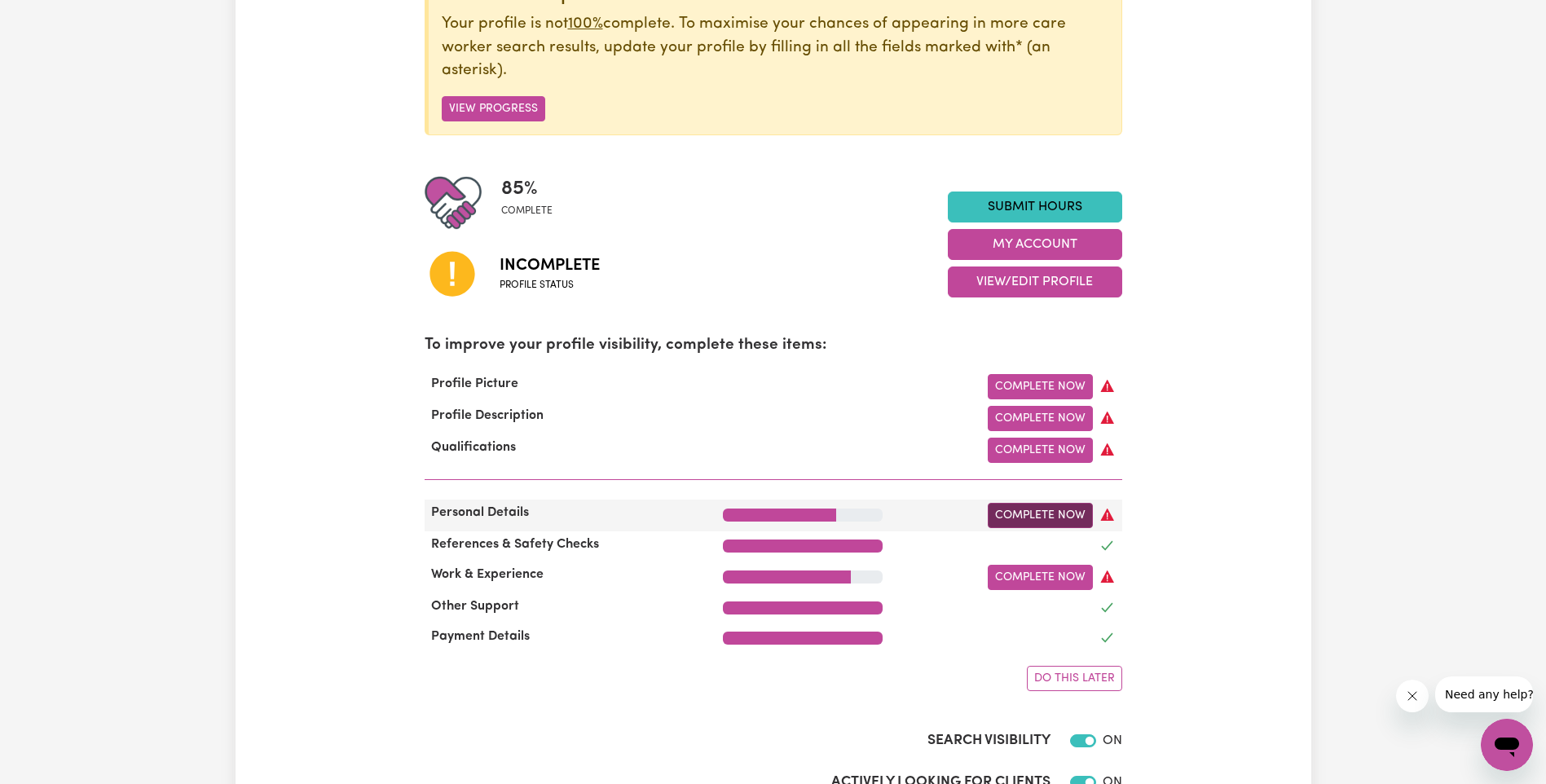
click at [1083, 518] on link "Complete Now" at bounding box center [1040, 515] width 105 height 25
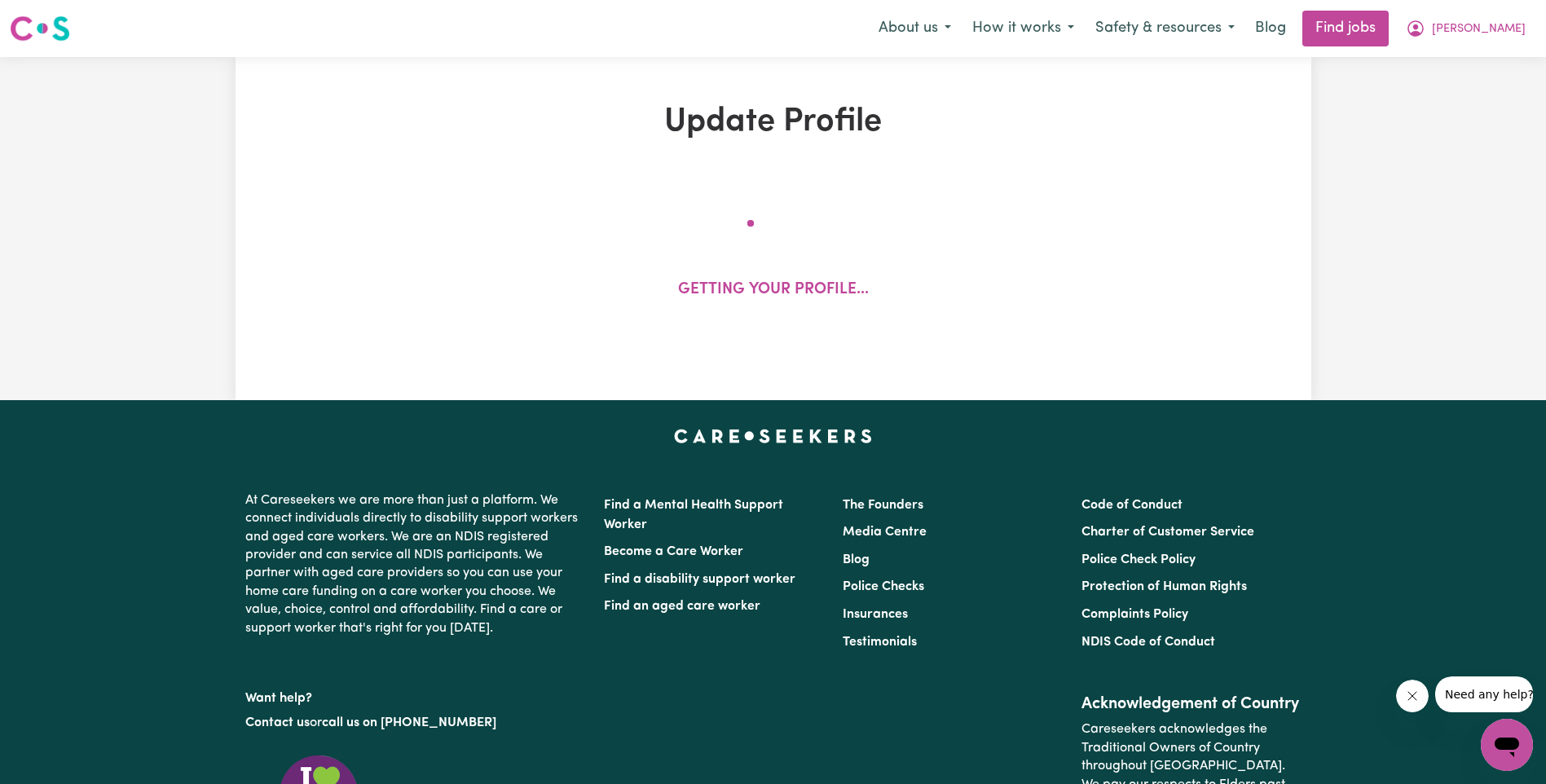
select select "female"
select select "Australian Citizen"
select select "Studying a healthcare related degree or qualification"
select select "69"
select select "75"
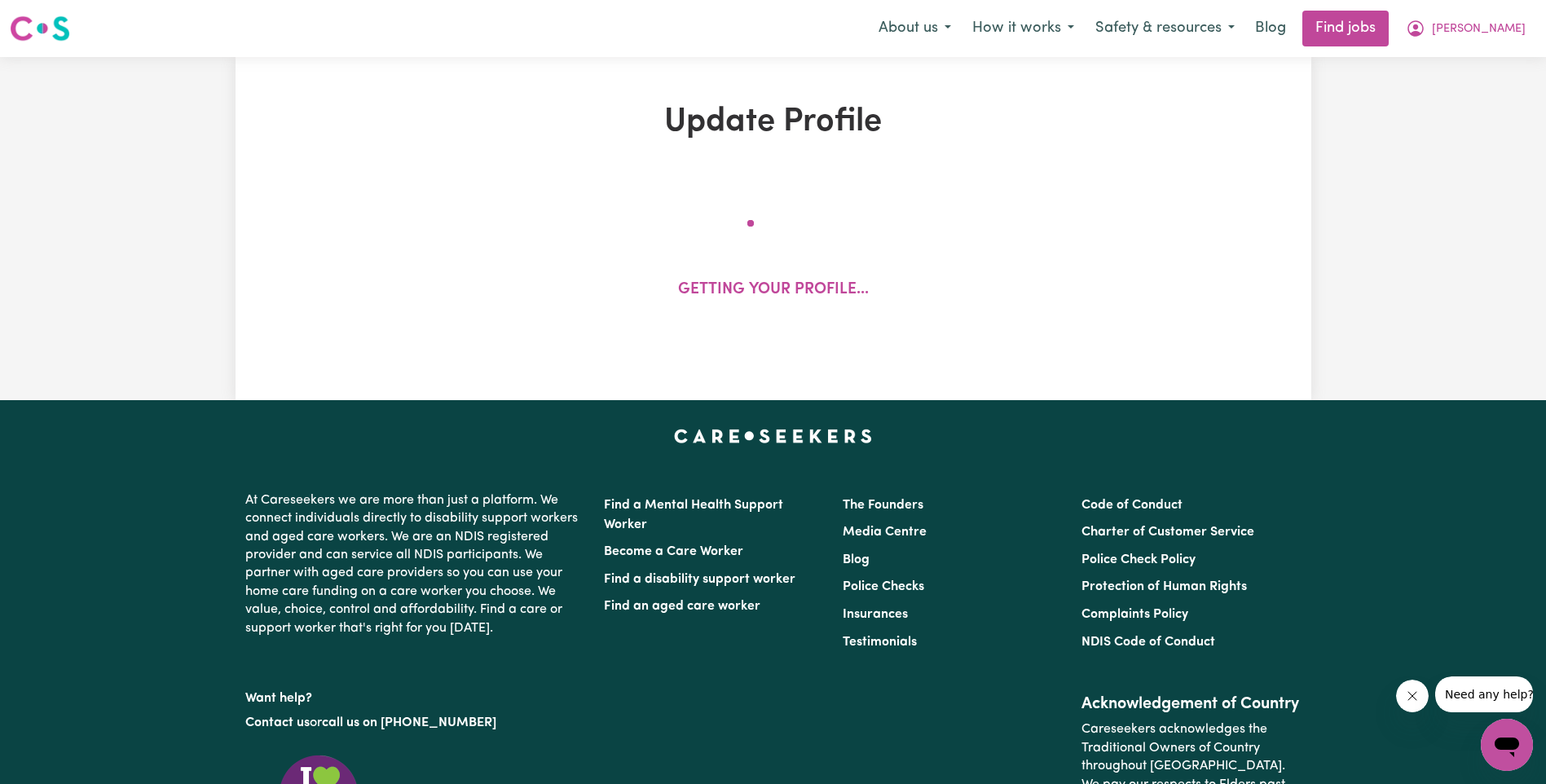
select select "85"
select select "95"
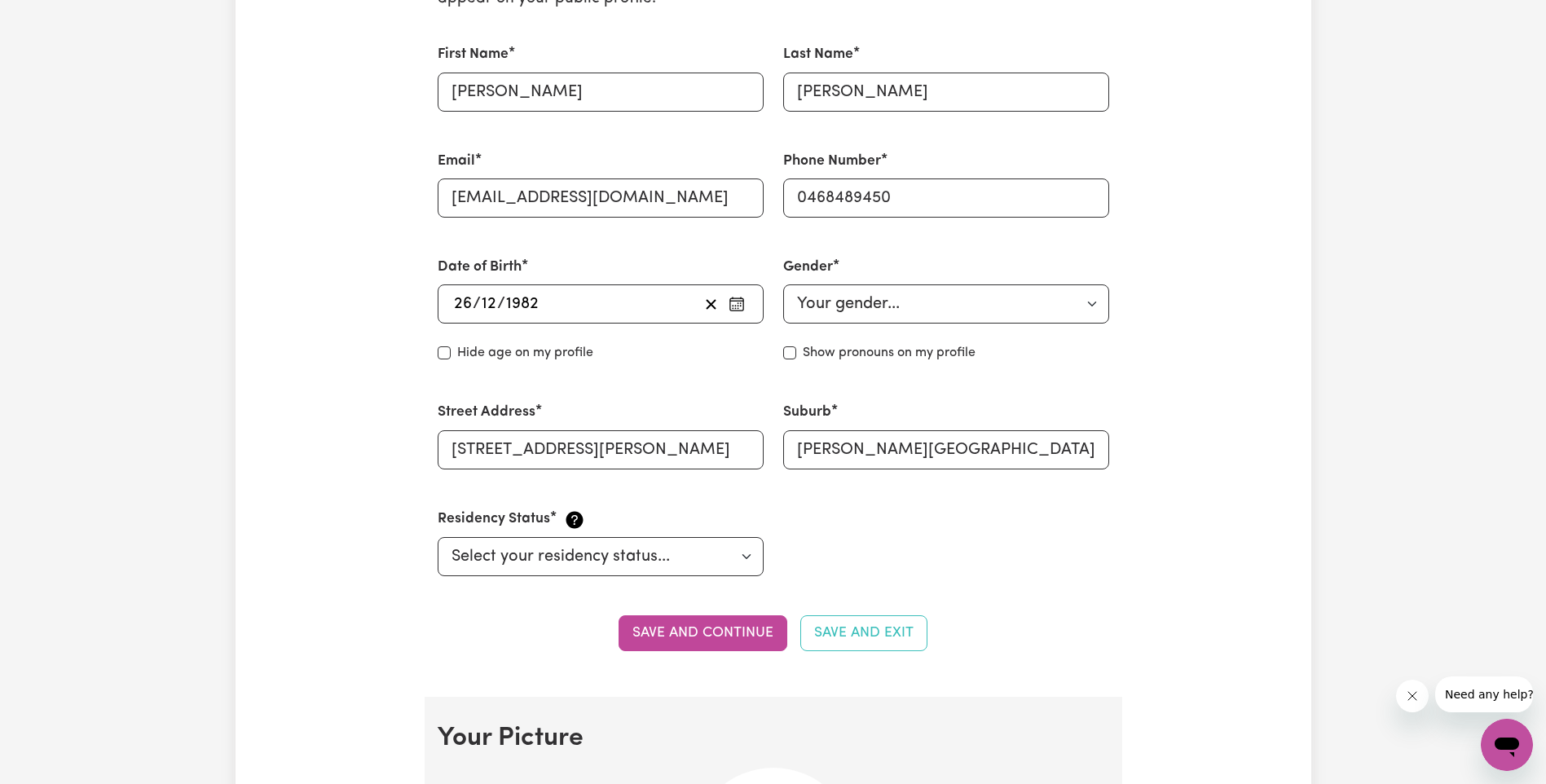
scroll to position [489, 0]
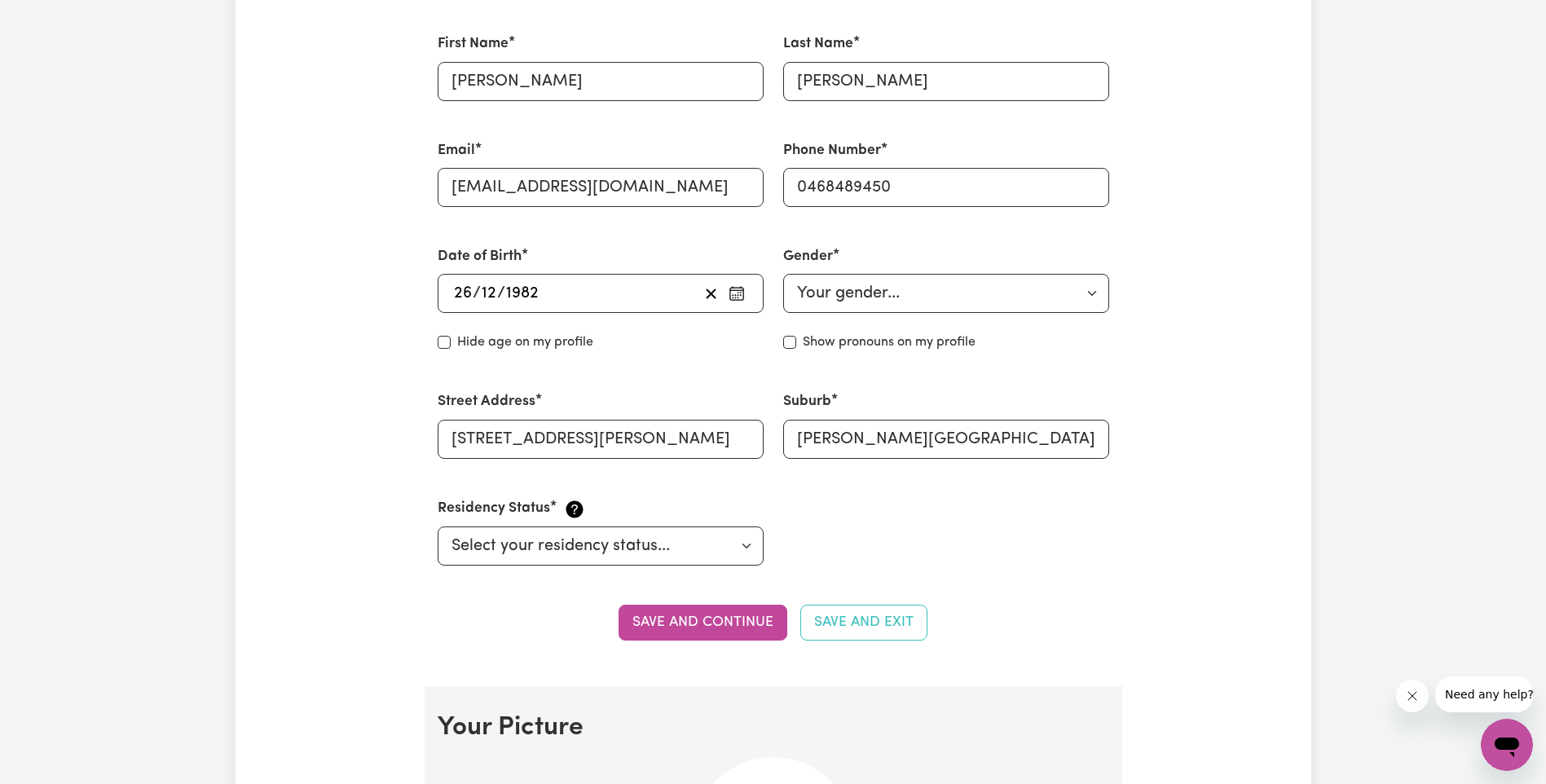
click at [796, 349] on div "Show pronouns on my profile" at bounding box center [946, 343] width 326 height 19
click at [793, 345] on input "Show pronouns on my profile" at bounding box center [789, 342] width 13 height 13
checkbox input "true"
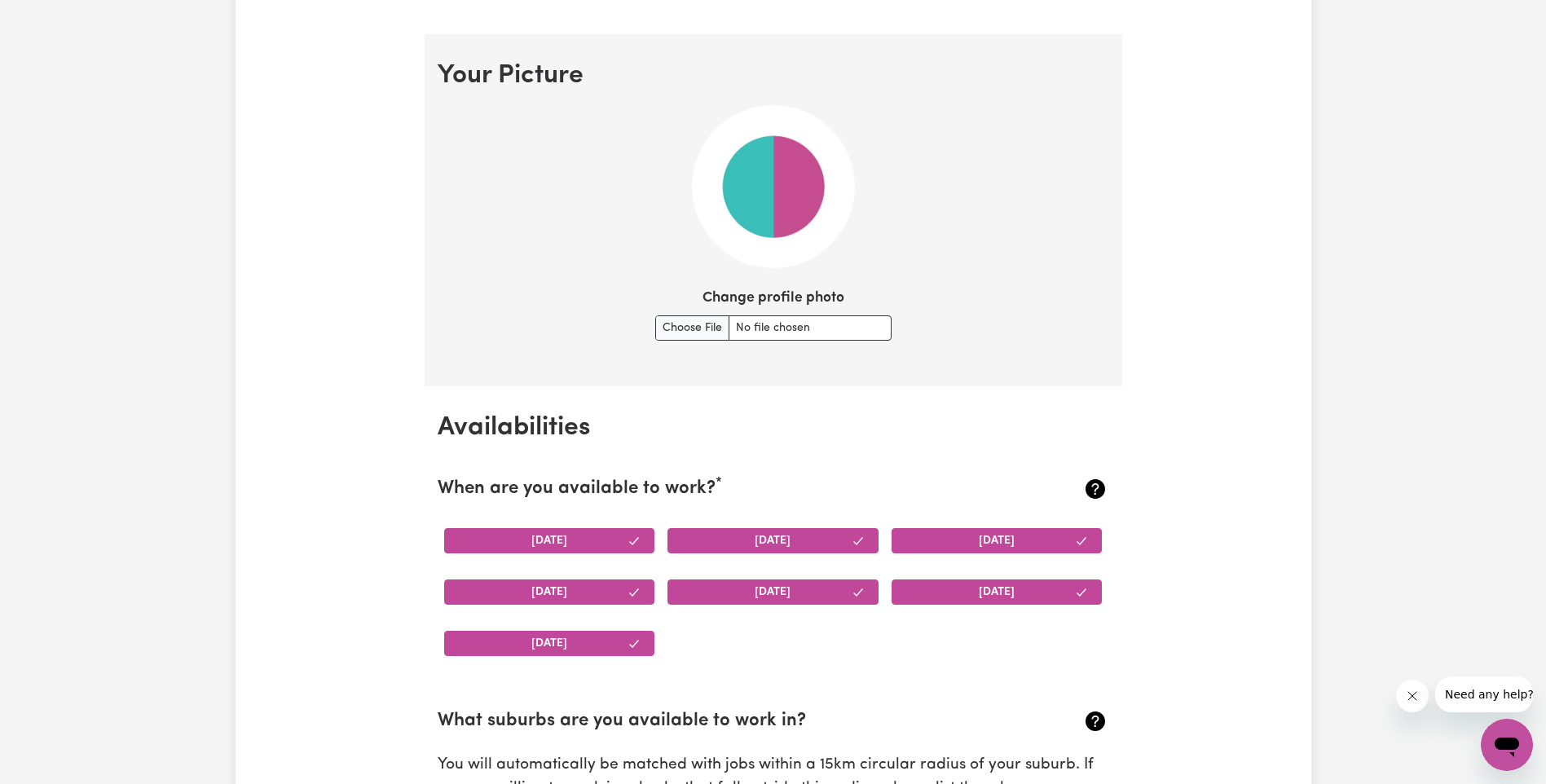
scroll to position [978, 0]
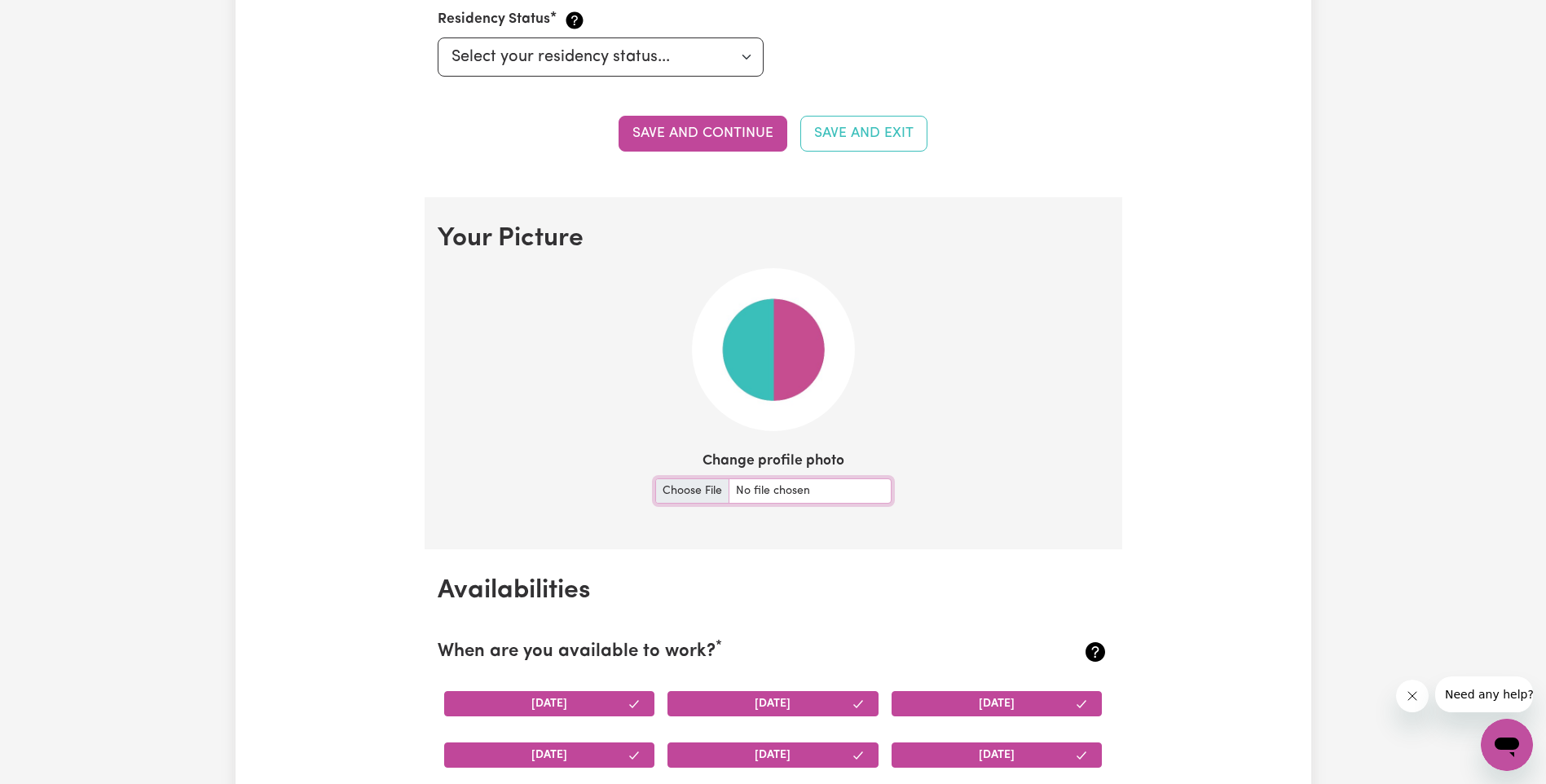
click at [704, 496] on input "Change profile photo" at bounding box center [773, 491] width 237 height 25
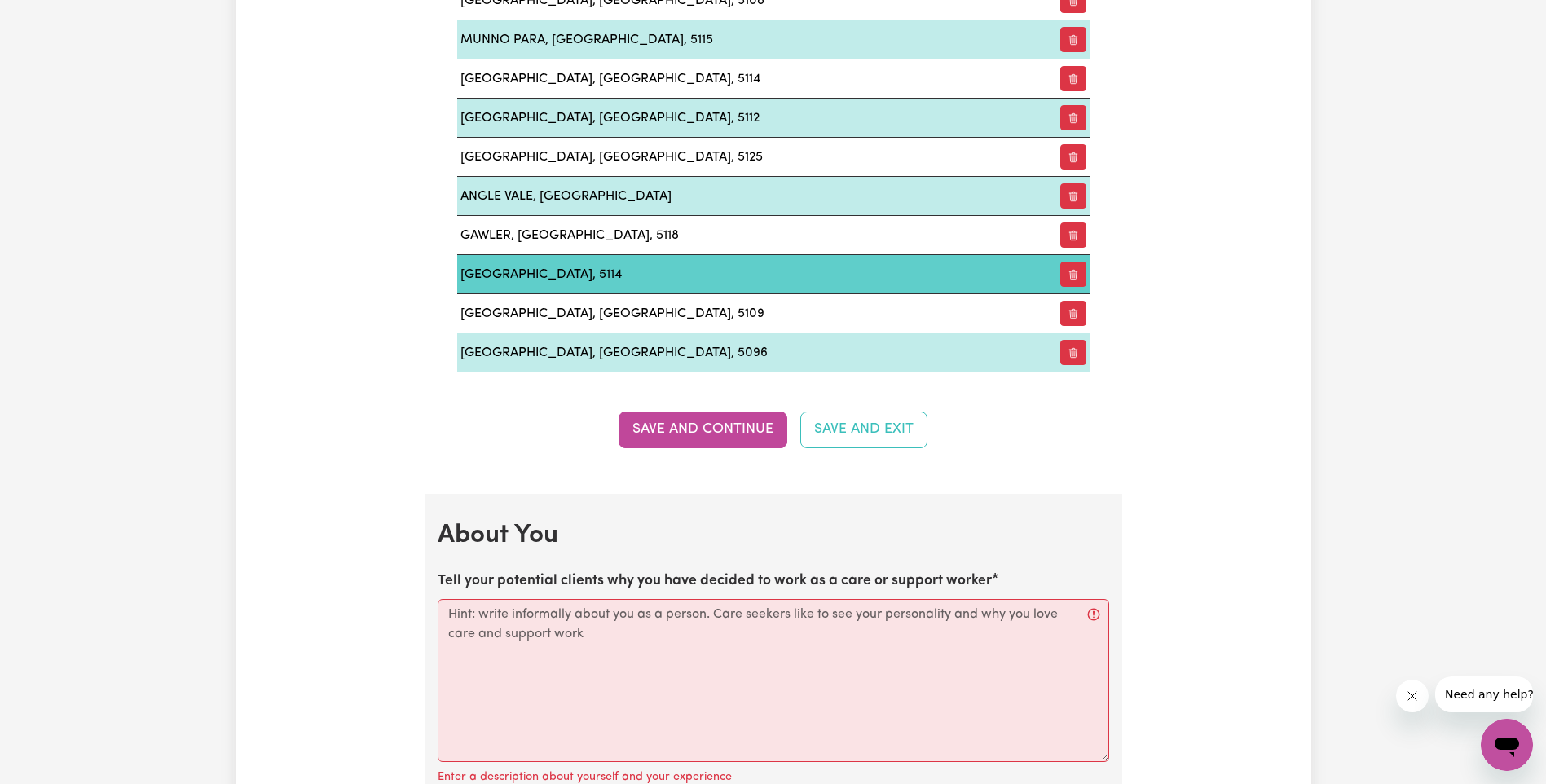
scroll to position [2201, 0]
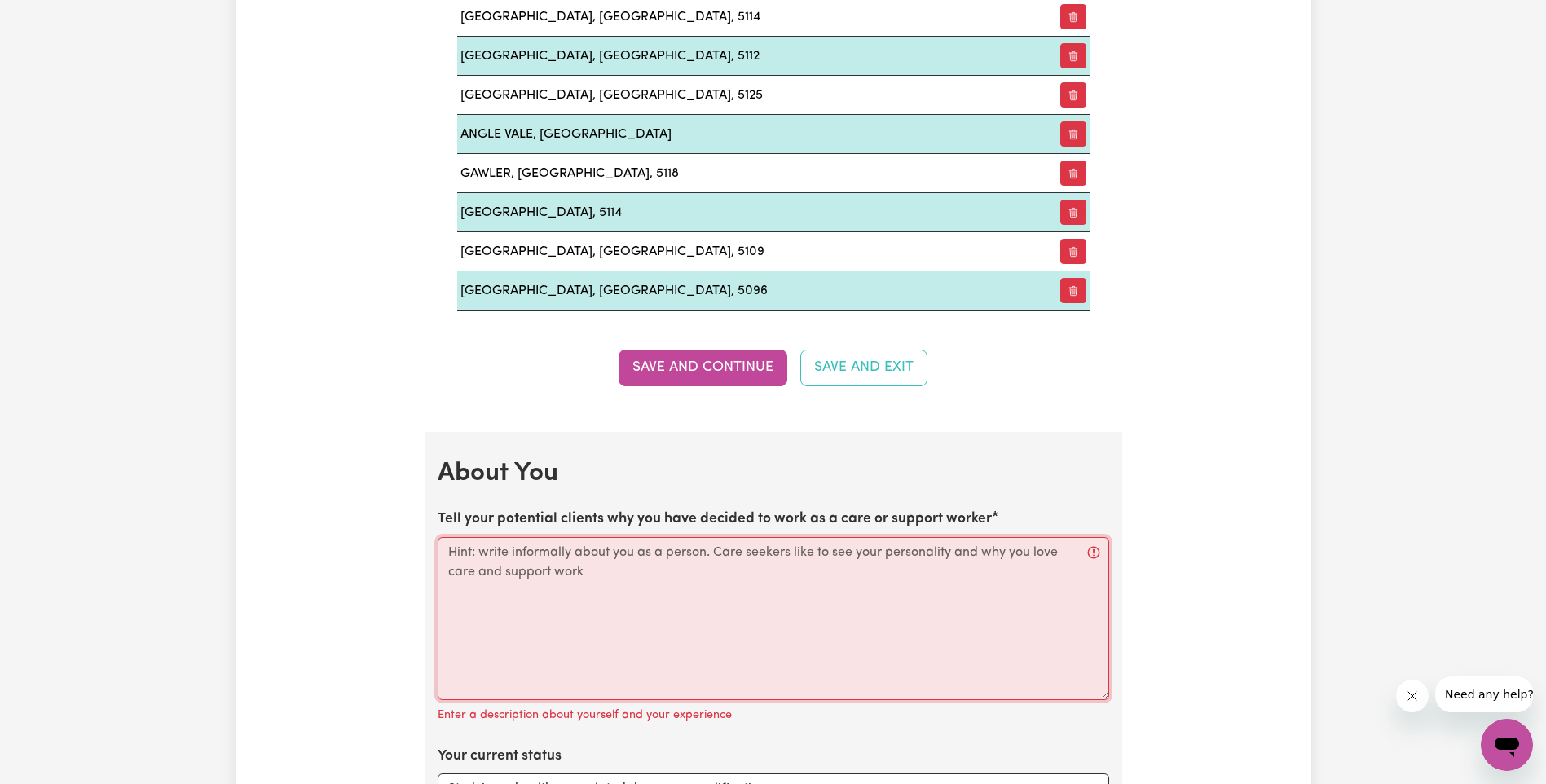
click at [596, 560] on textarea "Tell your potential clients why you have decided to work as a care or support w…" at bounding box center [773, 618] width 672 height 163
paste textarea "Hello, my name is Kim and I’m deeply passionate about offering care that is bot…"
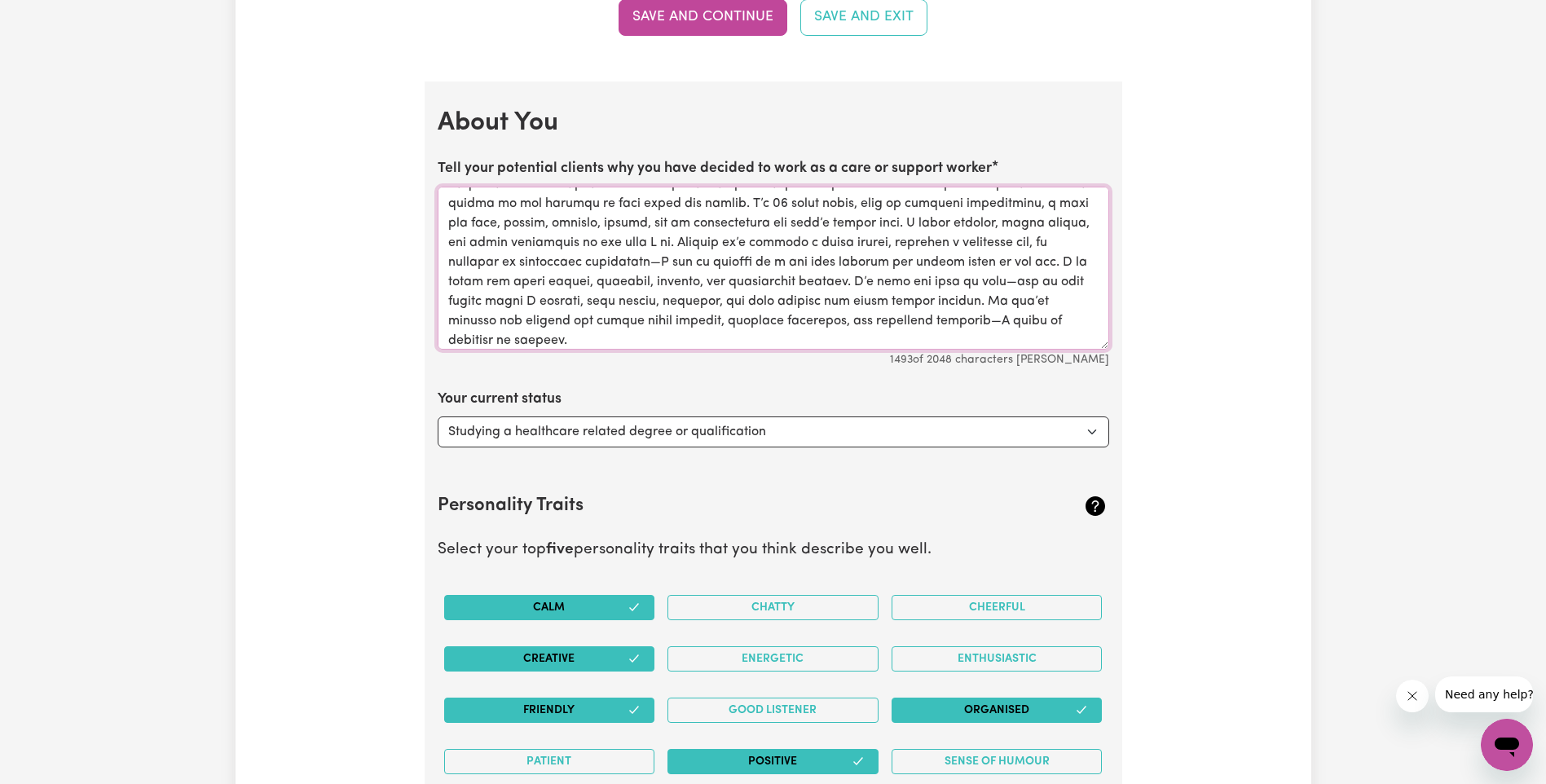
scroll to position [2690, 0]
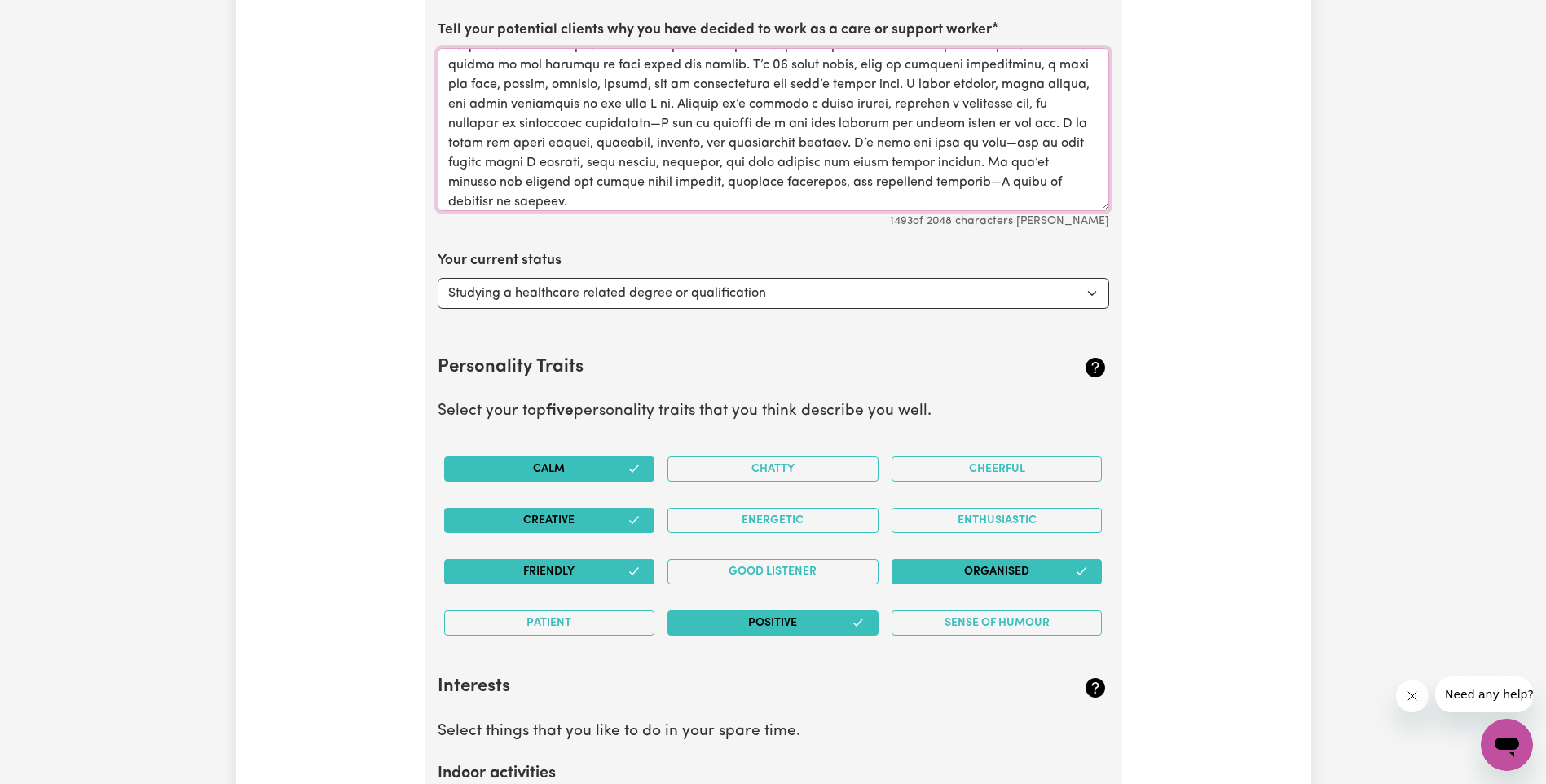
type textarea "Hello, my name is Kim and I’m deeply passionate about offering care that is bot…"
click at [1094, 296] on select "Select... Studying a healthcare related degree or qualification Studying a non-…" at bounding box center [773, 293] width 672 height 31
click at [438, 278] on select "Select... Studying a healthcare related degree or qualification Studying a non-…" at bounding box center [773, 293] width 672 height 31
click at [1091, 293] on select "Select... Studying a healthcare related degree or qualification Studying a non-…" at bounding box center [773, 293] width 672 height 31
select select "Studying a healthcare related degree or qualification"
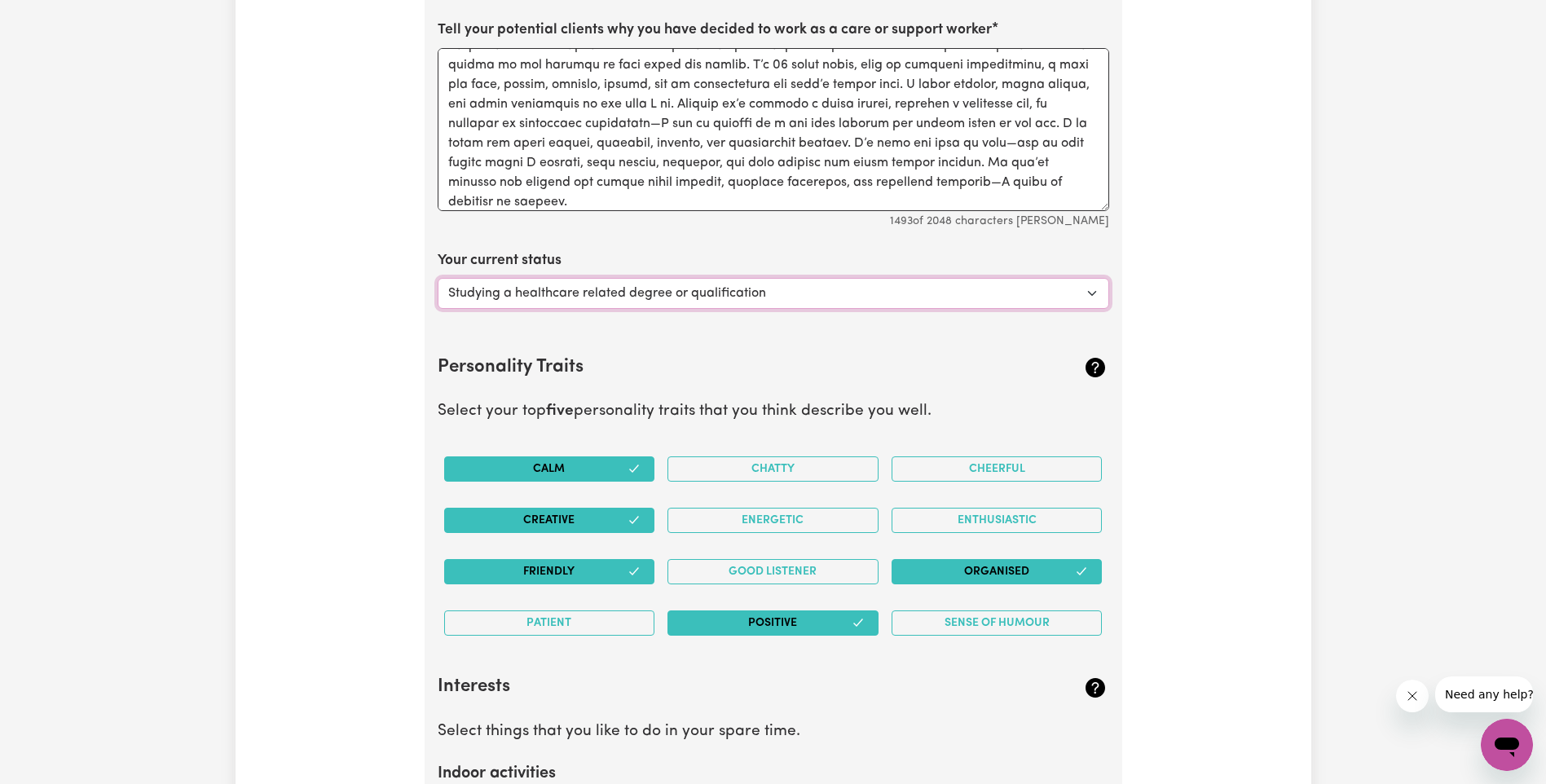
click at [438, 278] on select "Select... Studying a healthcare related degree or qualification Studying a non-…" at bounding box center [773, 293] width 672 height 31
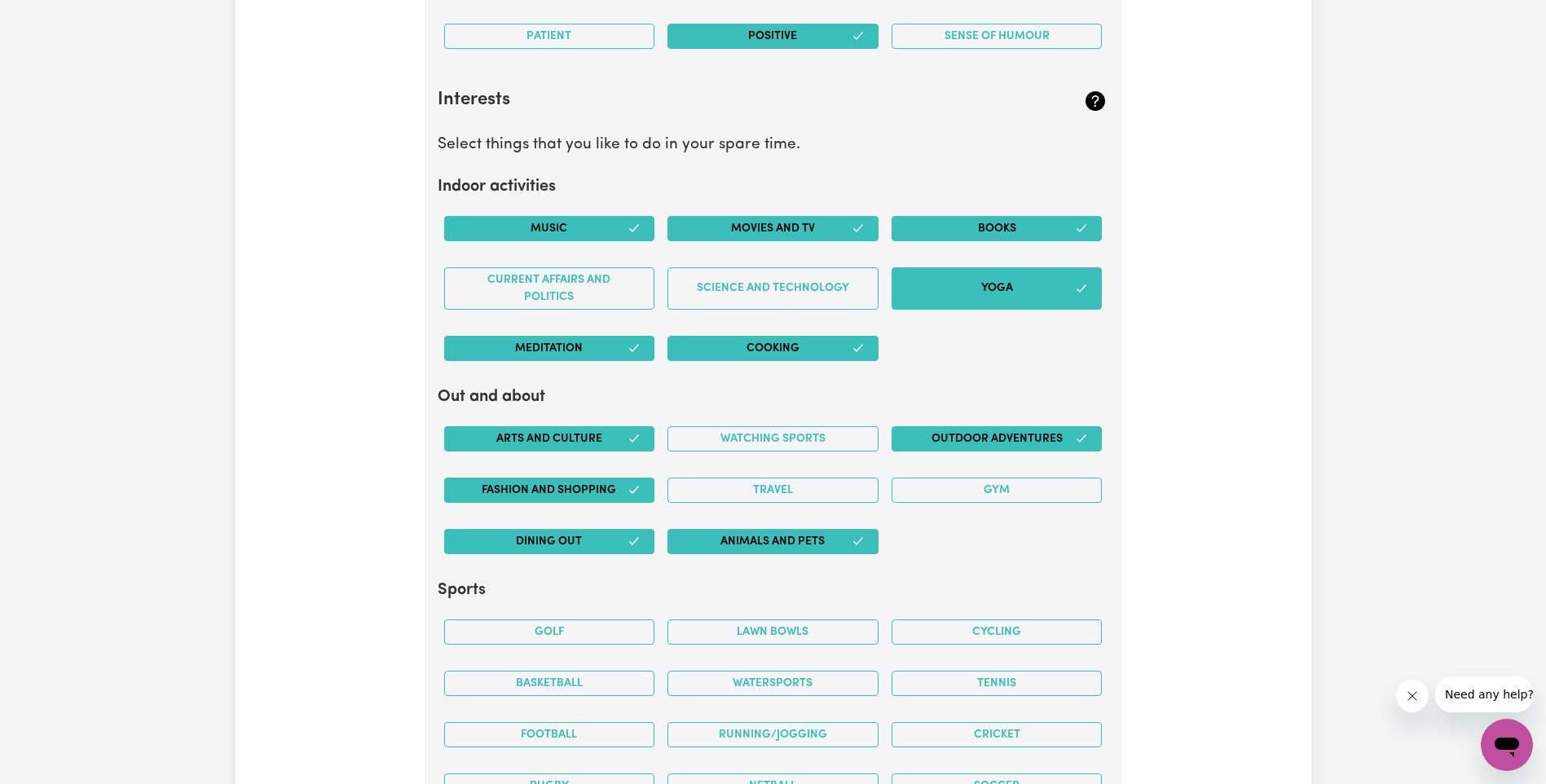
scroll to position [3423, 0]
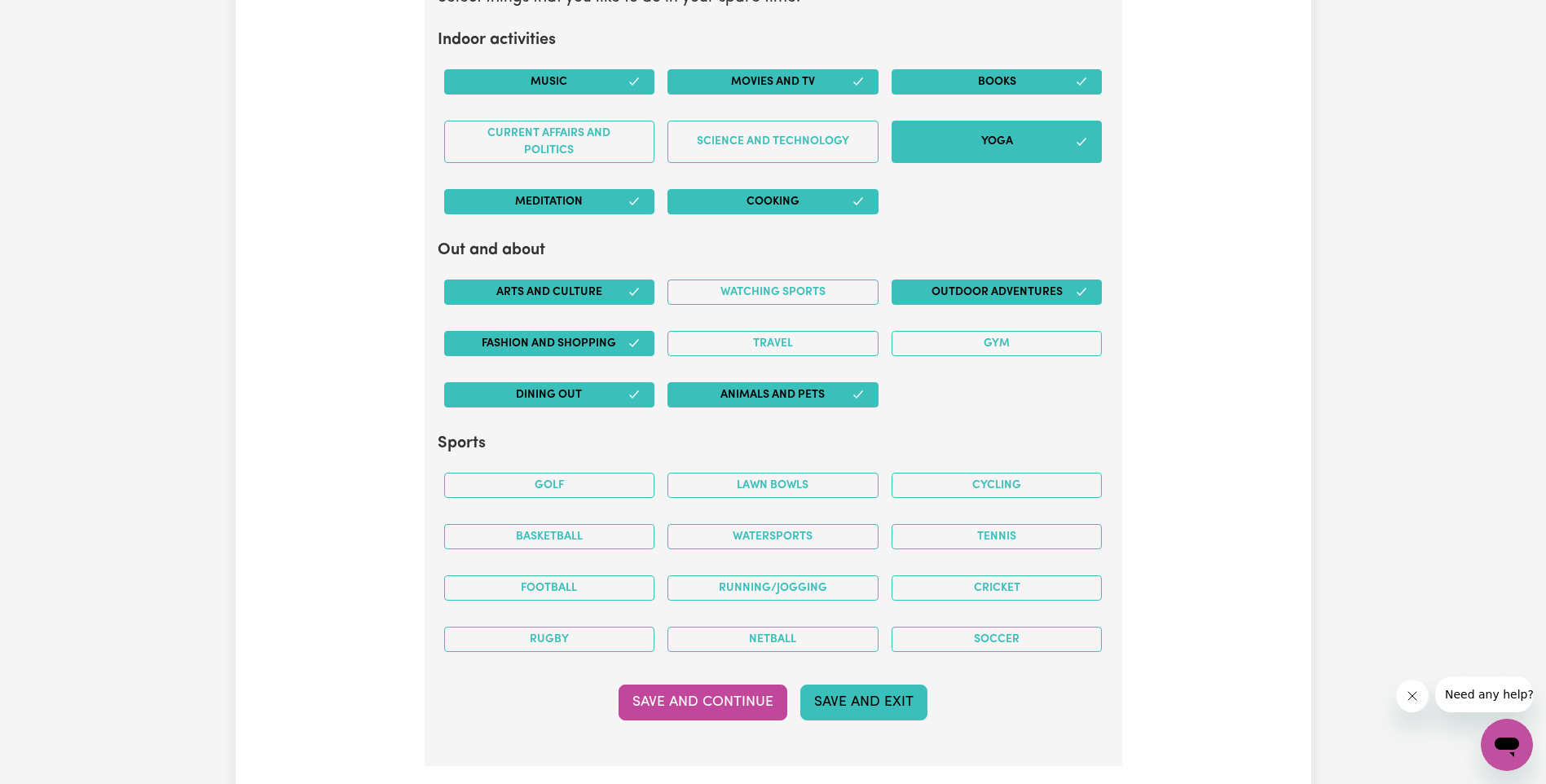
click at [836, 708] on button "Save and Exit" at bounding box center [864, 702] width 127 height 36
checkbox input "false"
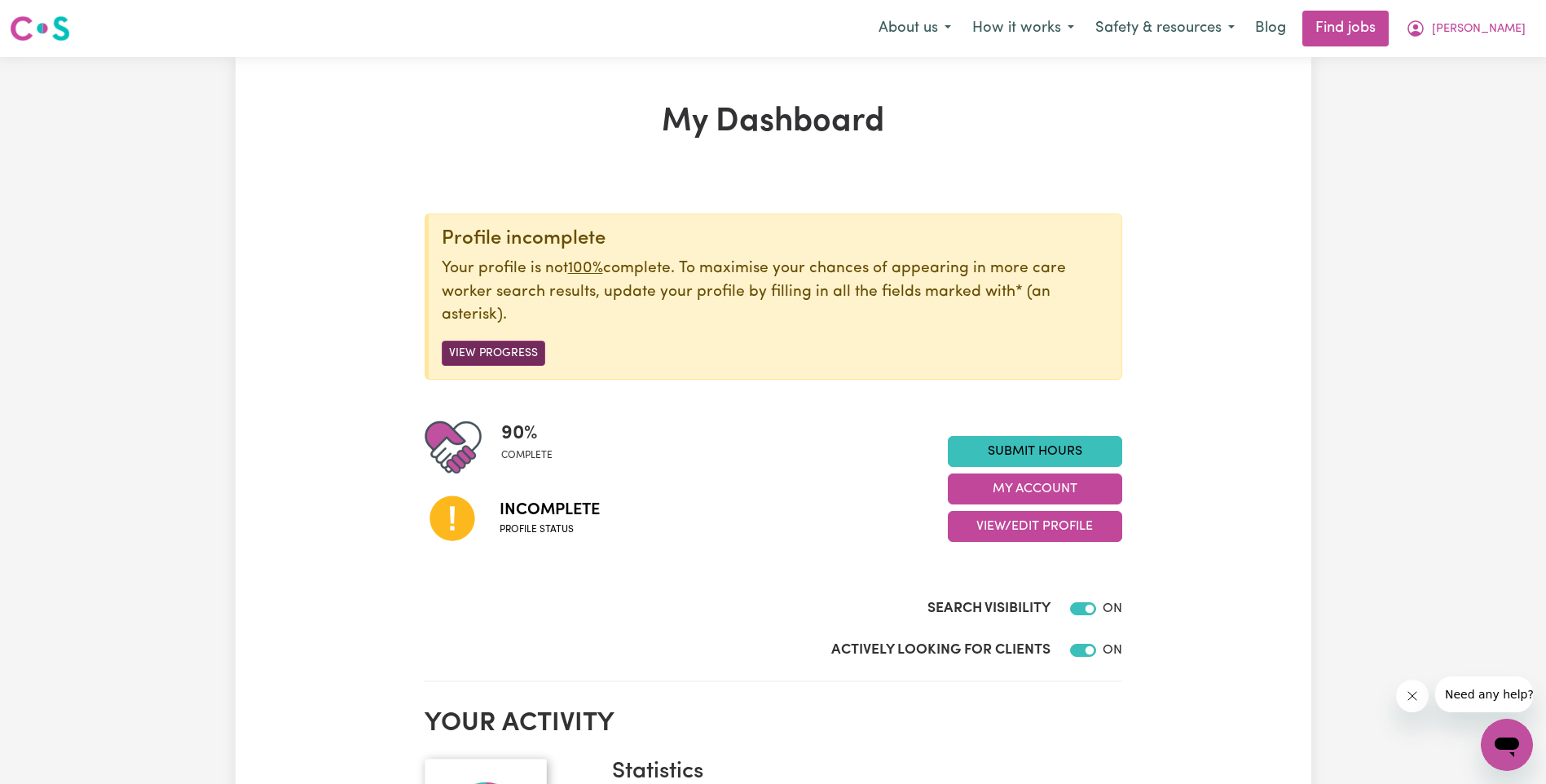
click at [469, 352] on button "View Progress" at bounding box center [493, 353] width 104 height 25
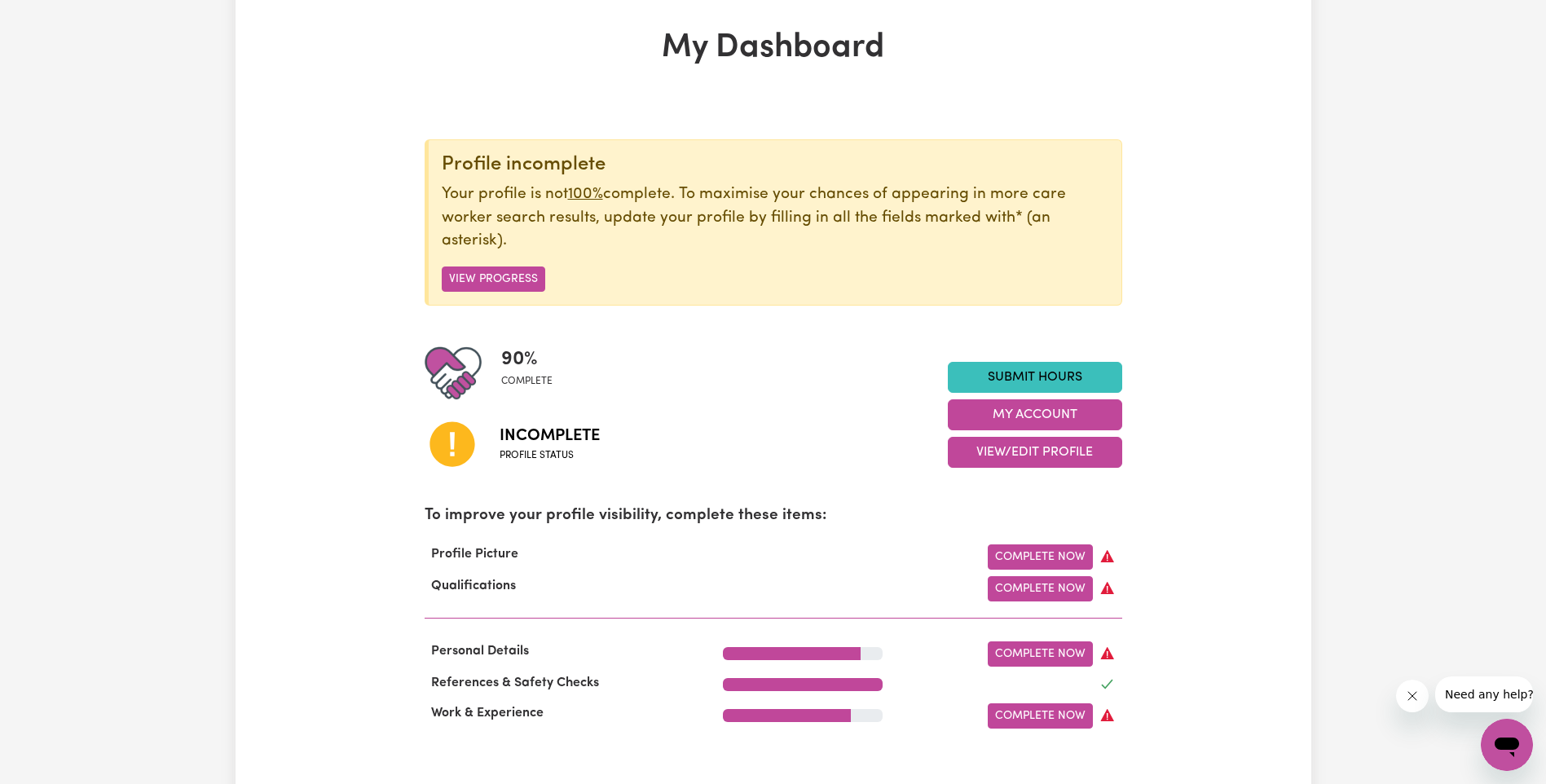
scroll to position [163, 0]
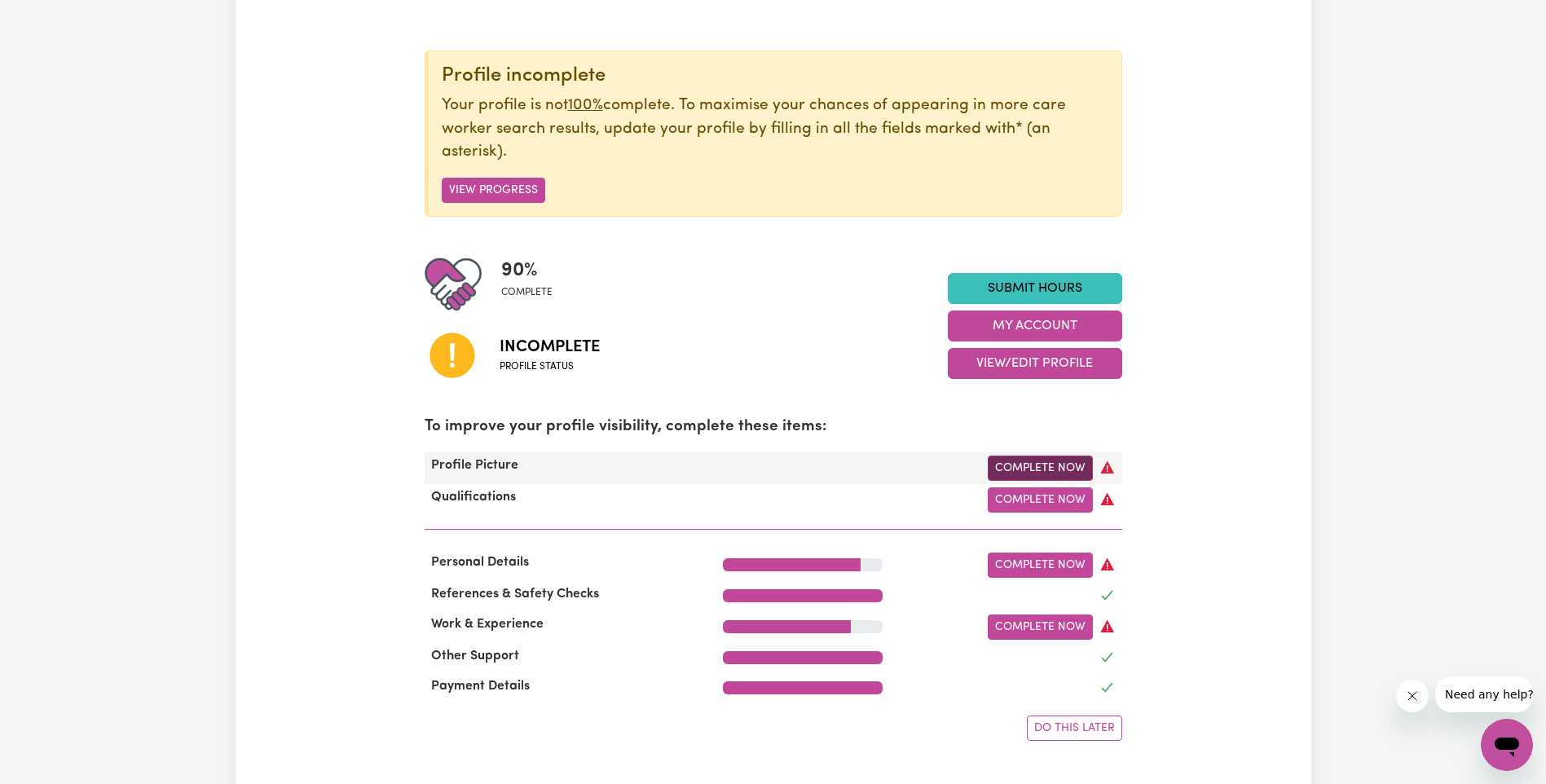
click at [1022, 470] on link "Complete Now" at bounding box center [1040, 468] width 105 height 25
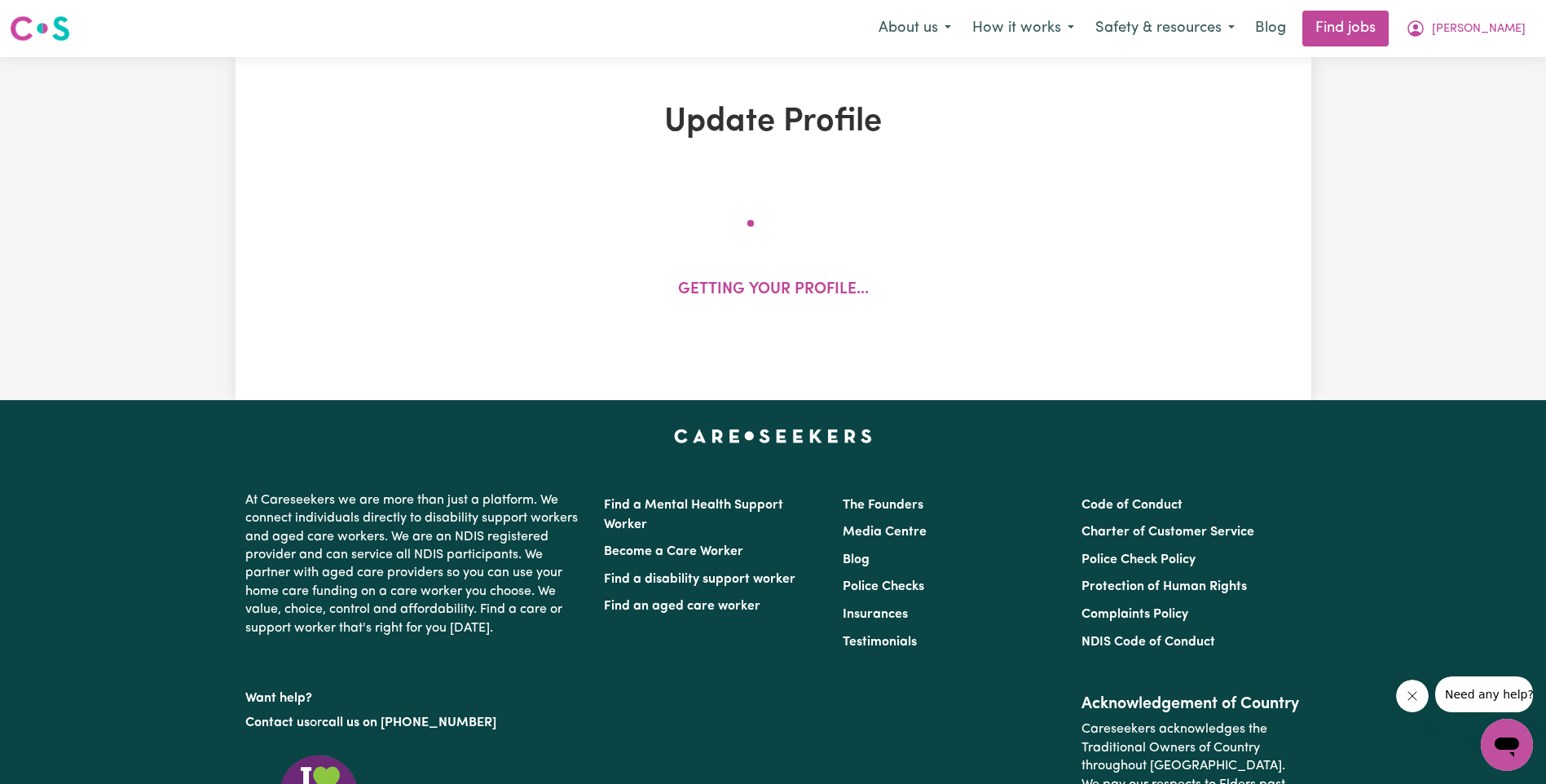
select select "female"
select select "Australian Citizen"
select select "Studying a healthcare related degree or qualification"
select select "69"
select select "75"
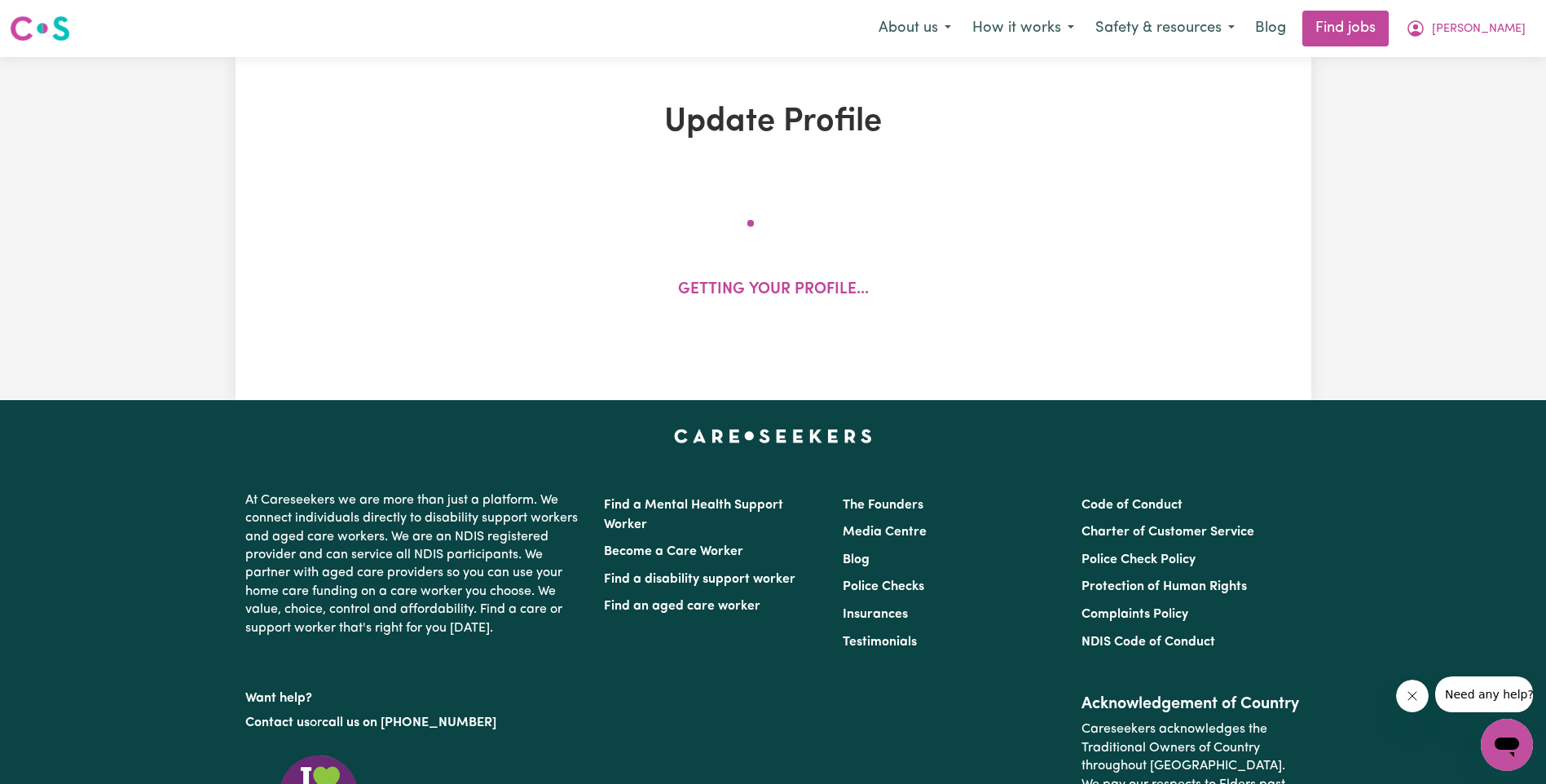
select select "85"
select select "95"
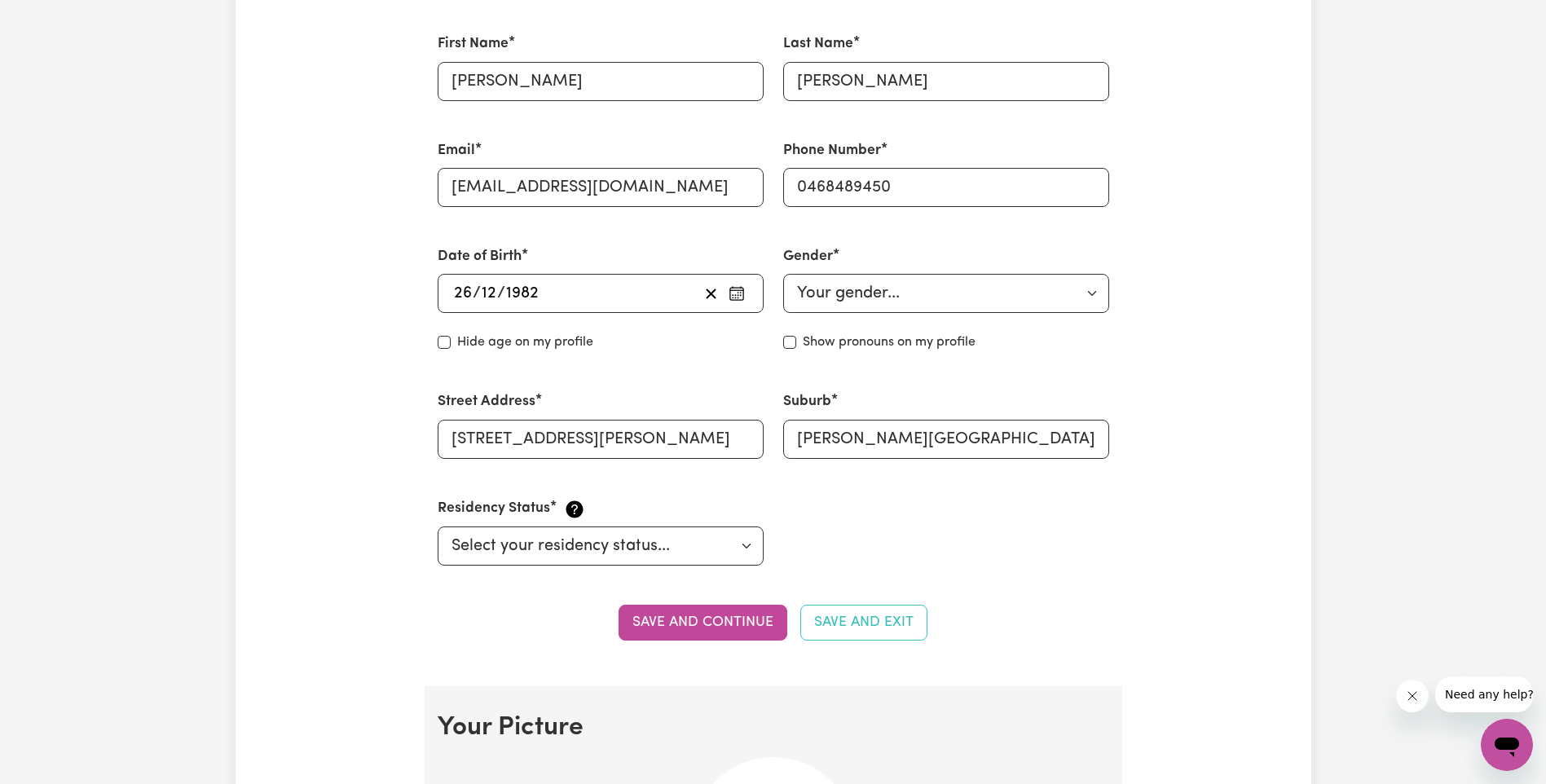
scroll to position [897, 0]
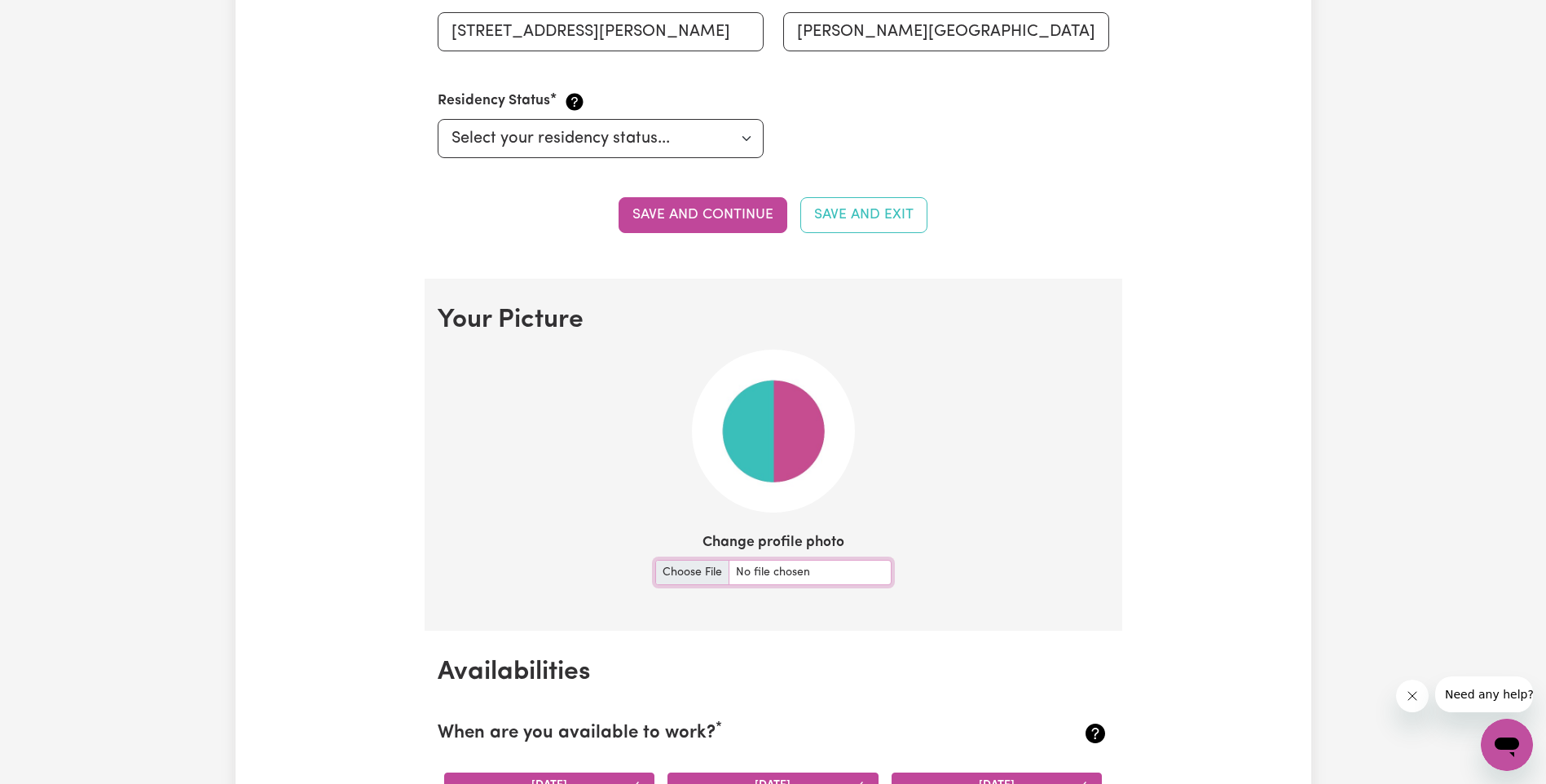
click at [703, 577] on input "Change profile photo" at bounding box center [773, 572] width 237 height 25
type input "C:\fakepath\1000034208.jpg"
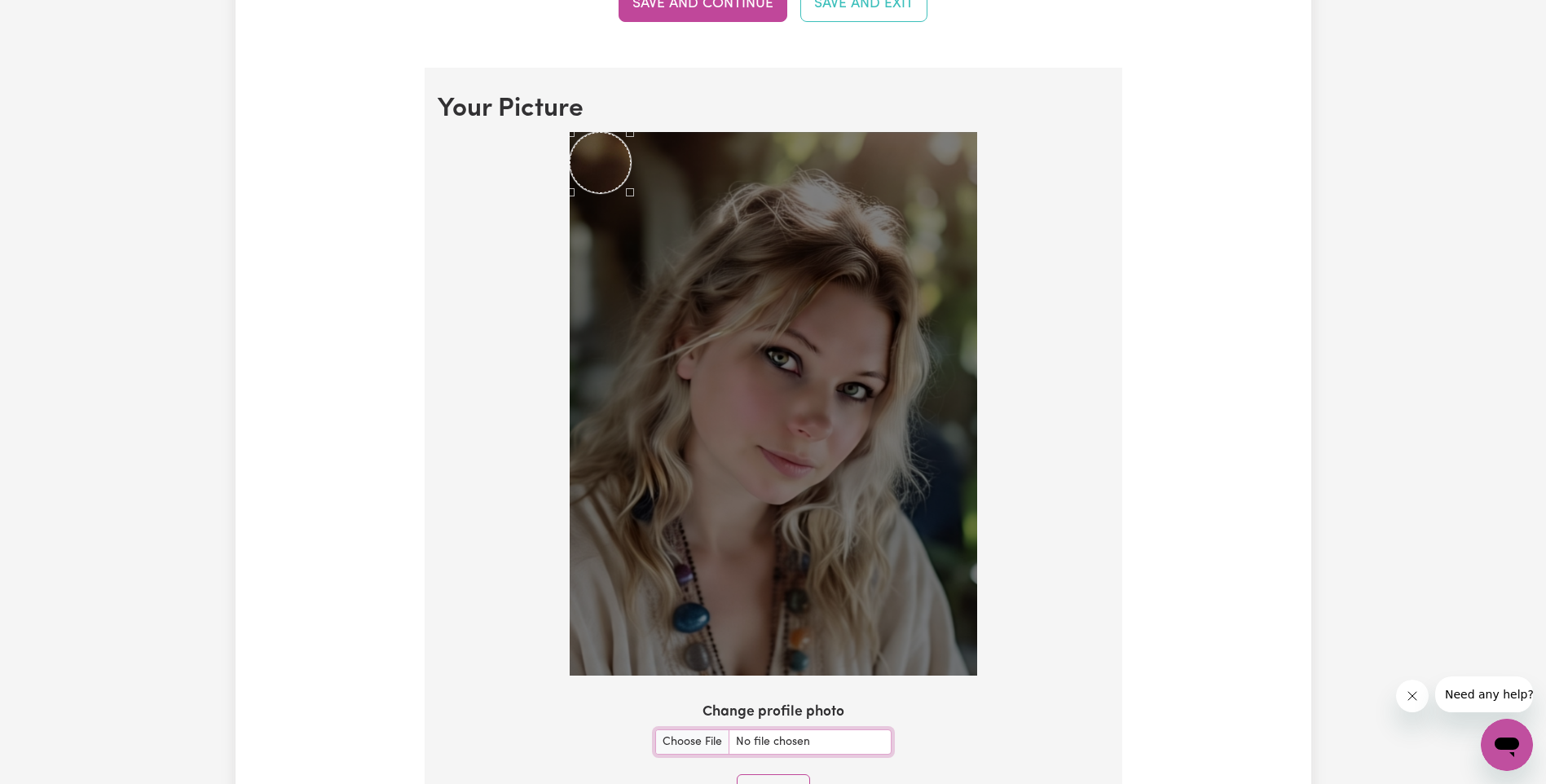
scroll to position [1141, 0]
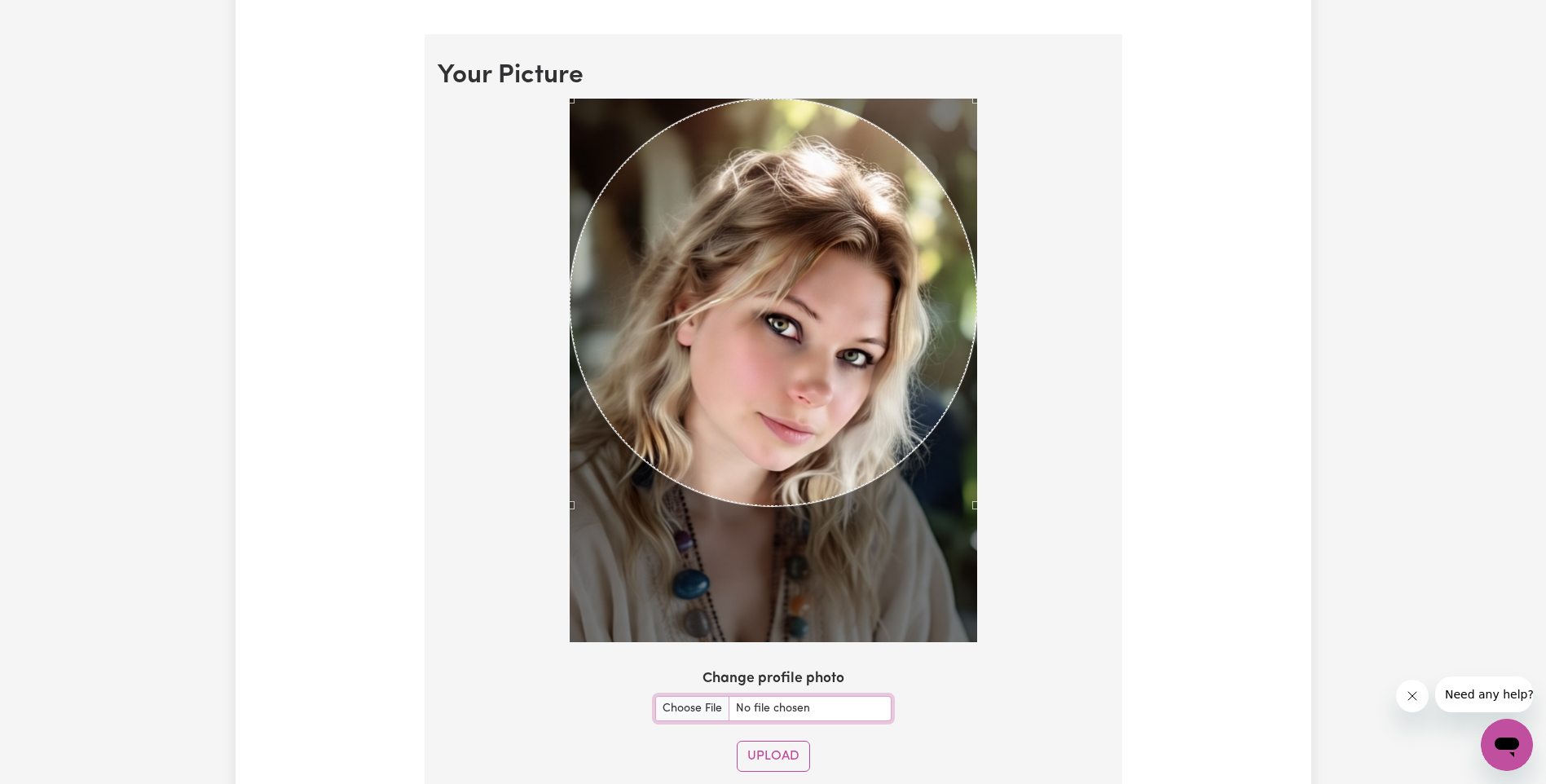
click at [1042, 537] on div at bounding box center [773, 374] width 672 height 550
click at [817, 322] on div "Use the arrow keys to move the crop selection area" at bounding box center [773, 303] width 408 height 408
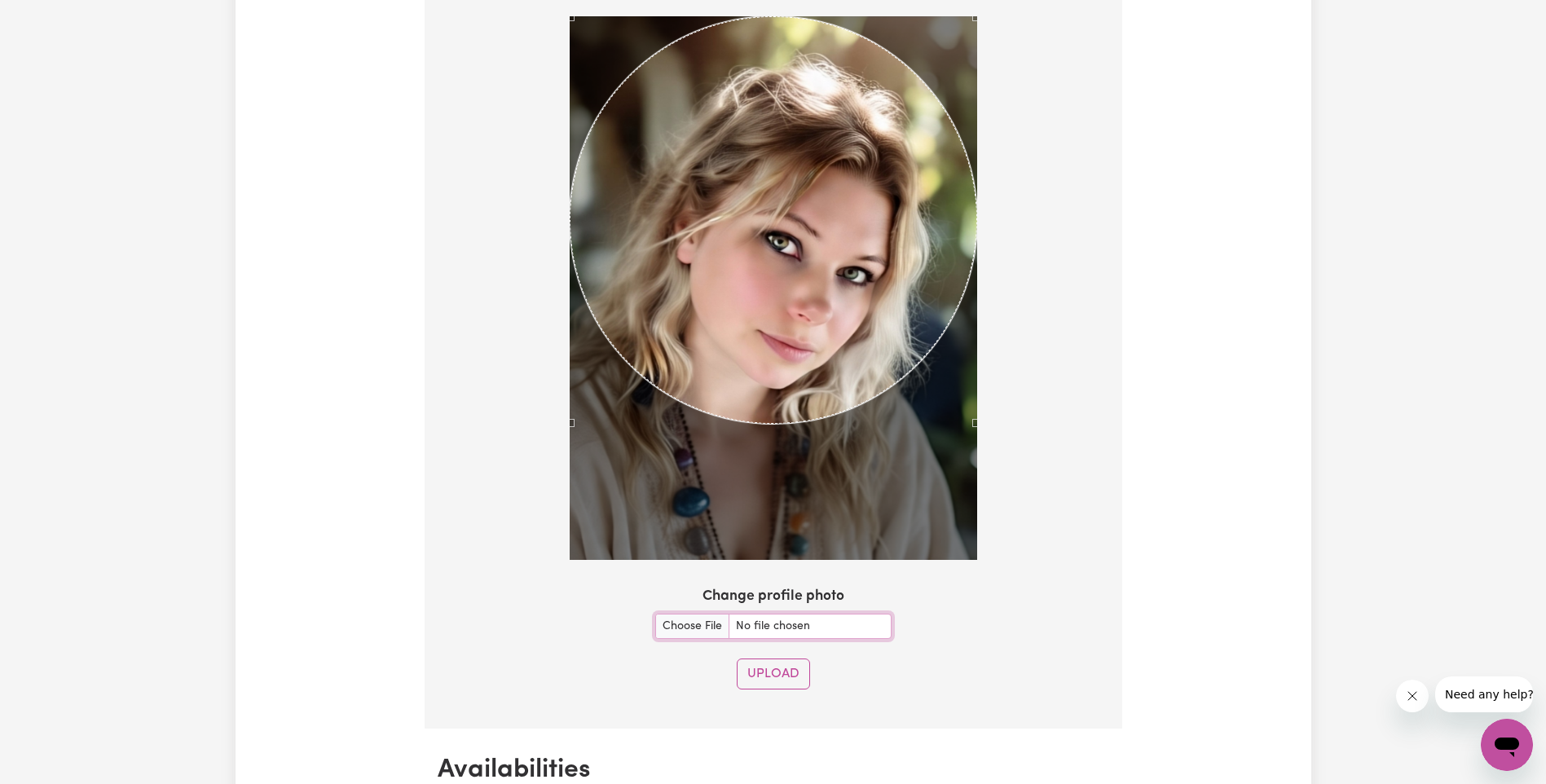
scroll to position [1223, 0]
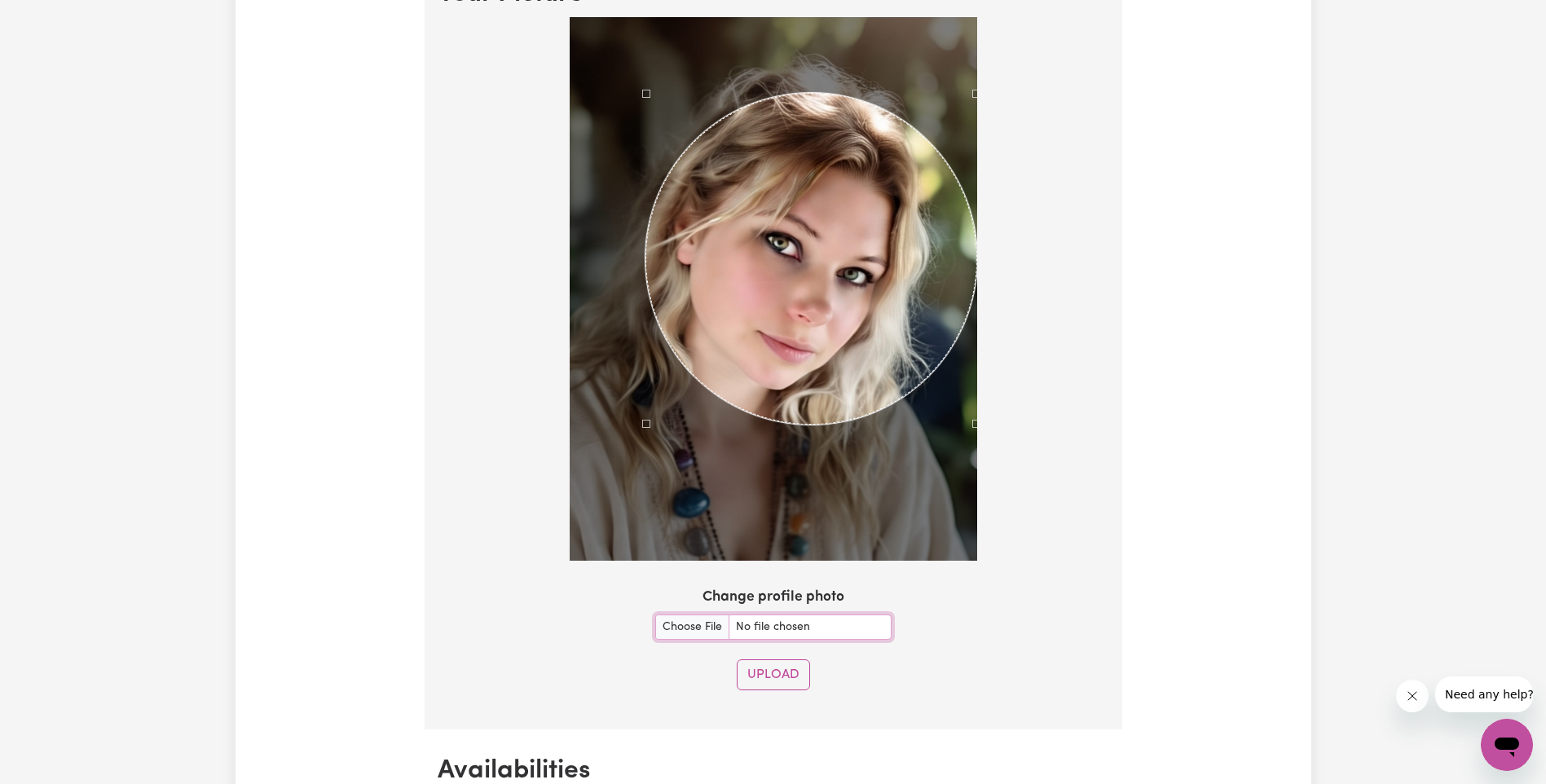
click at [647, 33] on div at bounding box center [773, 289] width 408 height 543
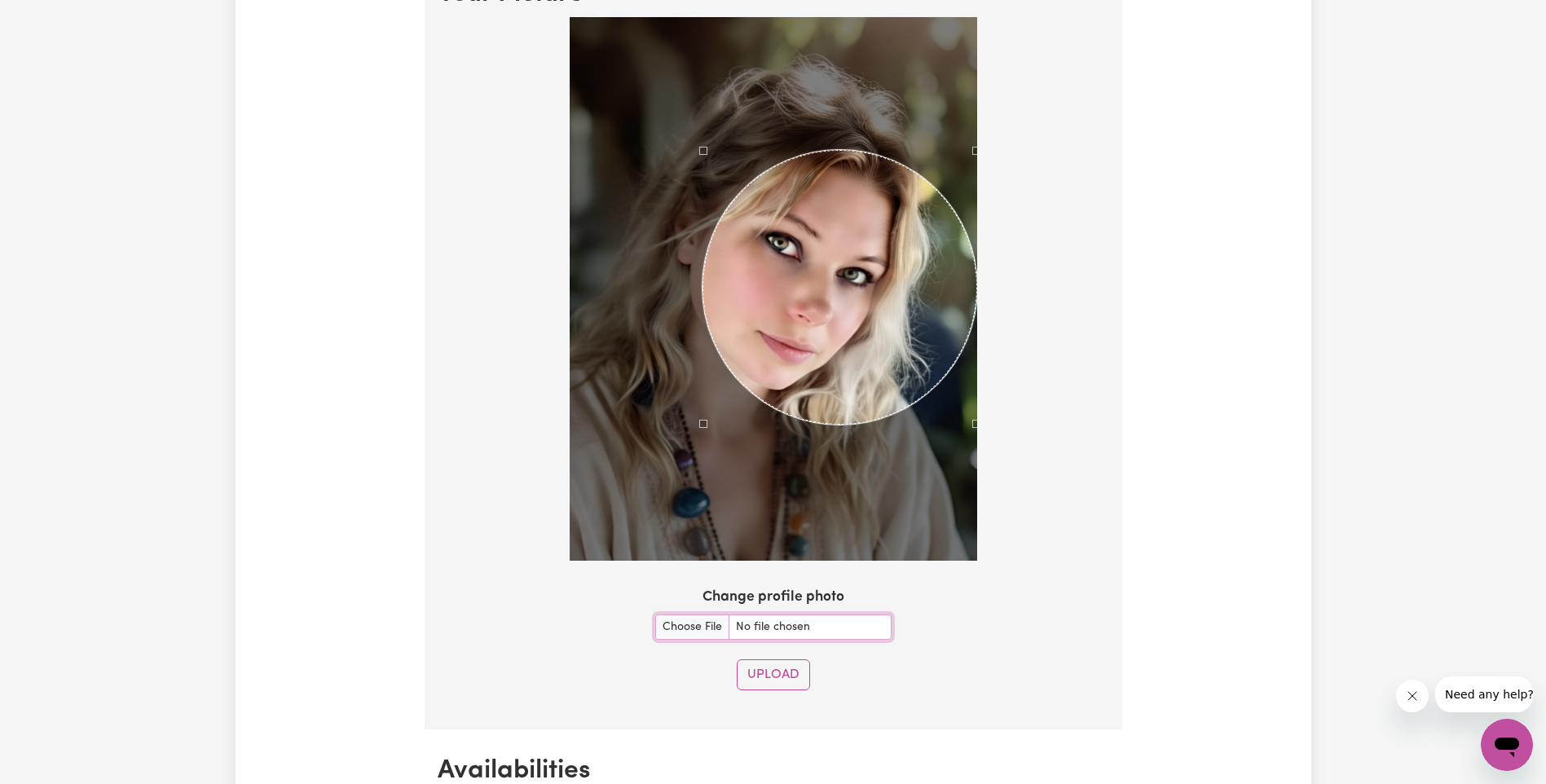
click at [702, 110] on div at bounding box center [773, 289] width 408 height 543
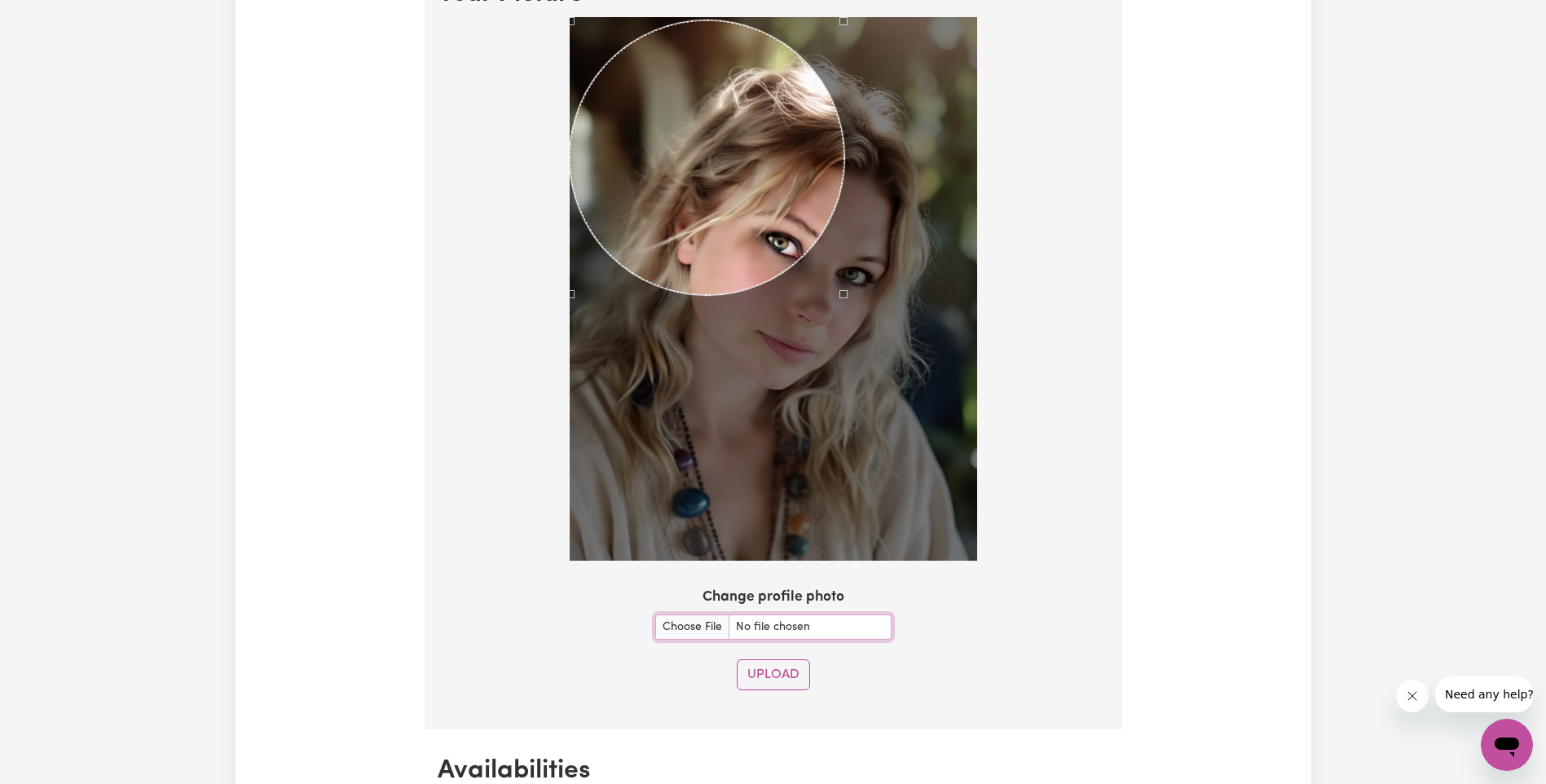
click at [700, 126] on div "Use the arrow keys to move the crop selection area" at bounding box center [707, 157] width 275 height 275
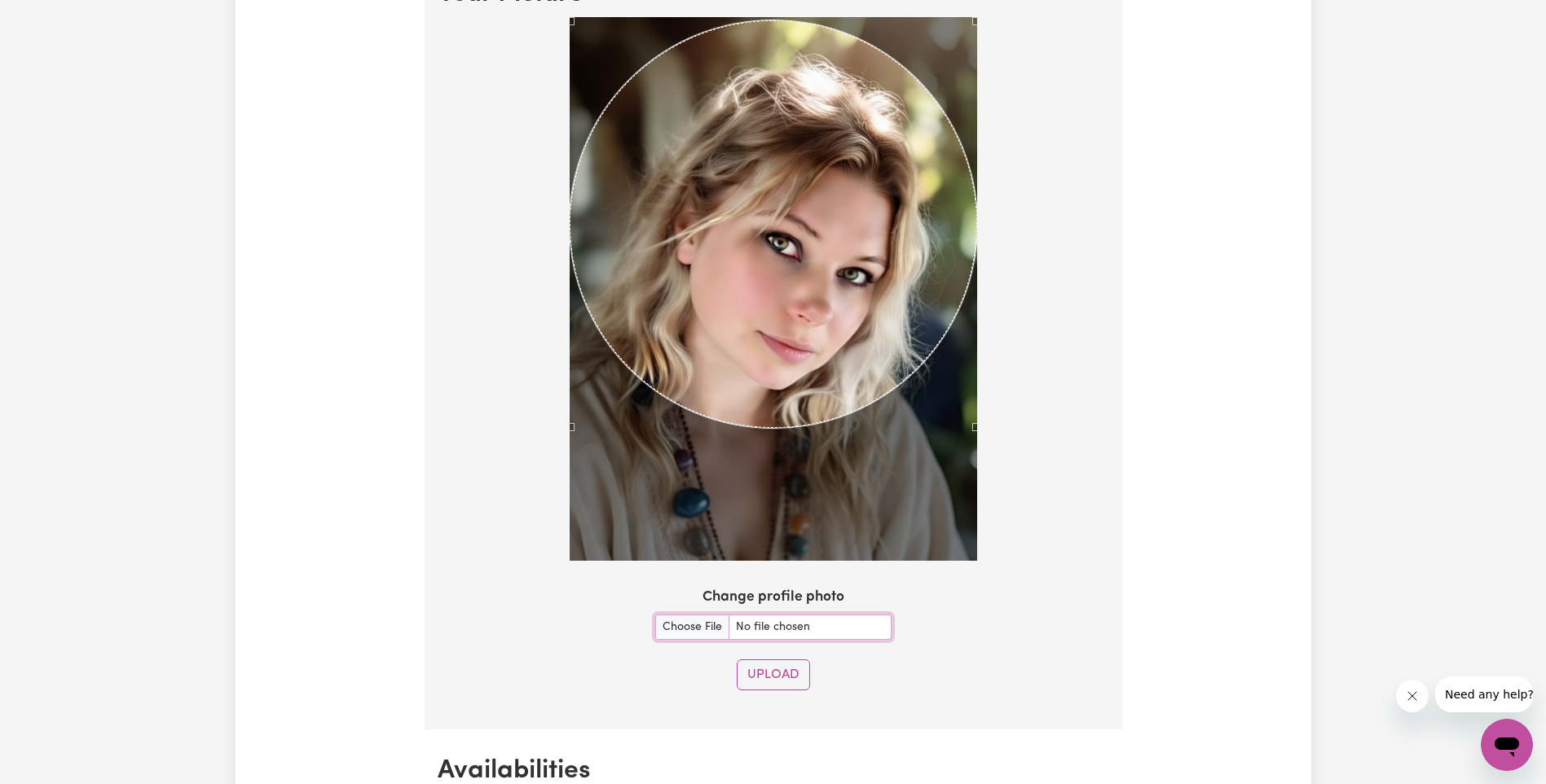
click at [996, 459] on div at bounding box center [773, 292] width 672 height 550
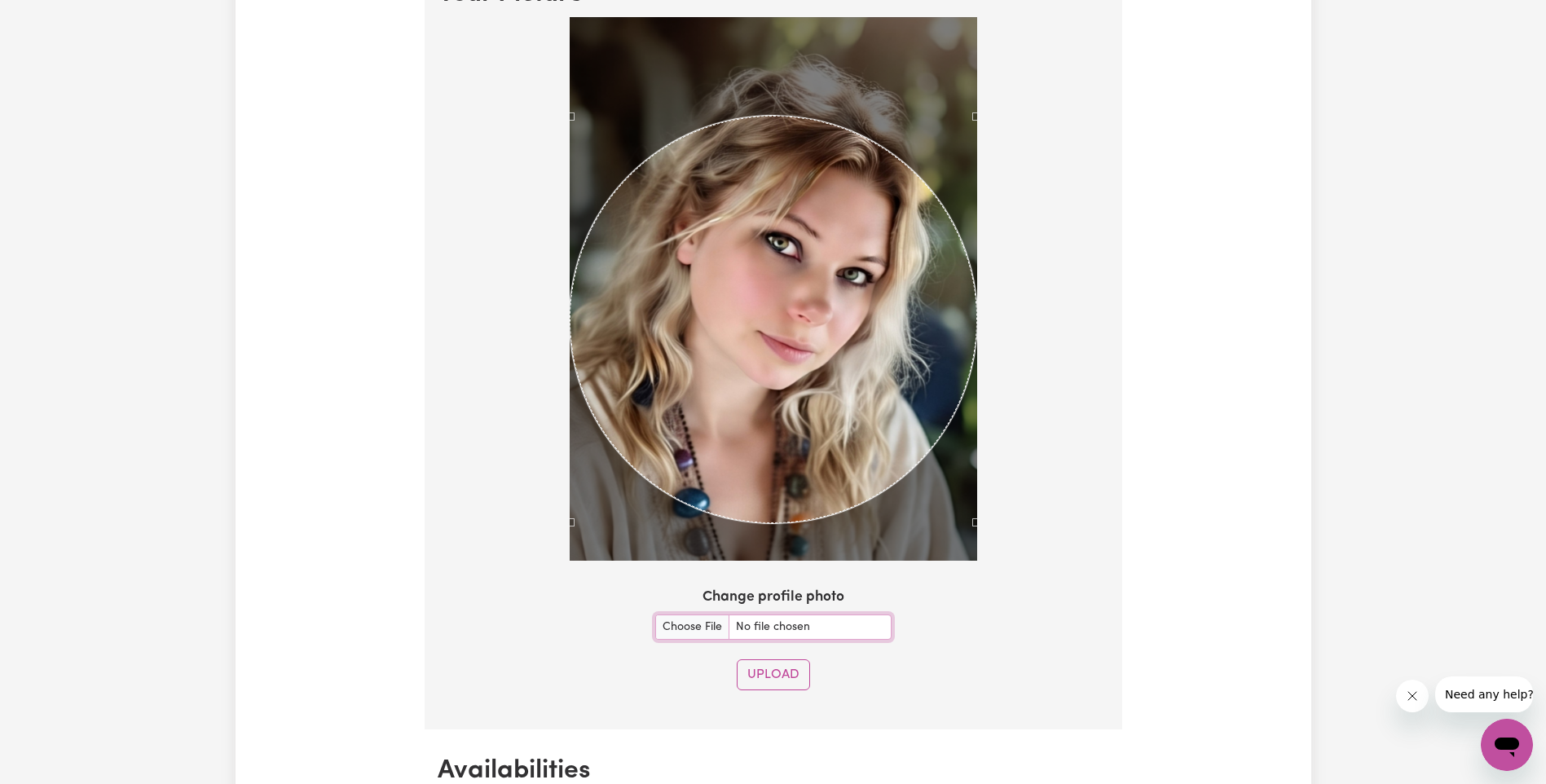
click at [840, 396] on div "Use the arrow keys to move the crop selection area" at bounding box center [773, 319] width 408 height 408
click at [835, 397] on div "Use the arrow keys to move the crop selection area" at bounding box center [773, 323] width 408 height 408
click at [838, 372] on div "Use the arrow keys to move the crop selection area" at bounding box center [773, 316] width 408 height 408
click at [779, 672] on button "Upload" at bounding box center [773, 674] width 74 height 31
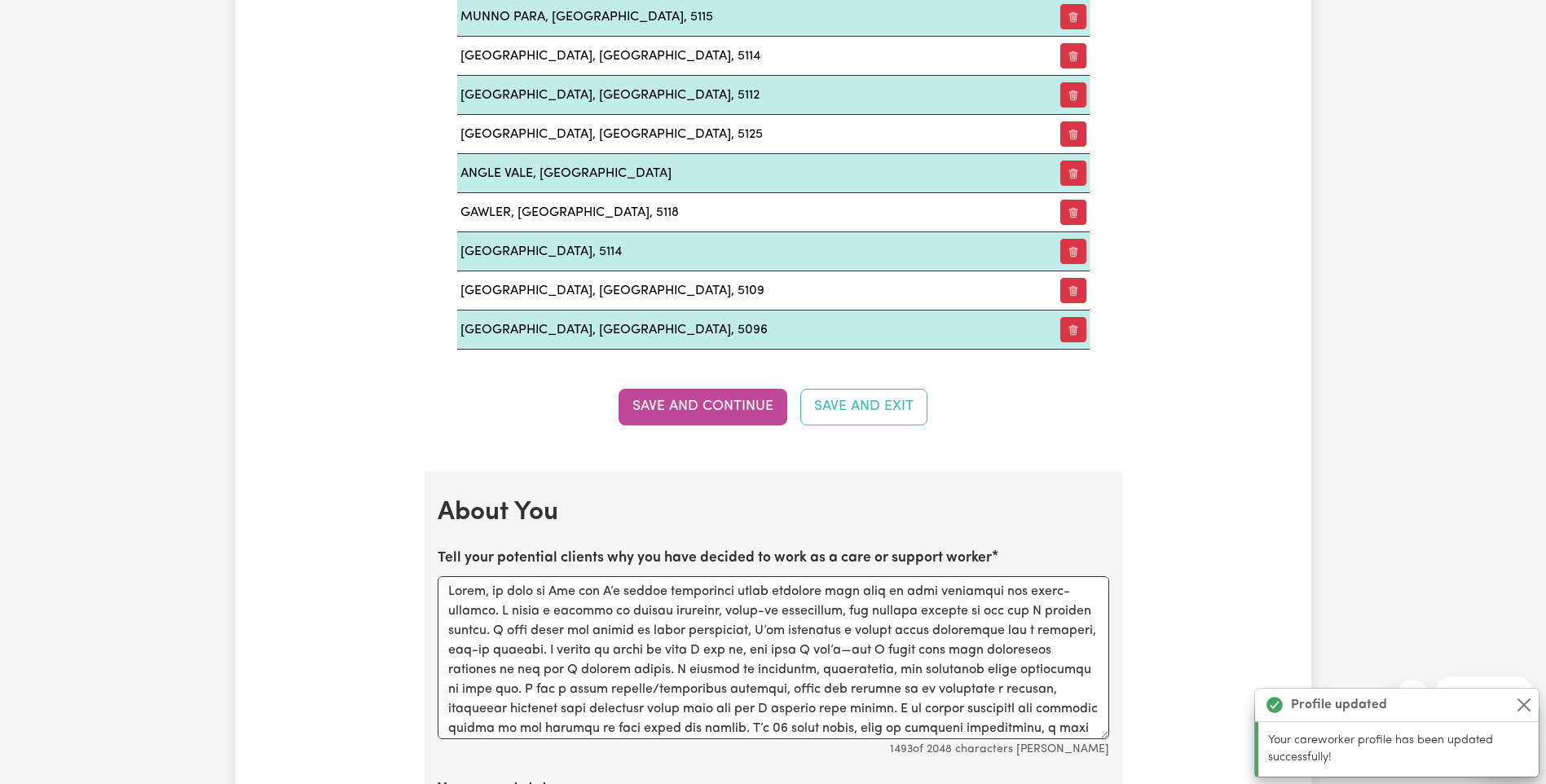
scroll to position [2260, 0]
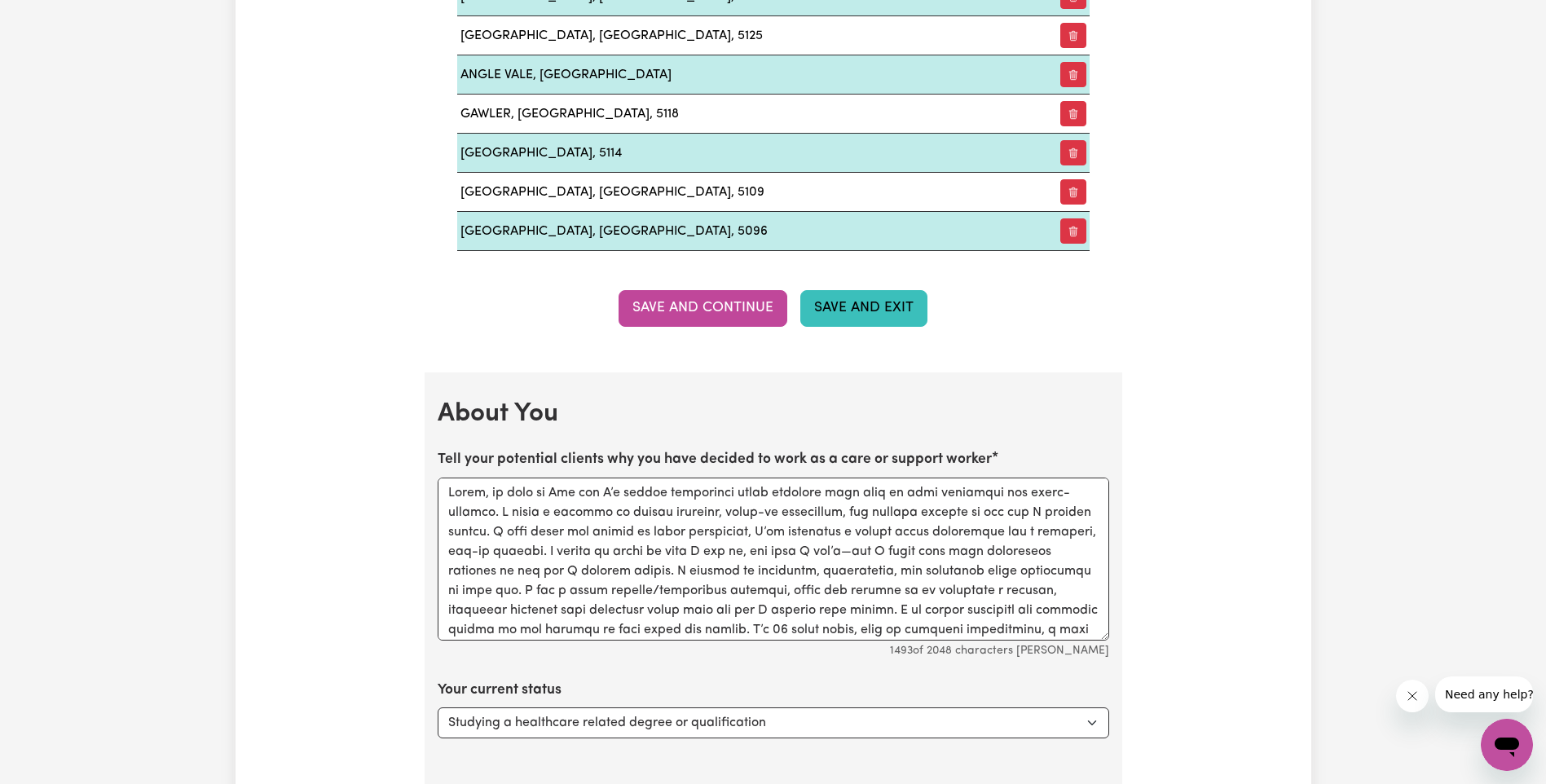
click at [838, 303] on button "Save and Exit" at bounding box center [864, 308] width 127 height 36
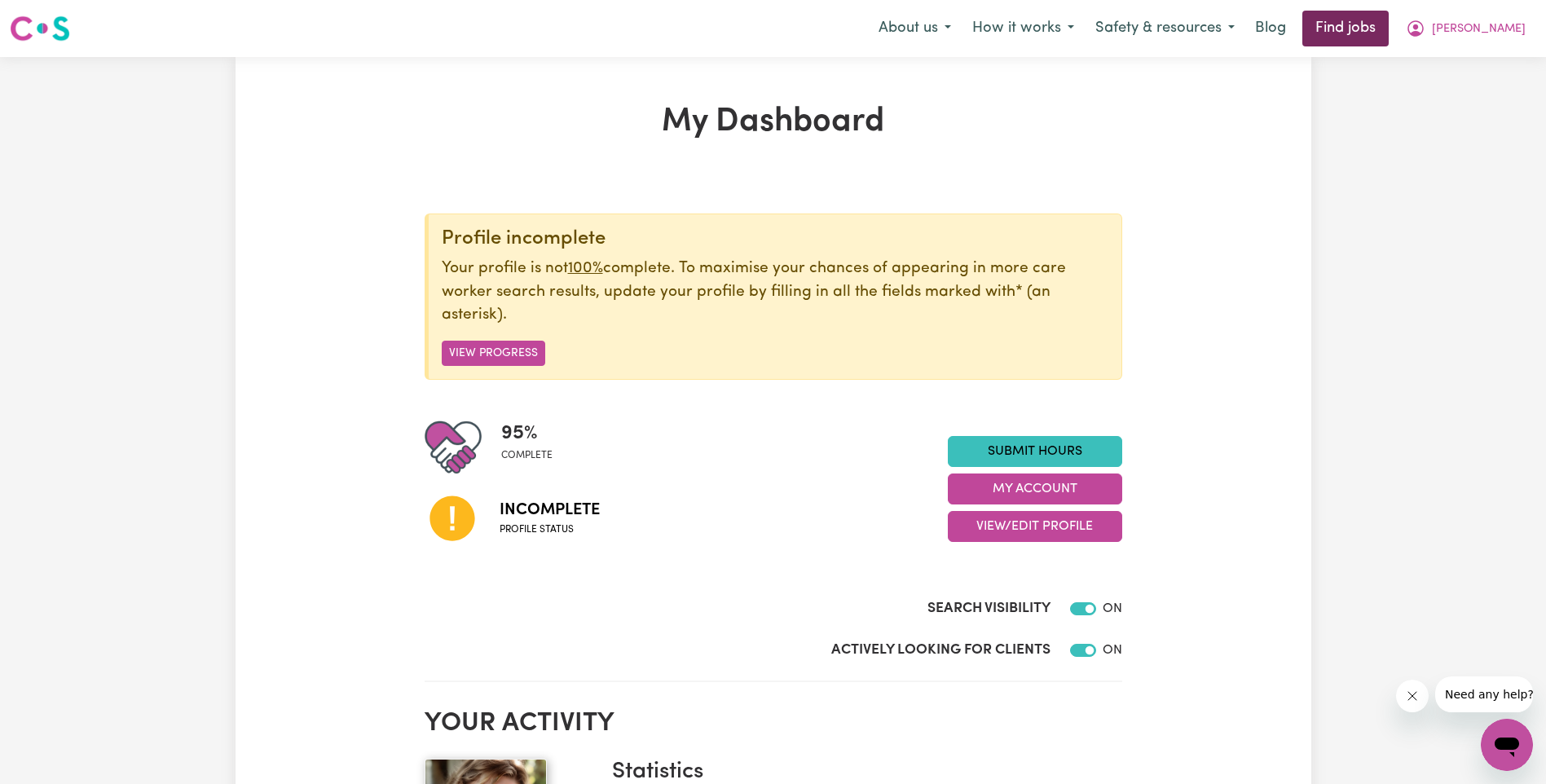
click at [1389, 31] on link "Find jobs" at bounding box center [1345, 28] width 86 height 36
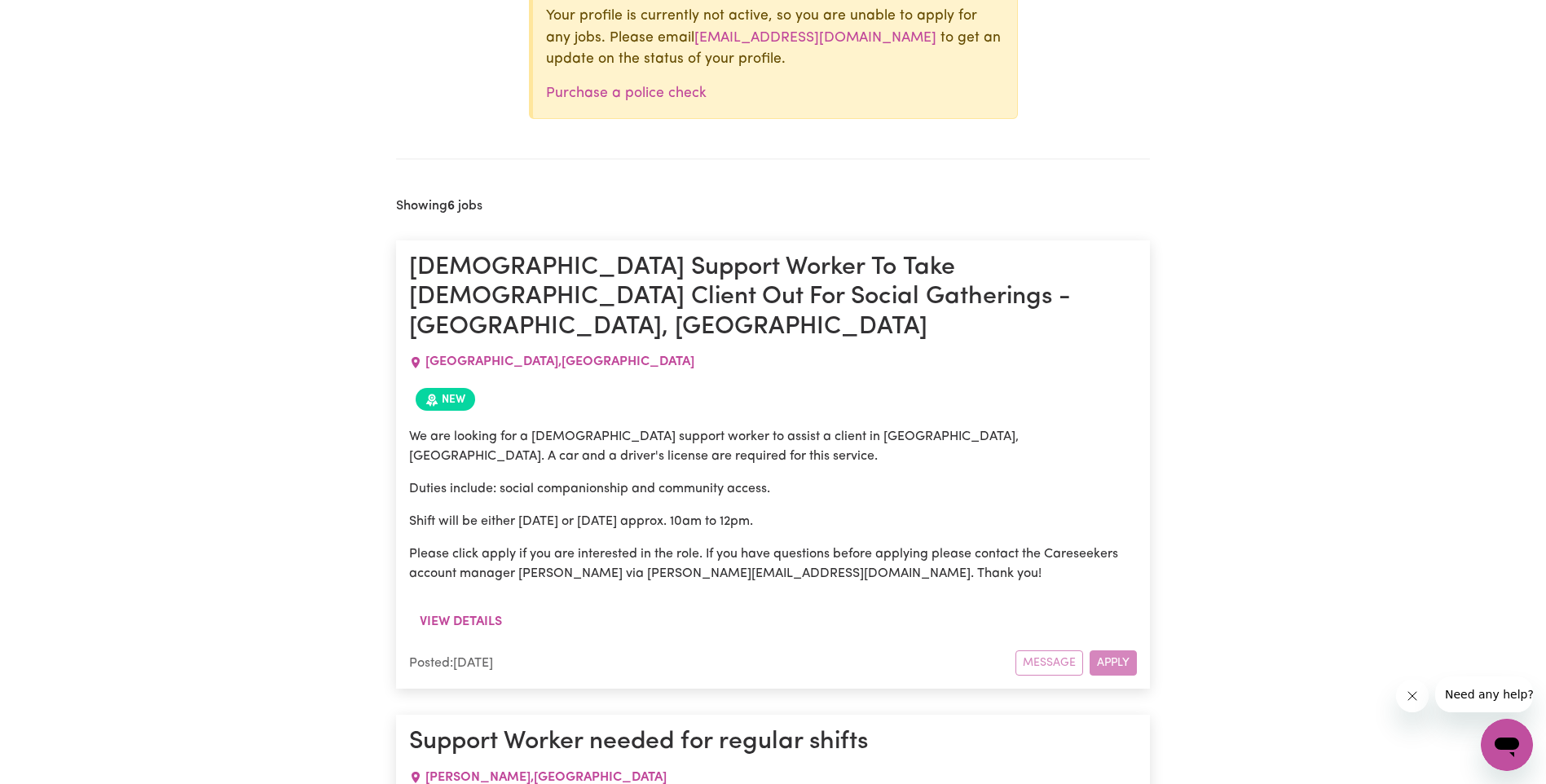
scroll to position [547, 0]
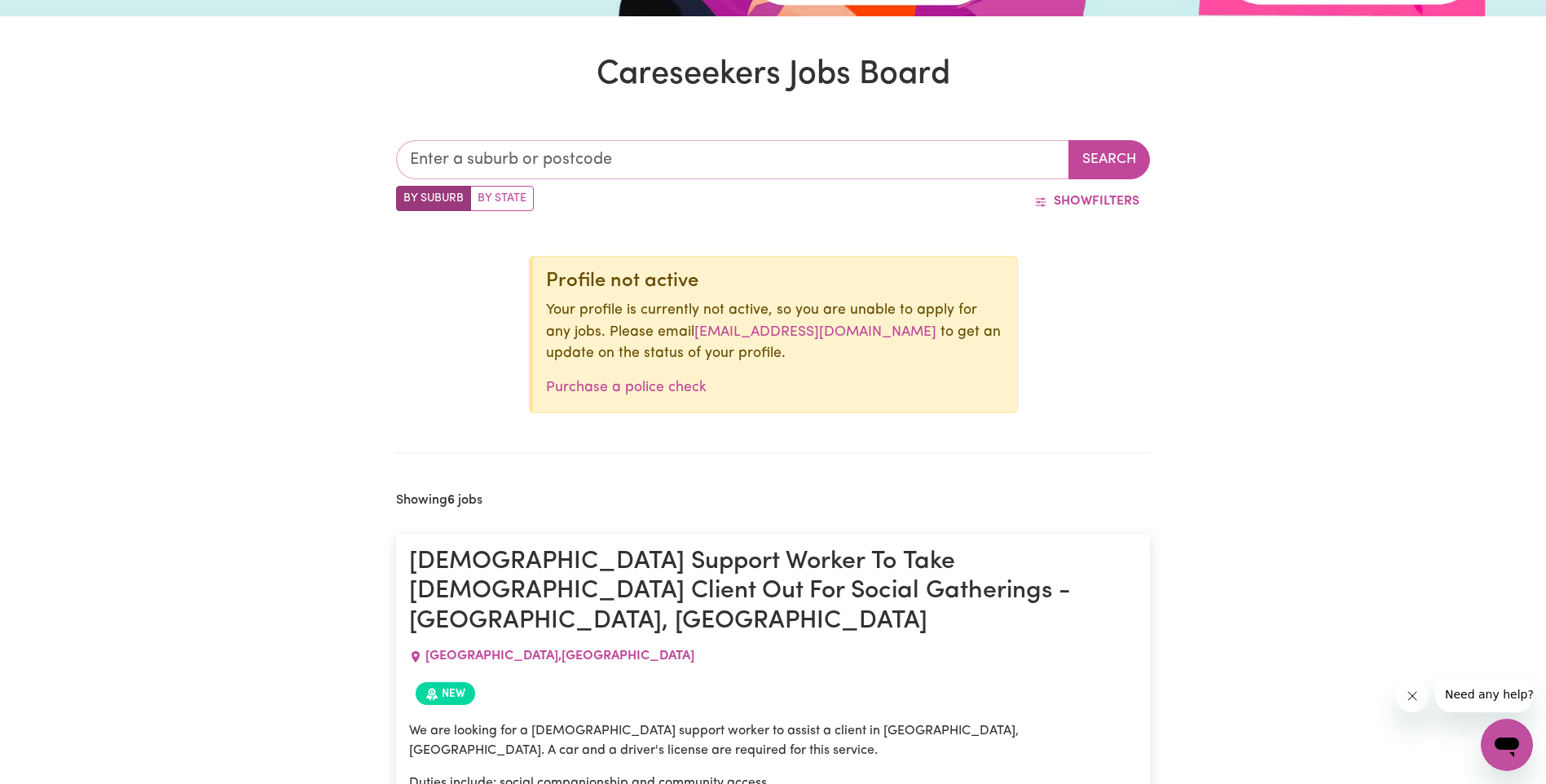
click at [568, 158] on input "text" at bounding box center [733, 159] width 674 height 39
type input "5113"
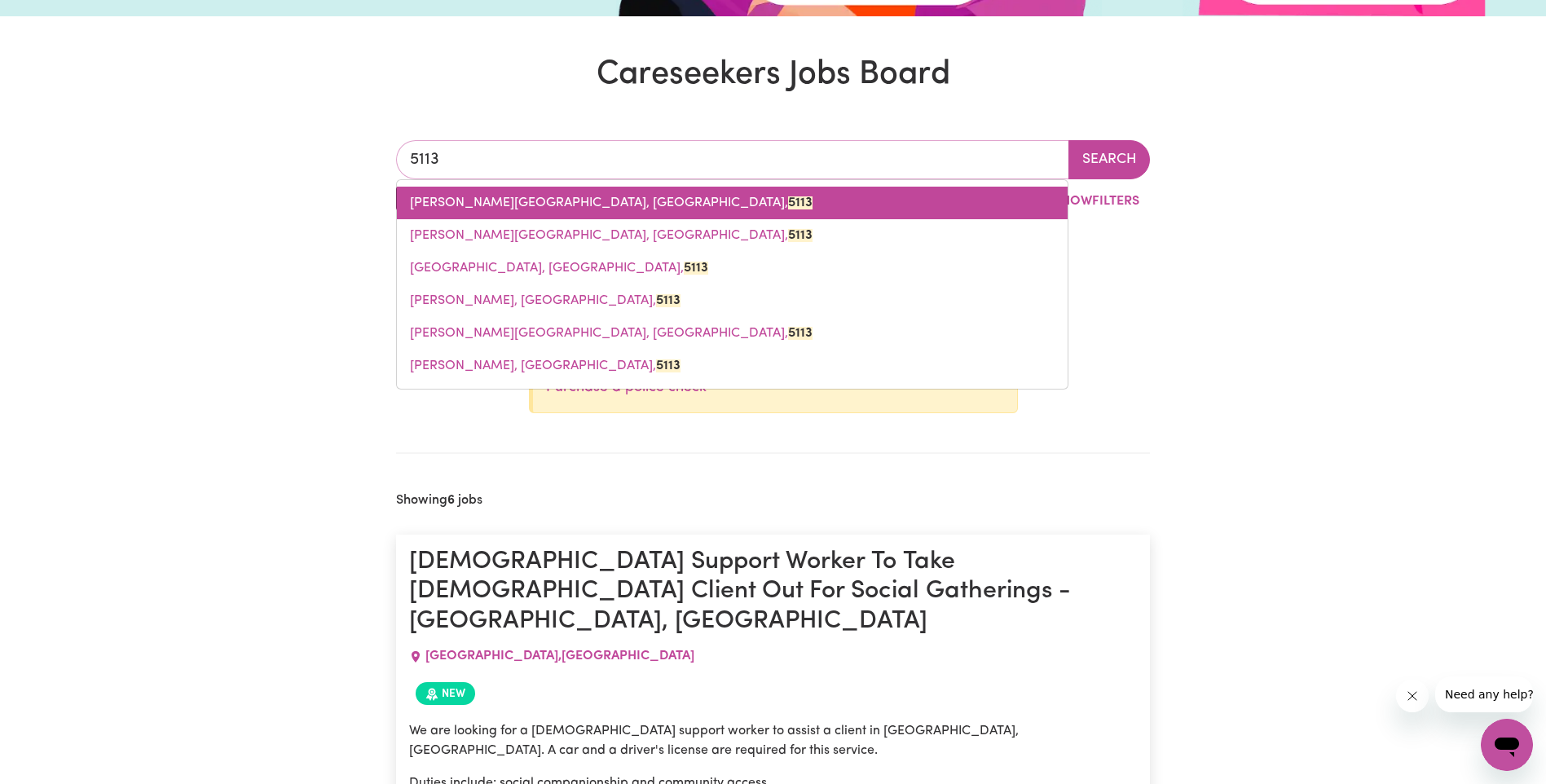
click at [572, 202] on span "DAVOREN PARK, South Australia, 5113" at bounding box center [610, 202] width 403 height 13
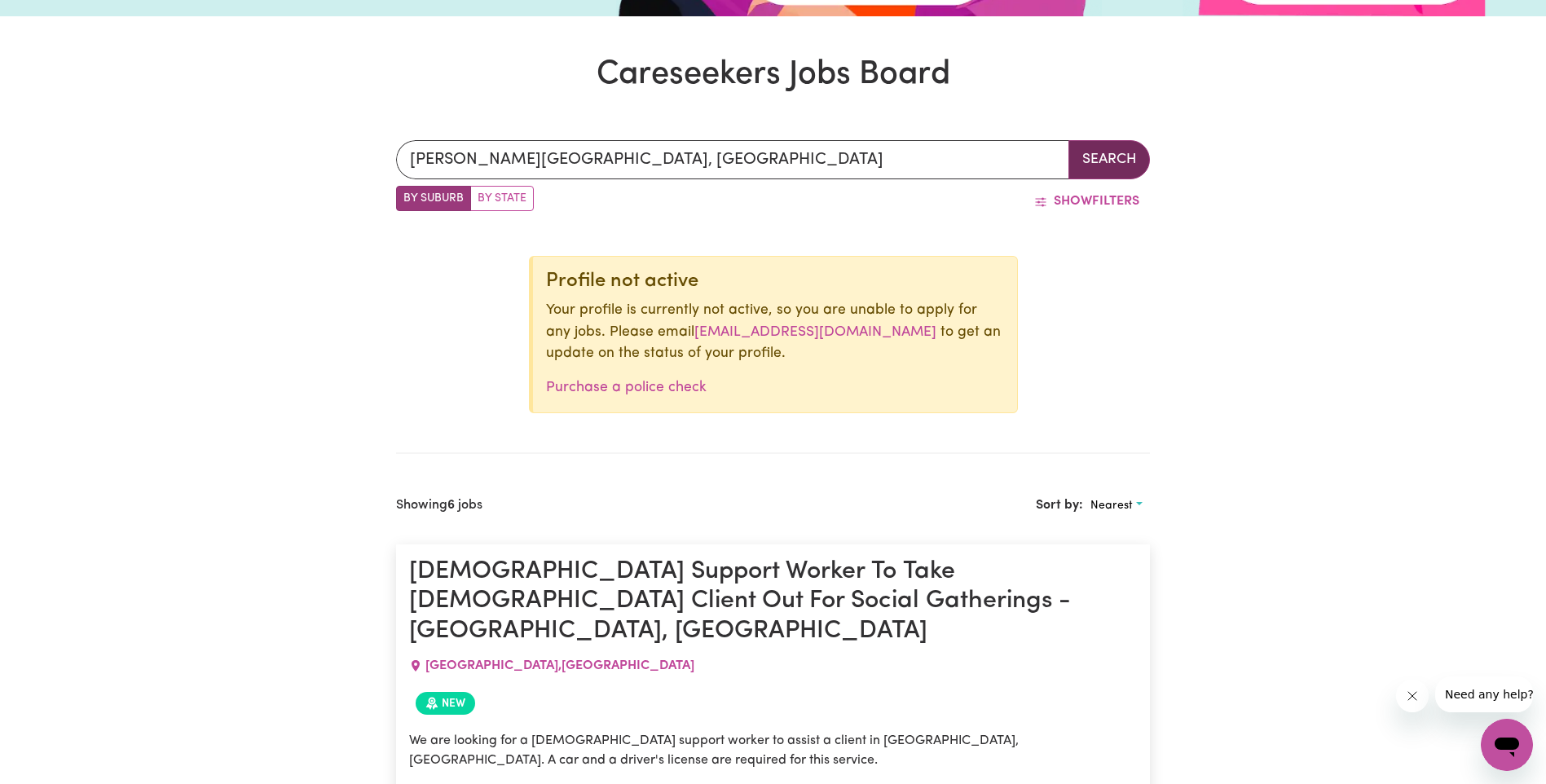
click at [1093, 148] on button "Search" at bounding box center [1109, 159] width 82 height 39
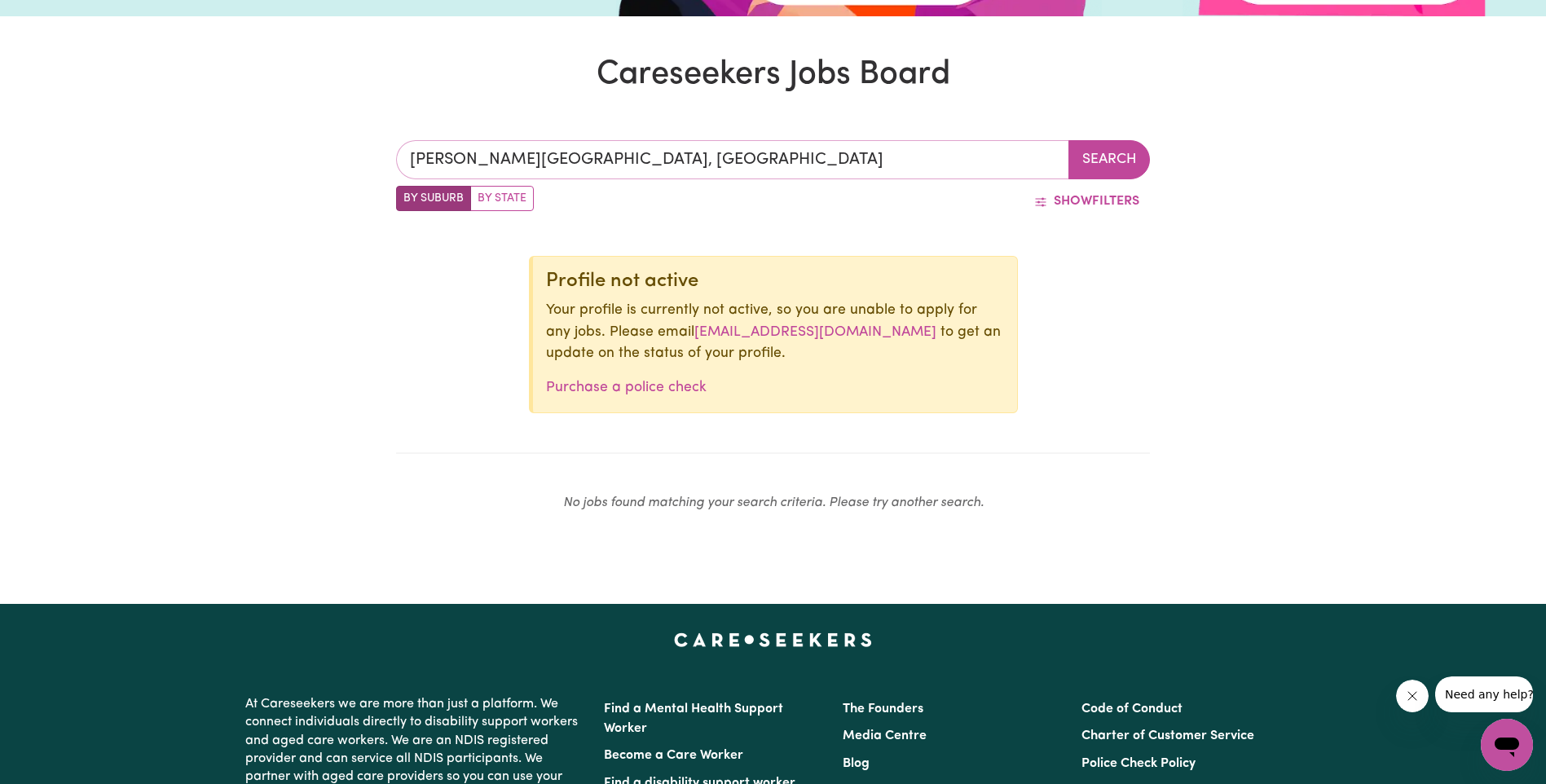
type input "DAVOREN PARK, South Australia, 5113"
click at [784, 159] on input "DAVOREN PARK, South Australia" at bounding box center [733, 159] width 674 height 39
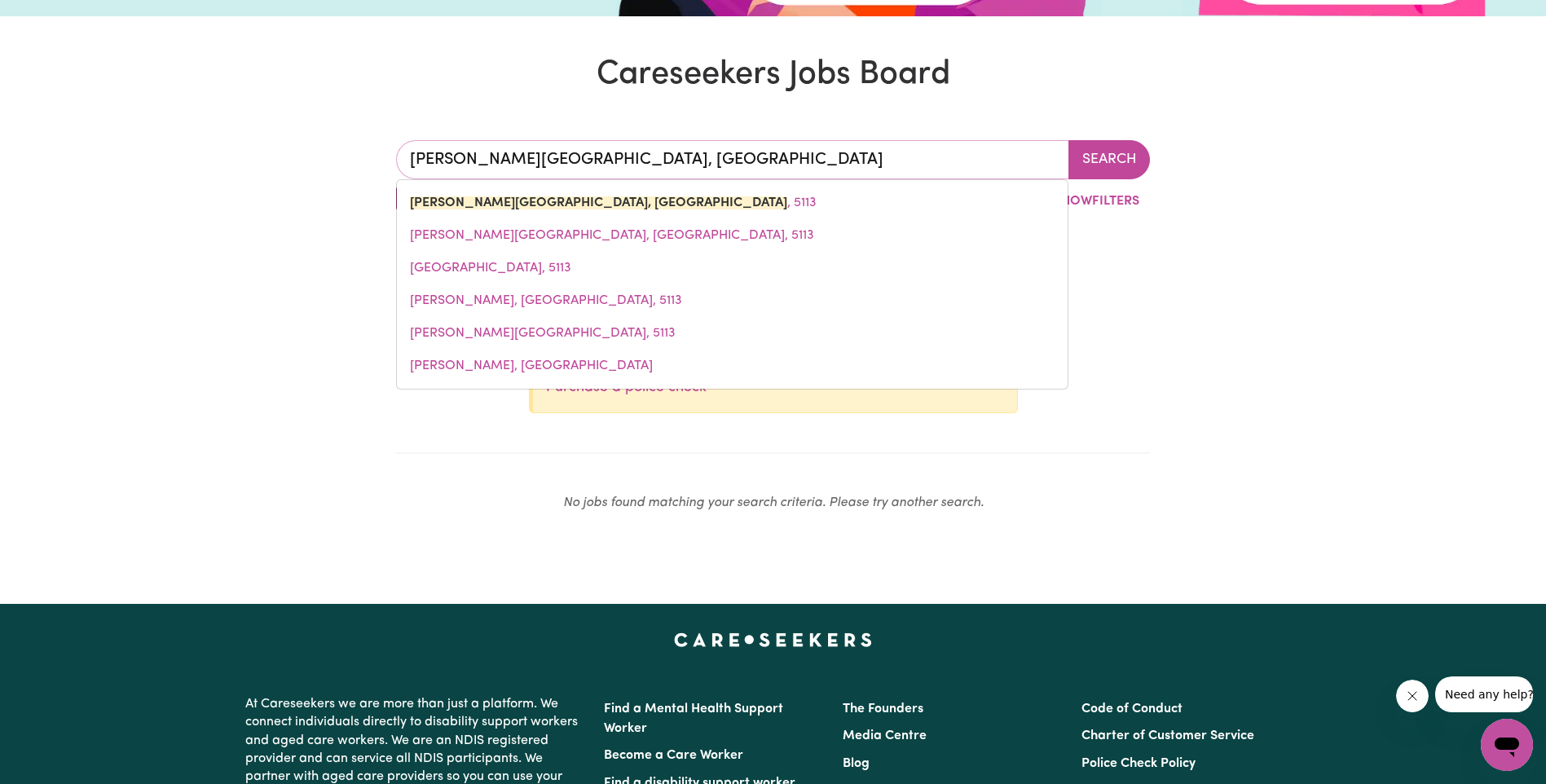
click at [704, 162] on input "DAVOREN PARK, South Australia" at bounding box center [733, 159] width 674 height 39
drag, startPoint x: 726, startPoint y: 160, endPoint x: 391, endPoint y: 167, distance: 335.1
click at [391, 167] on div "DAVOREN PARK, South Australia DAVOREN PARK, South Australia, 5113 DAVOREN PARK,…" at bounding box center [773, 332] width 773 height 463
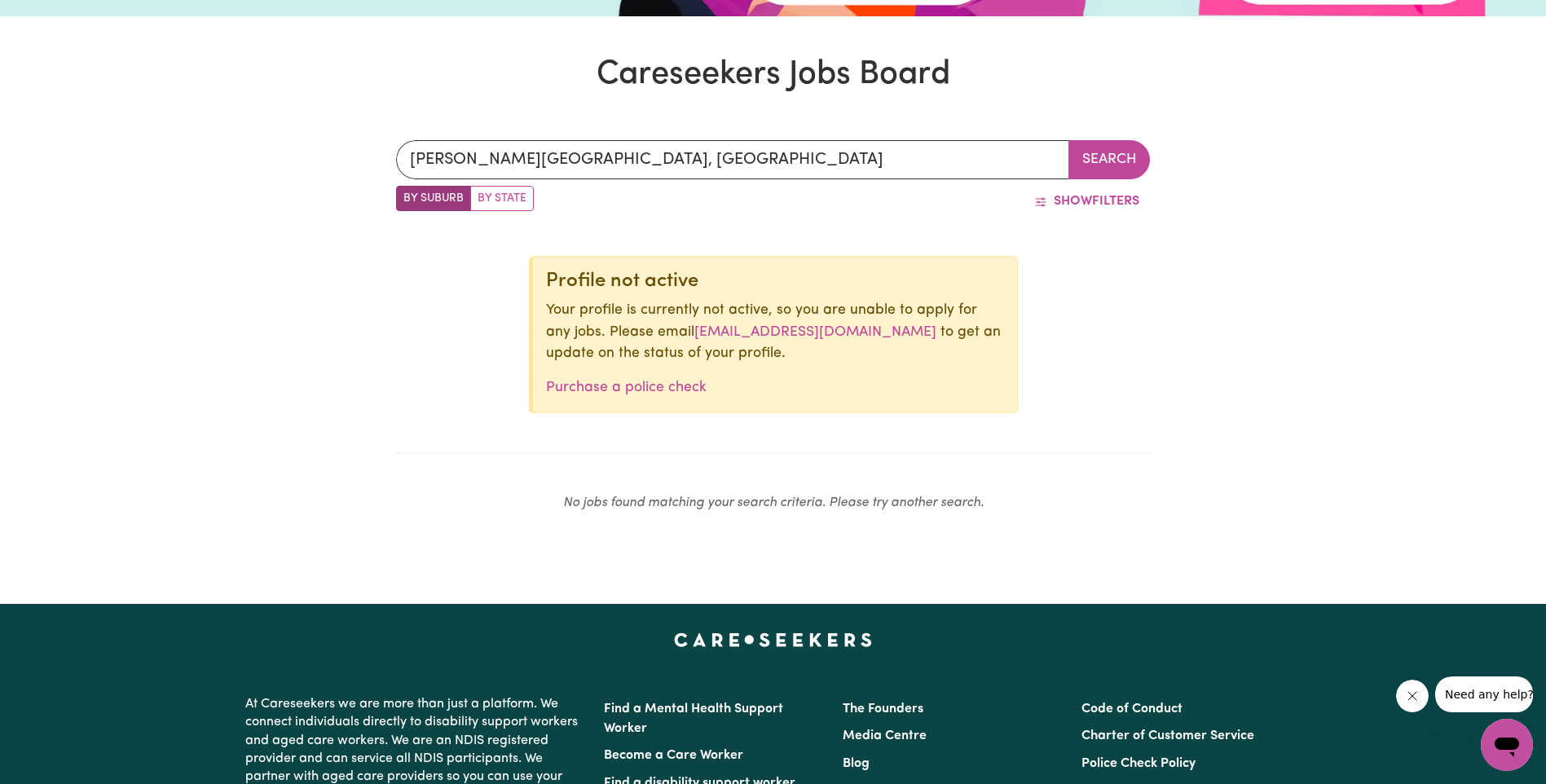
click at [486, 196] on label "By State" at bounding box center [503, 198] width 64 height 25
click at [407, 196] on input "By State" at bounding box center [401, 190] width 11 height 11
radio input "true"
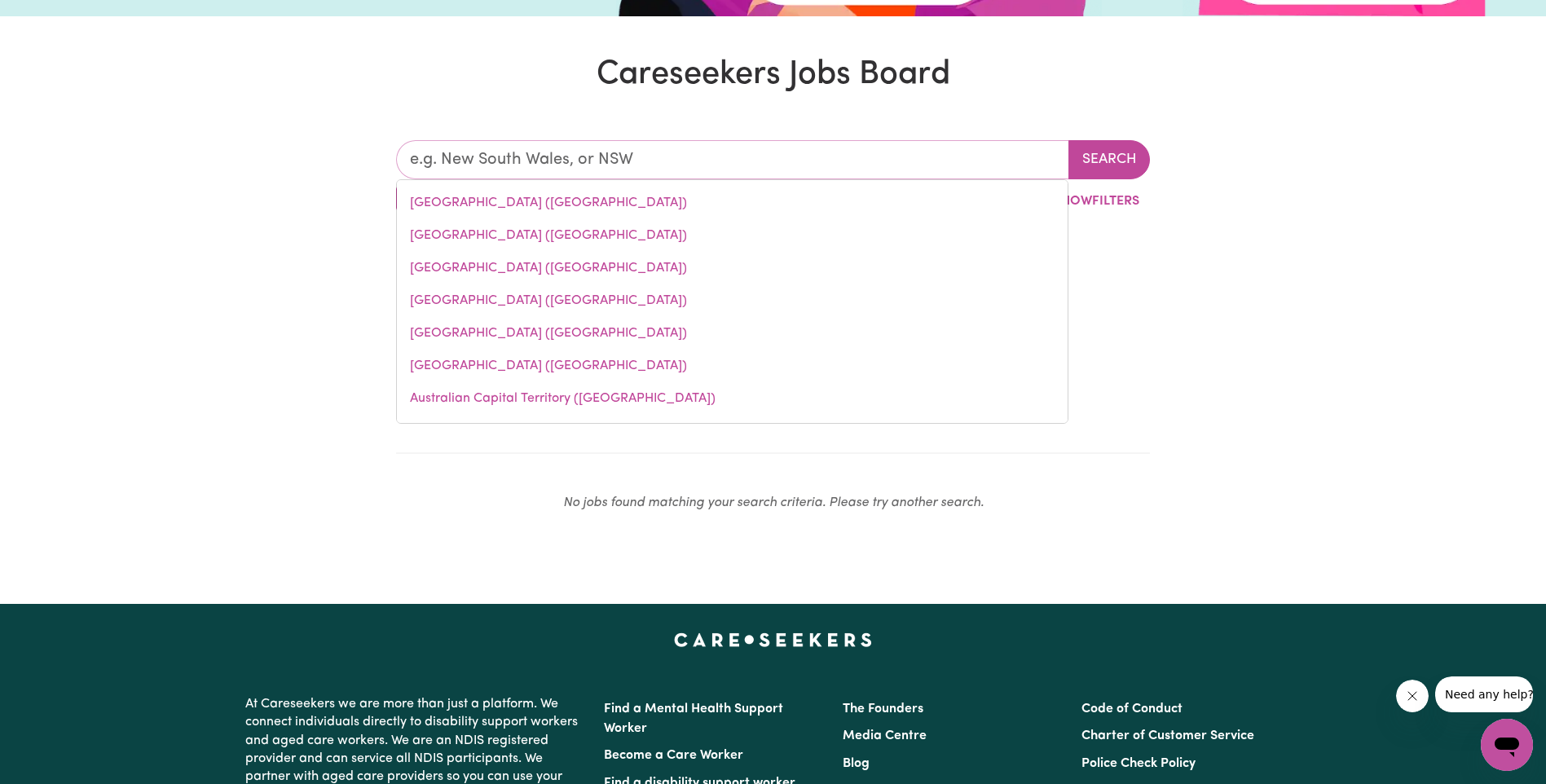
click at [497, 167] on input "text" at bounding box center [733, 159] width 674 height 39
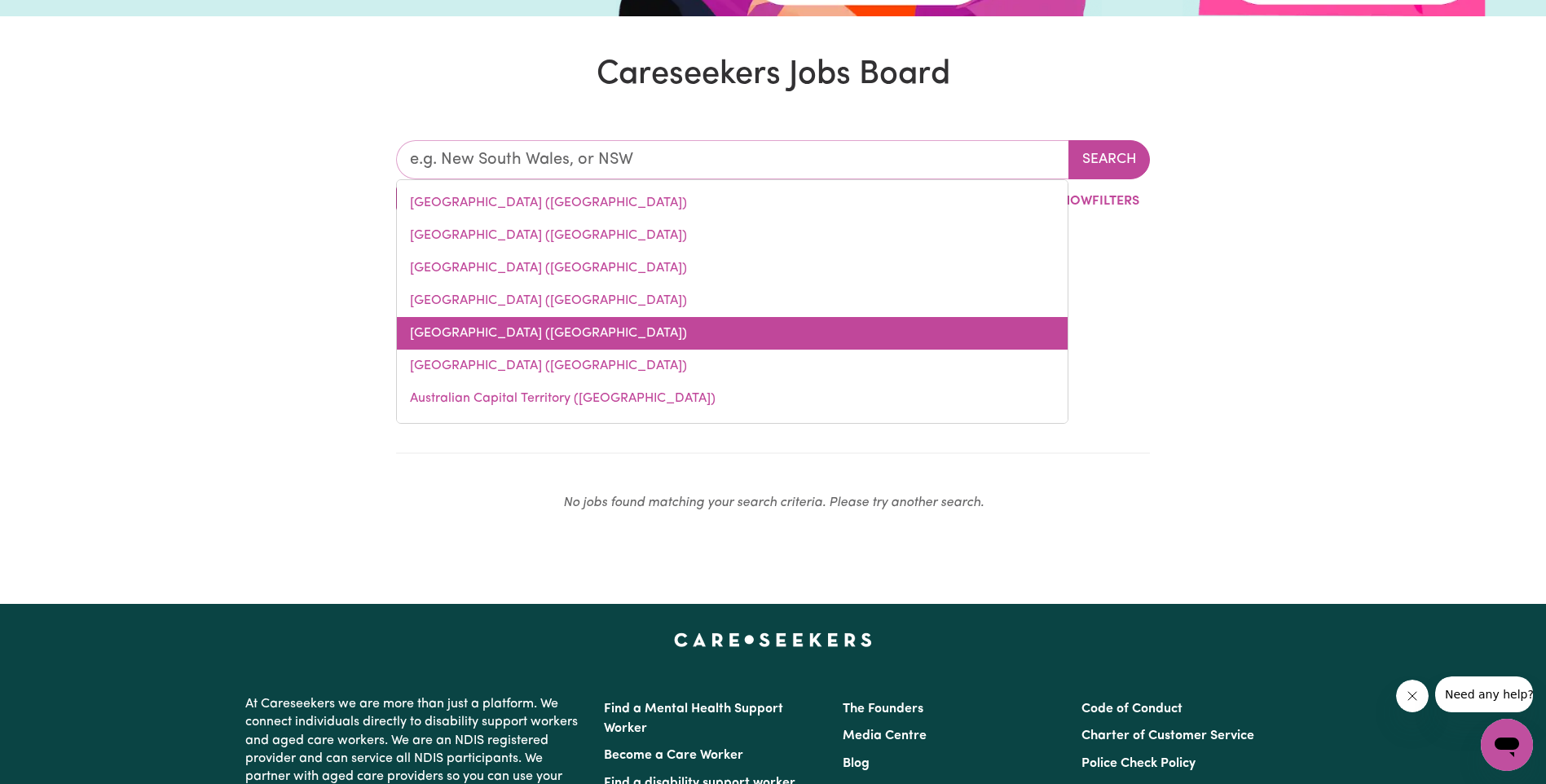
click at [470, 327] on link "South Australia (SA)" at bounding box center [732, 334] width 671 height 33
type input "South Australia (SA)"
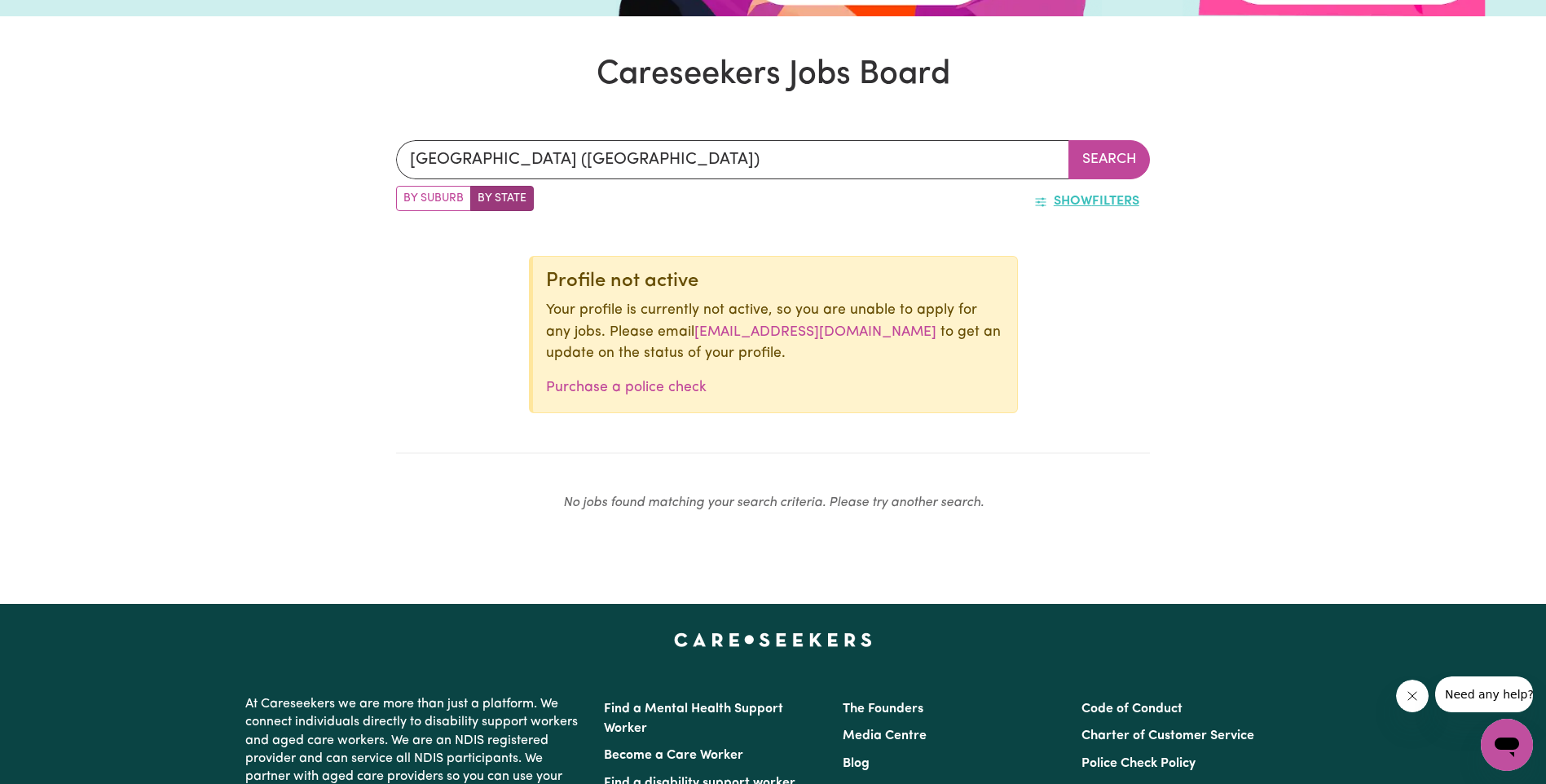
click at [1092, 202] on button "Show Filters" at bounding box center [1087, 201] width 126 height 31
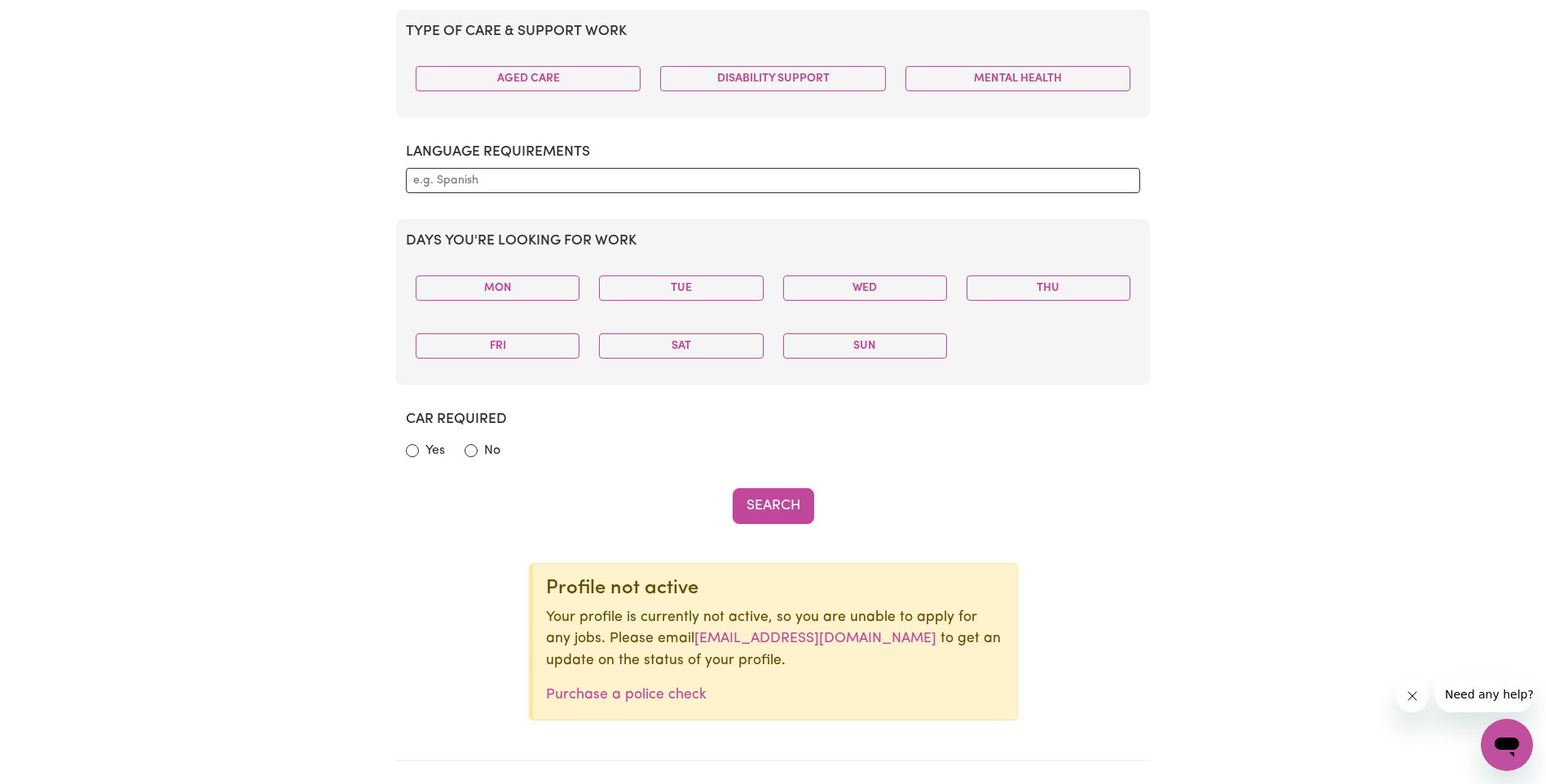
scroll to position [873, 0]
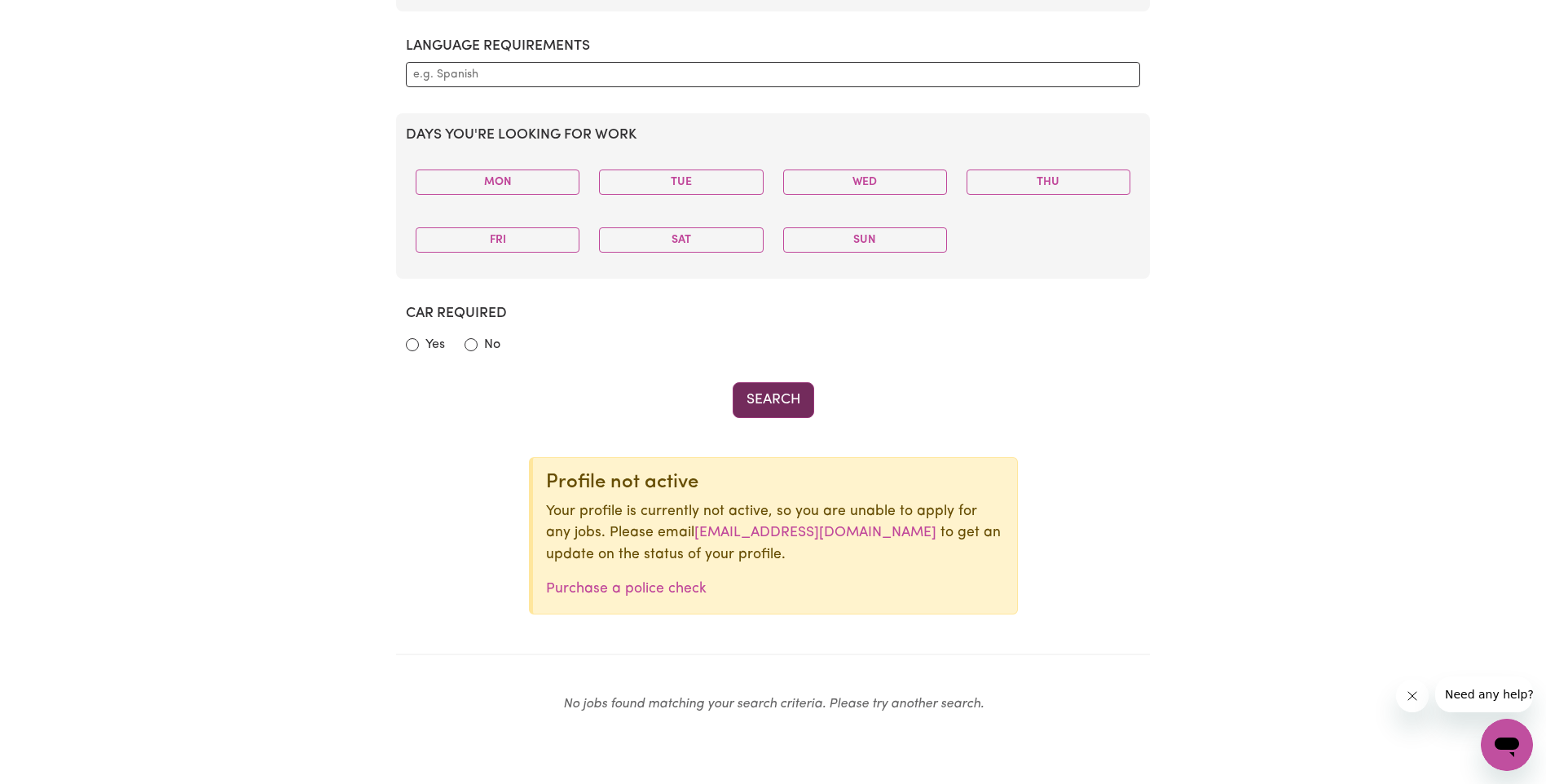
click at [765, 400] on button "Search" at bounding box center [773, 400] width 82 height 36
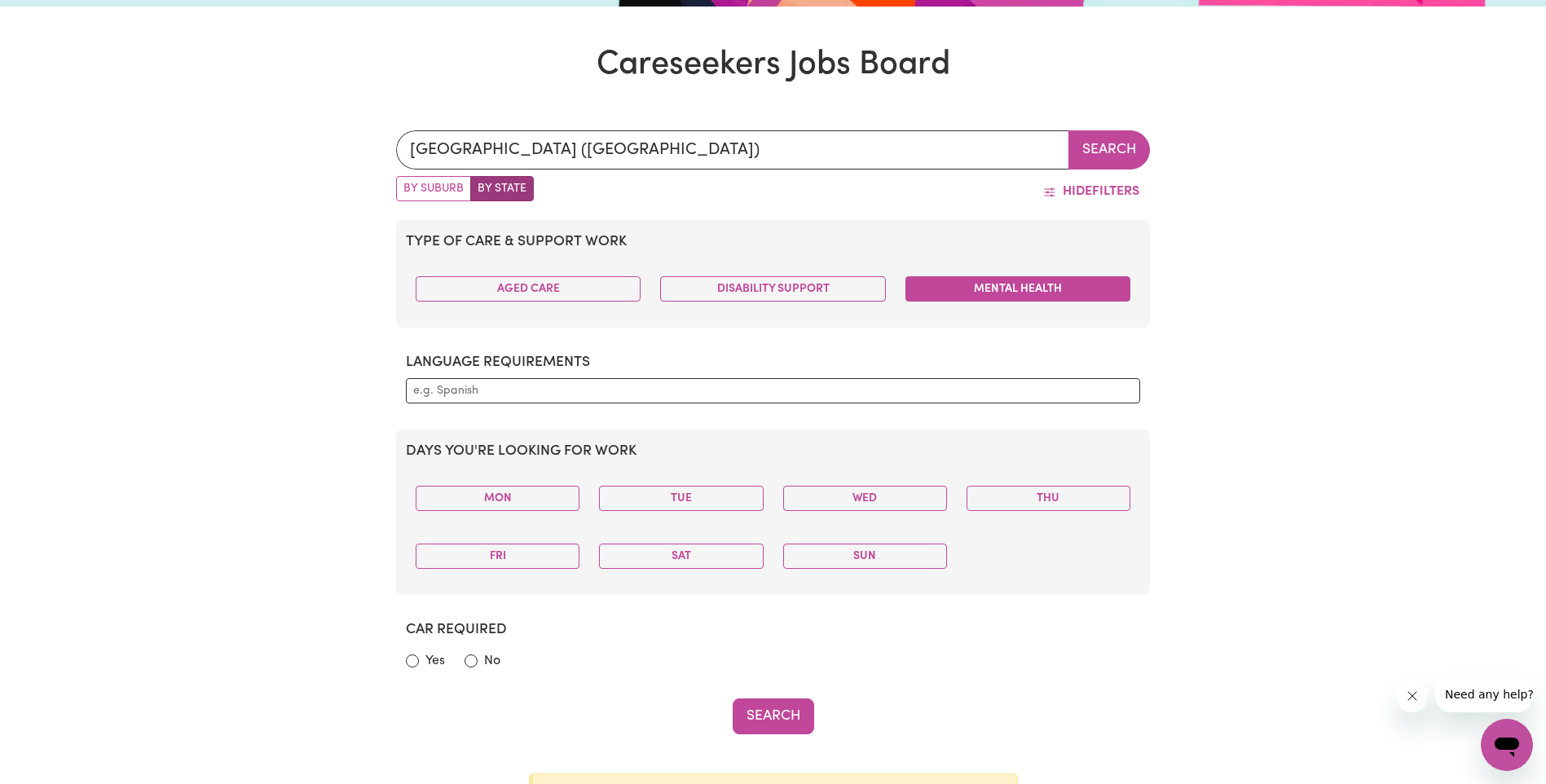
scroll to position [710, 0]
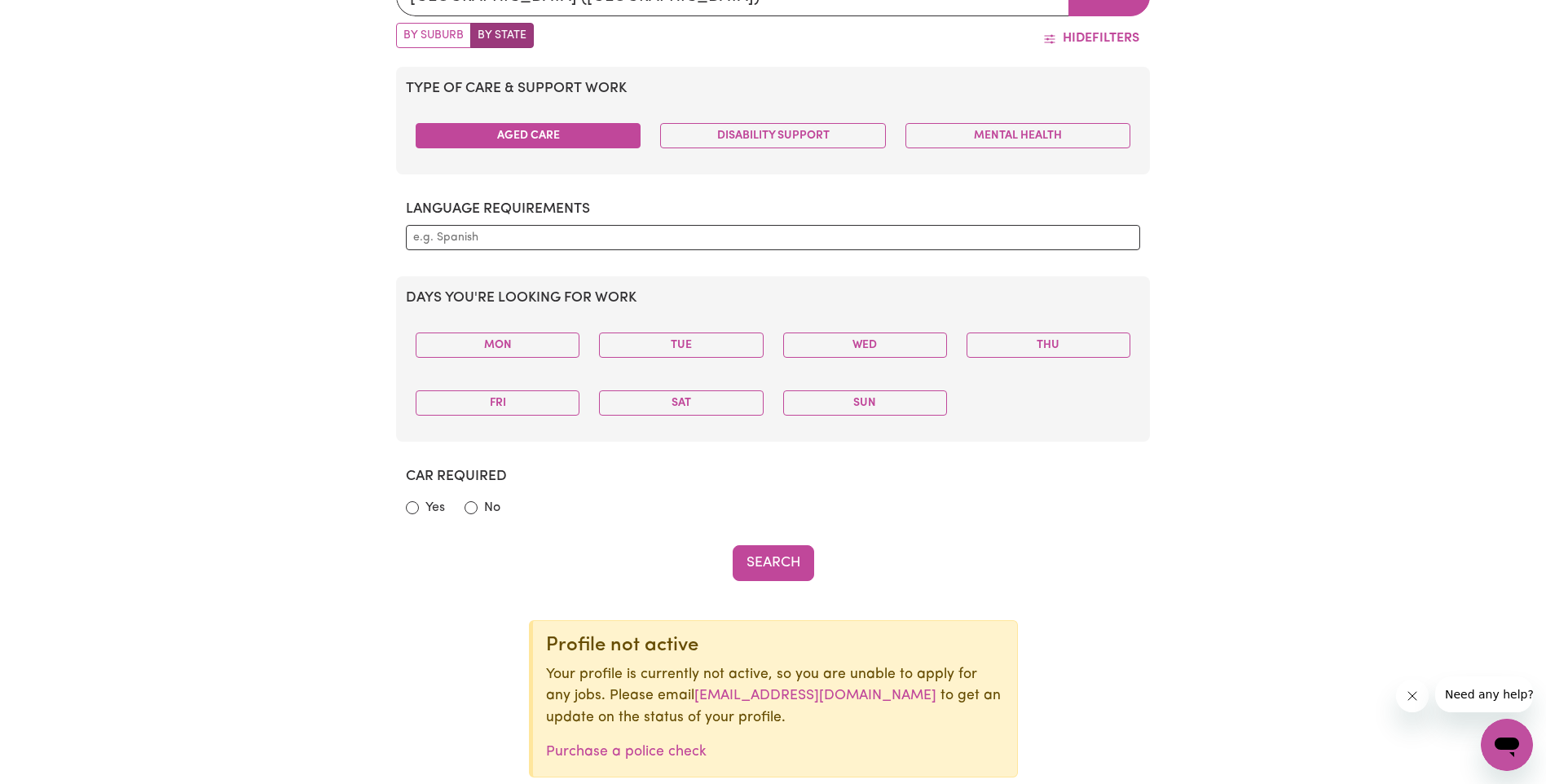
click at [576, 144] on button "Aged Care" at bounding box center [528, 136] width 225 height 25
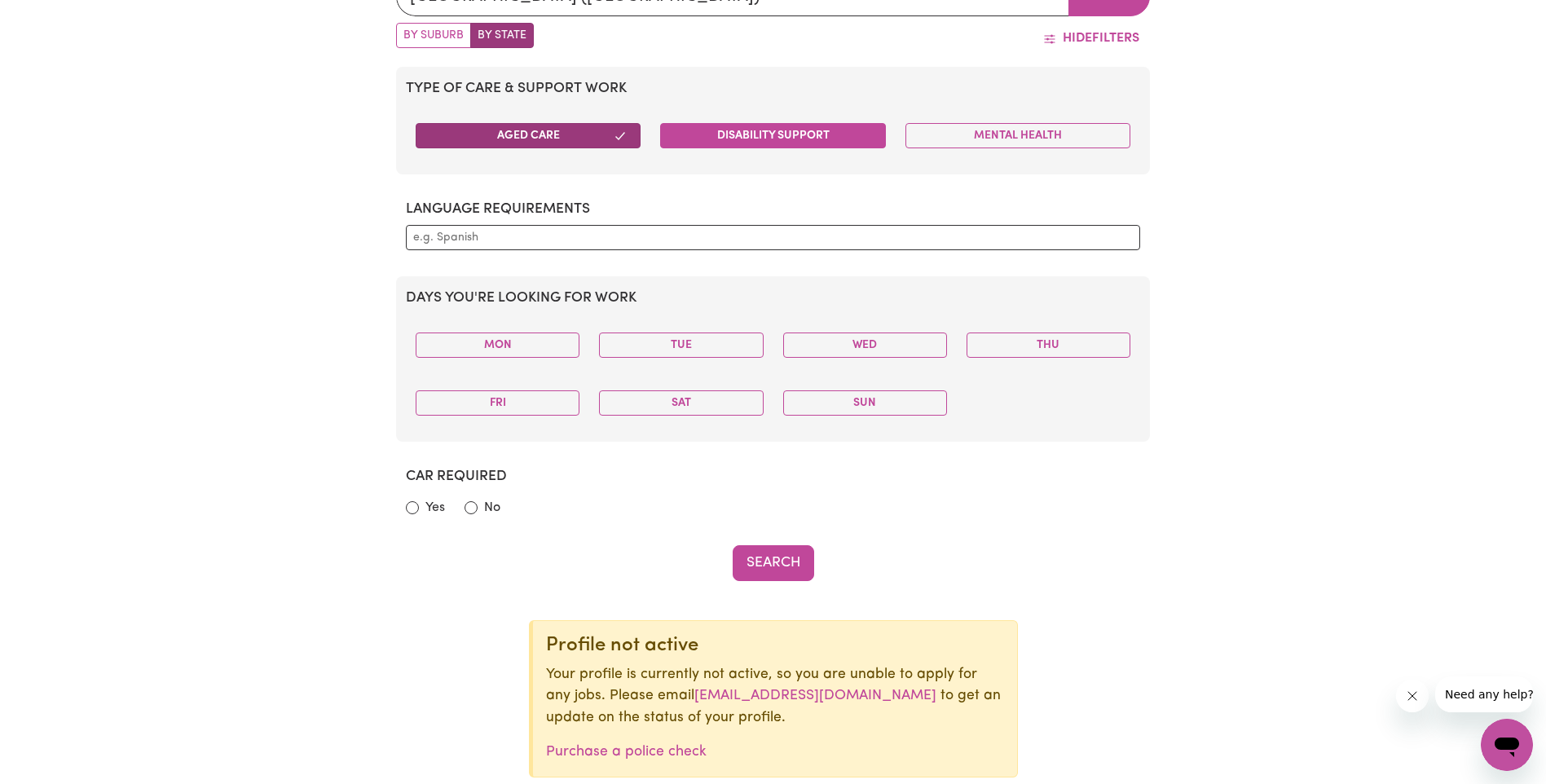
click at [806, 139] on button "Disability Support" at bounding box center [773, 136] width 225 height 25
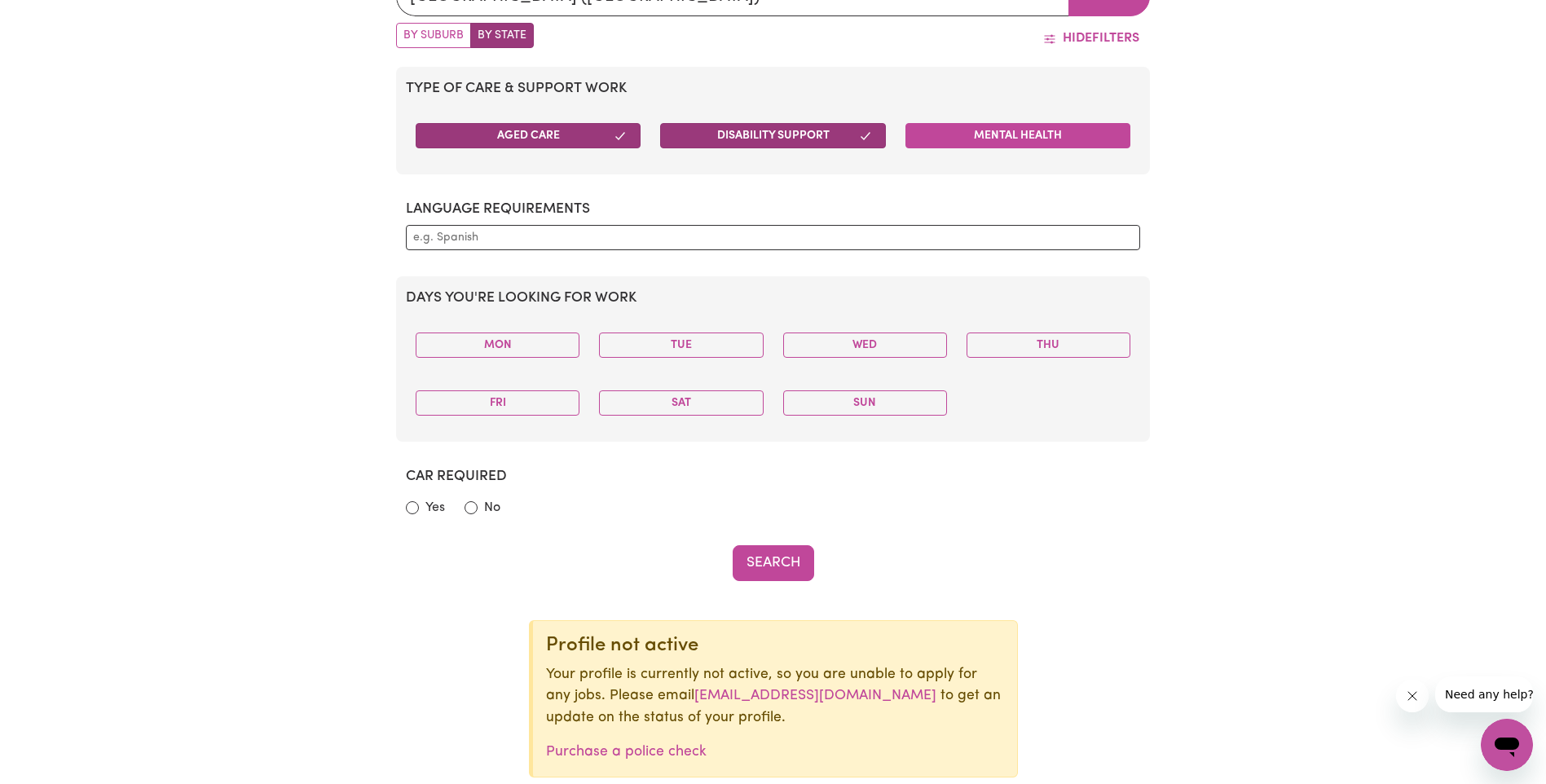
click at [996, 128] on button "Mental Health" at bounding box center [1018, 136] width 225 height 25
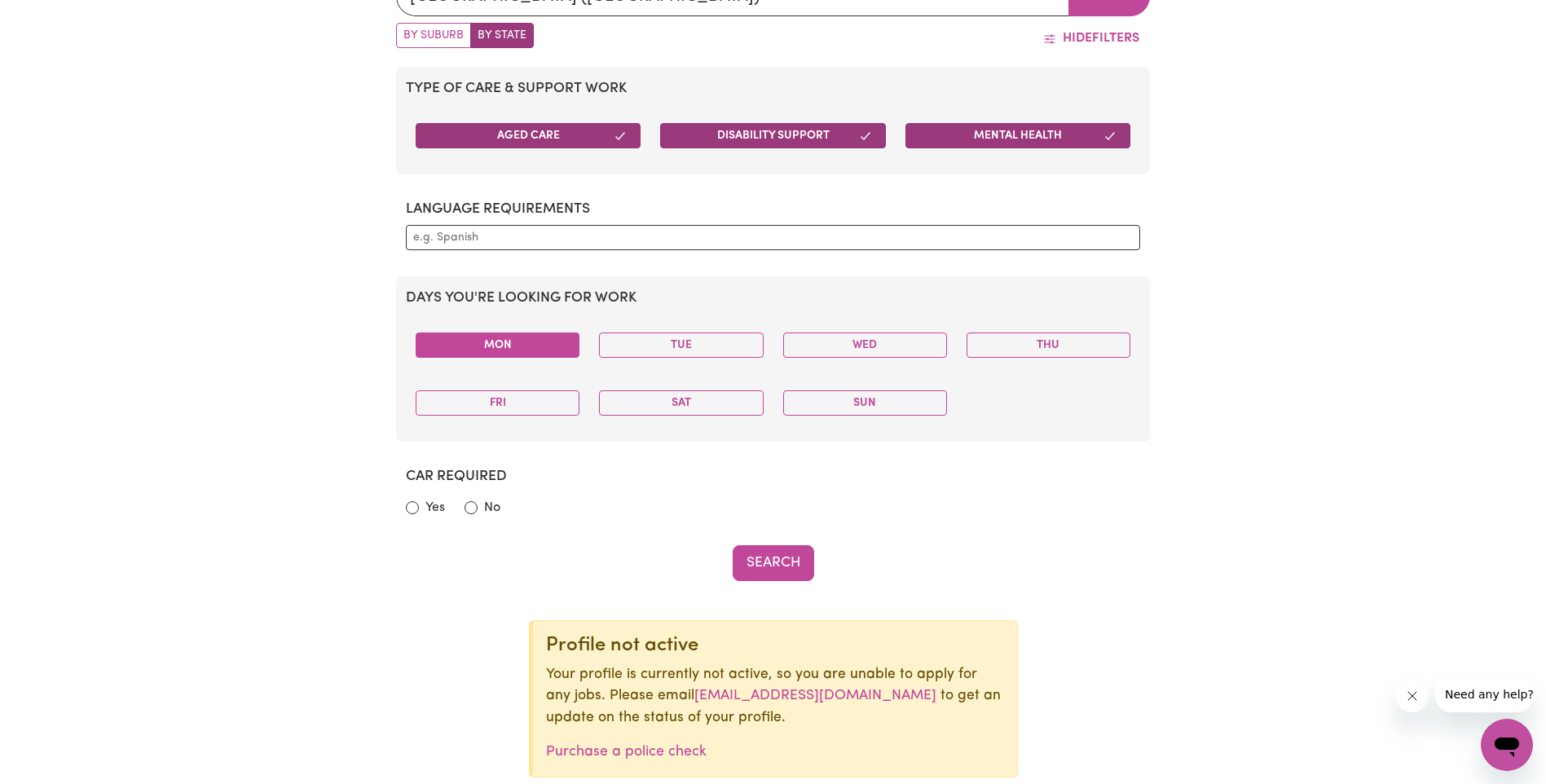
click at [517, 347] on button "Mon" at bounding box center [497, 345] width 164 height 25
click at [687, 347] on button "Tue" at bounding box center [680, 345] width 164 height 25
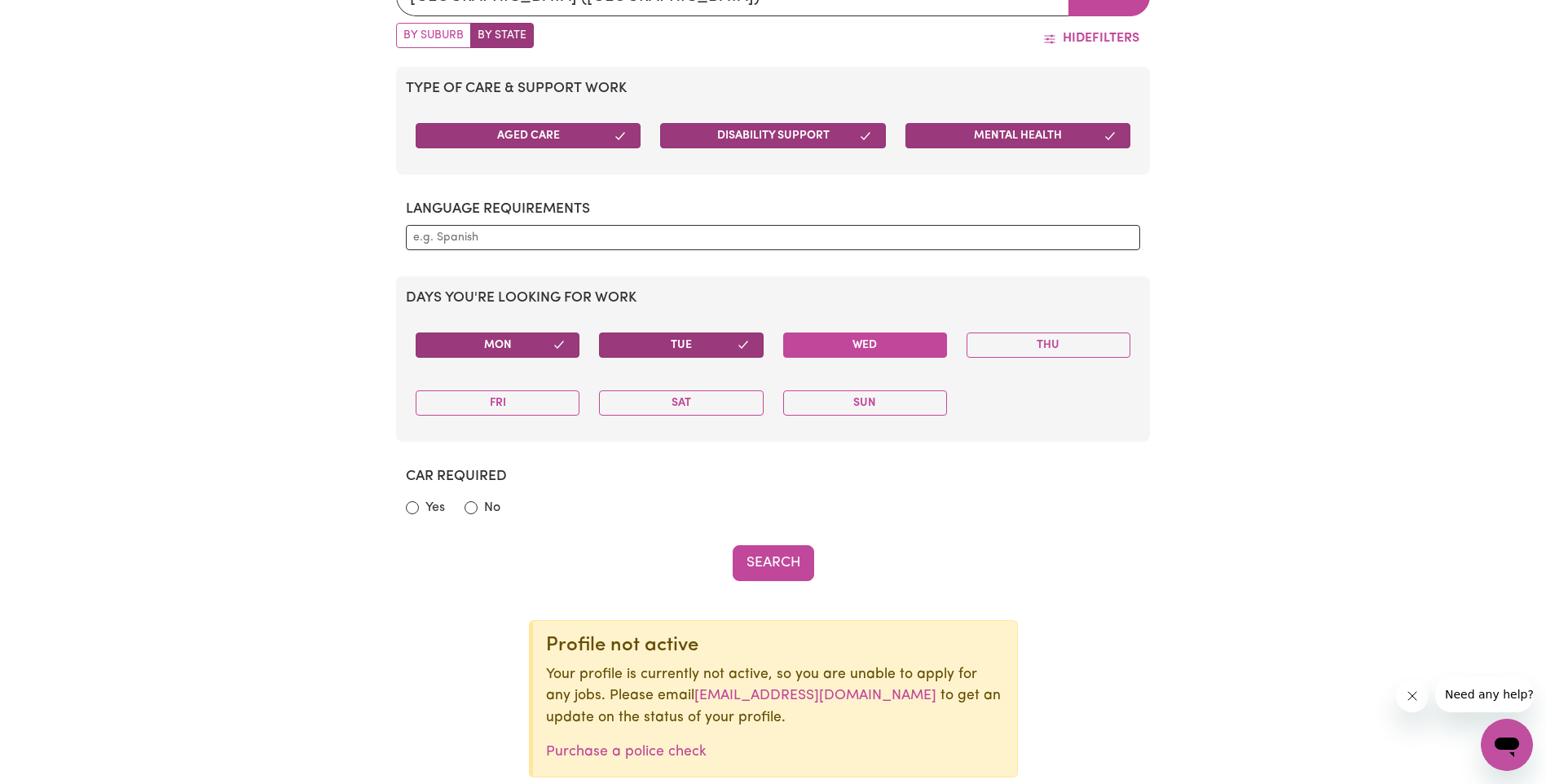
click at [799, 333] on button "Wed" at bounding box center [865, 345] width 164 height 25
click at [1011, 334] on button "Thu" at bounding box center [1048, 345] width 164 height 25
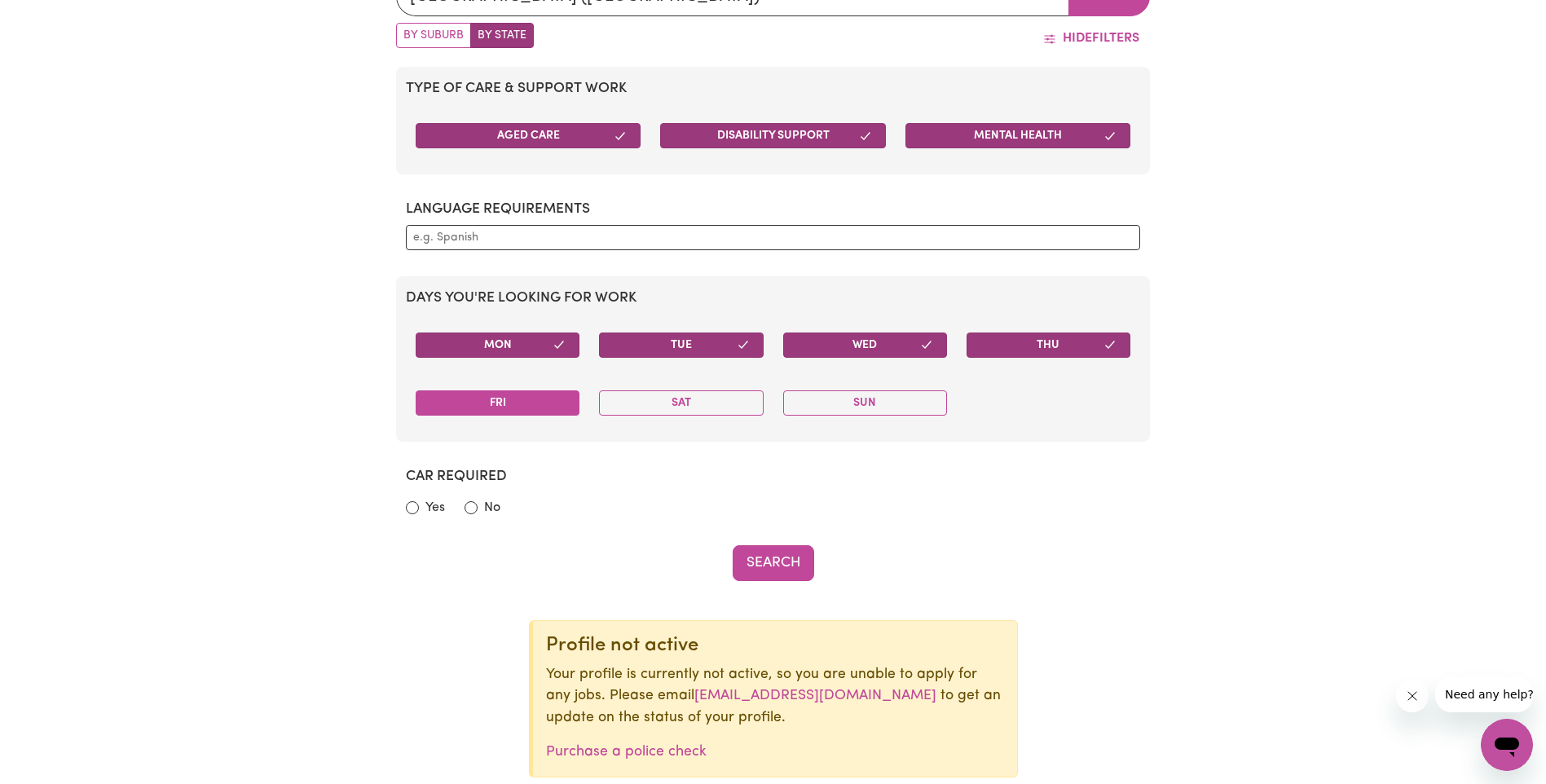
click at [474, 411] on button "Fri" at bounding box center [497, 403] width 164 height 25
click at [663, 394] on button "Sat" at bounding box center [680, 403] width 164 height 25
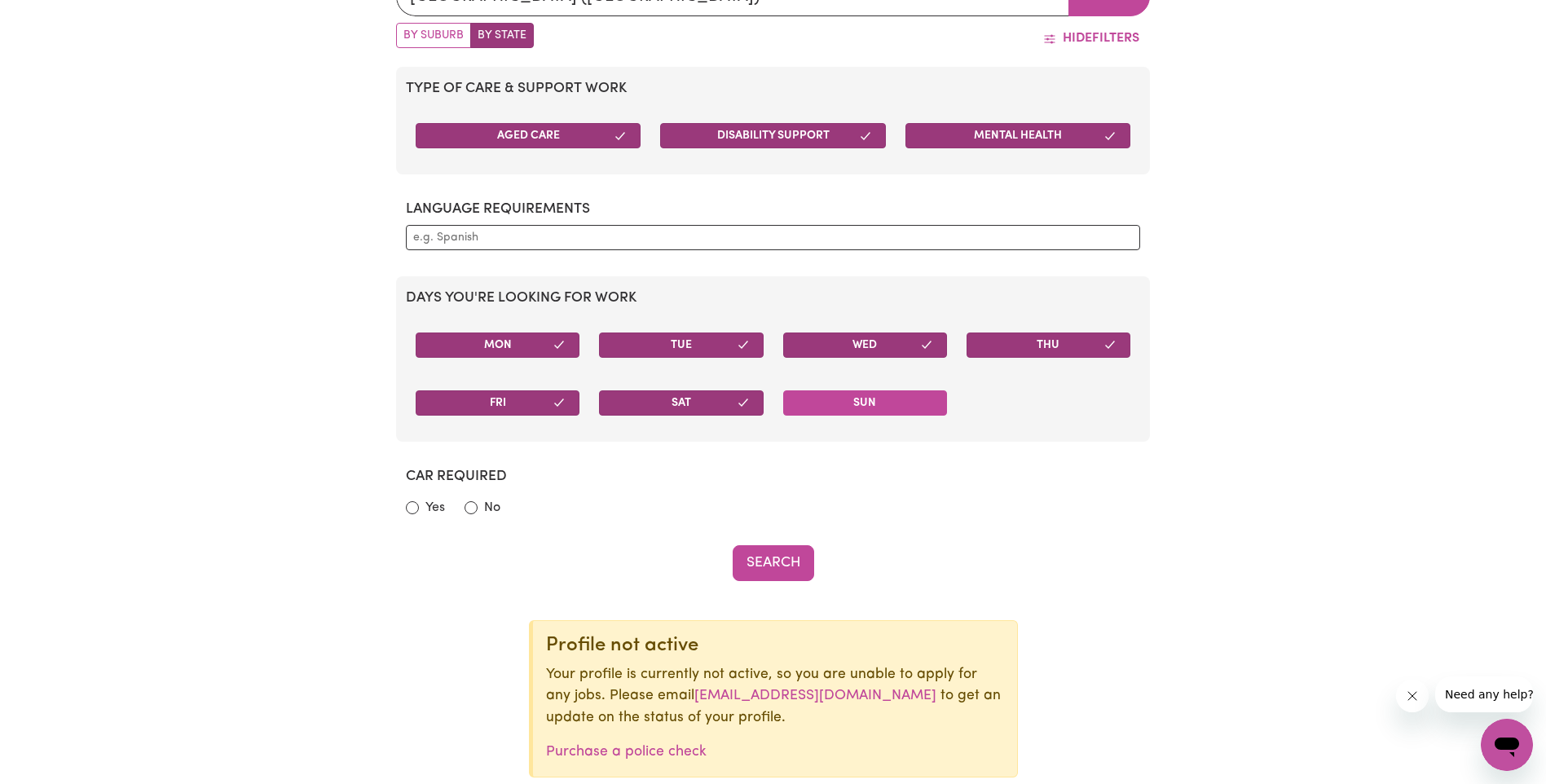
click at [822, 394] on button "Sun" at bounding box center [865, 403] width 164 height 25
click at [761, 558] on button "Search" at bounding box center [773, 563] width 82 height 36
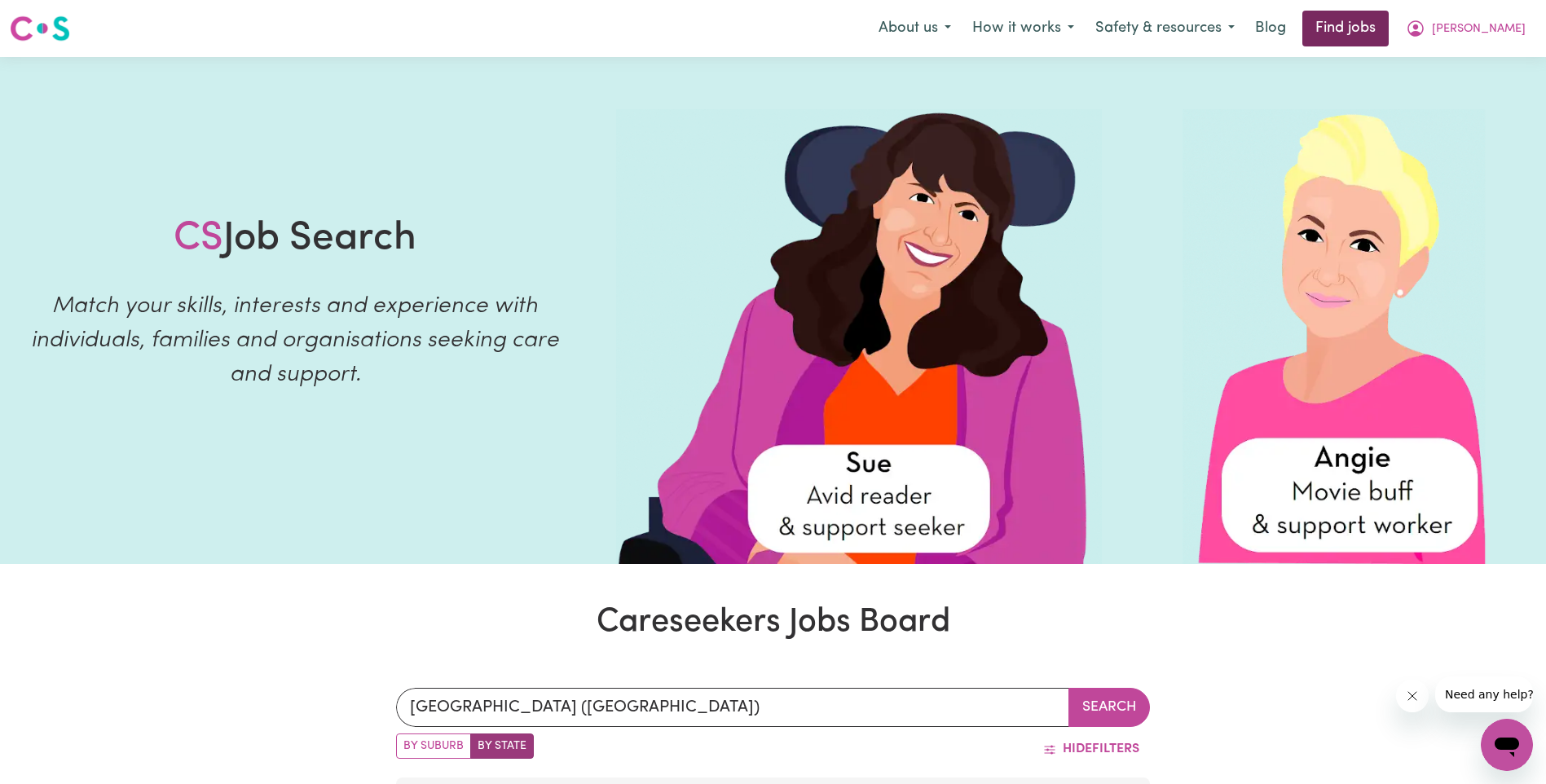
click at [1362, 28] on link "Find jobs" at bounding box center [1345, 28] width 86 height 36
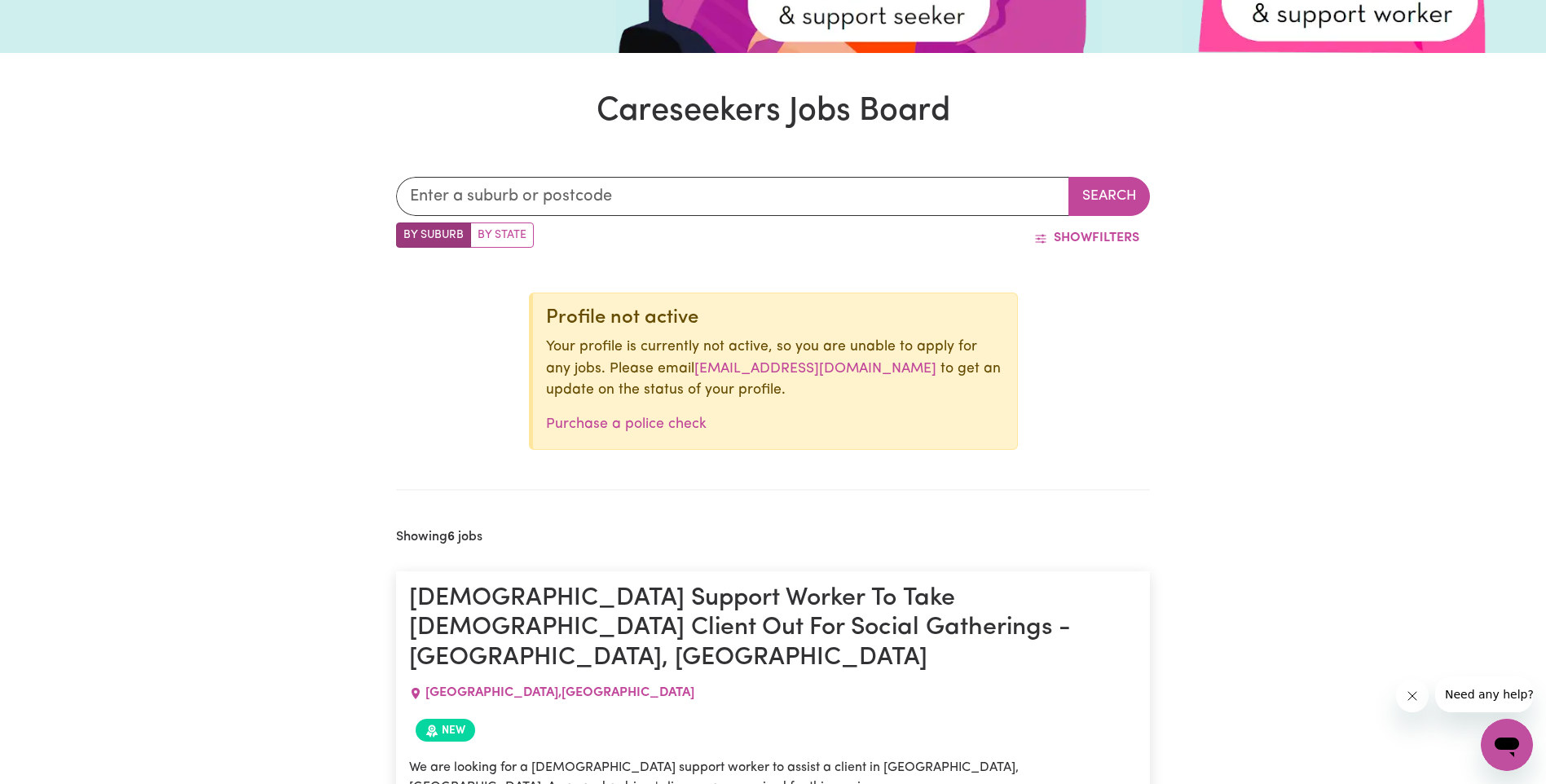
scroll to position [384, 0]
